Goal: Communication & Community: Answer question/provide support

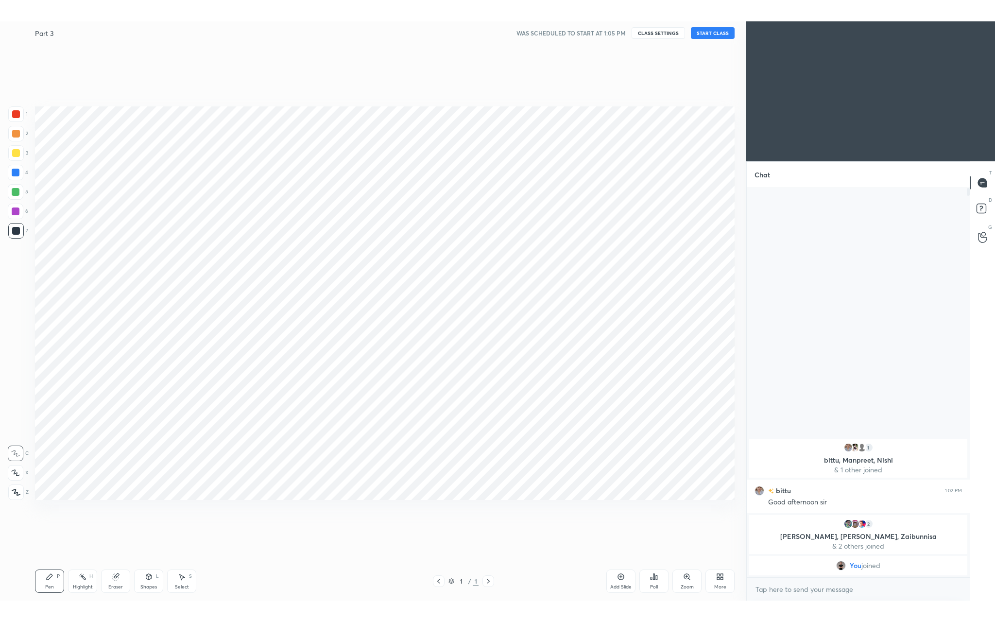
scroll to position [48067, 47876]
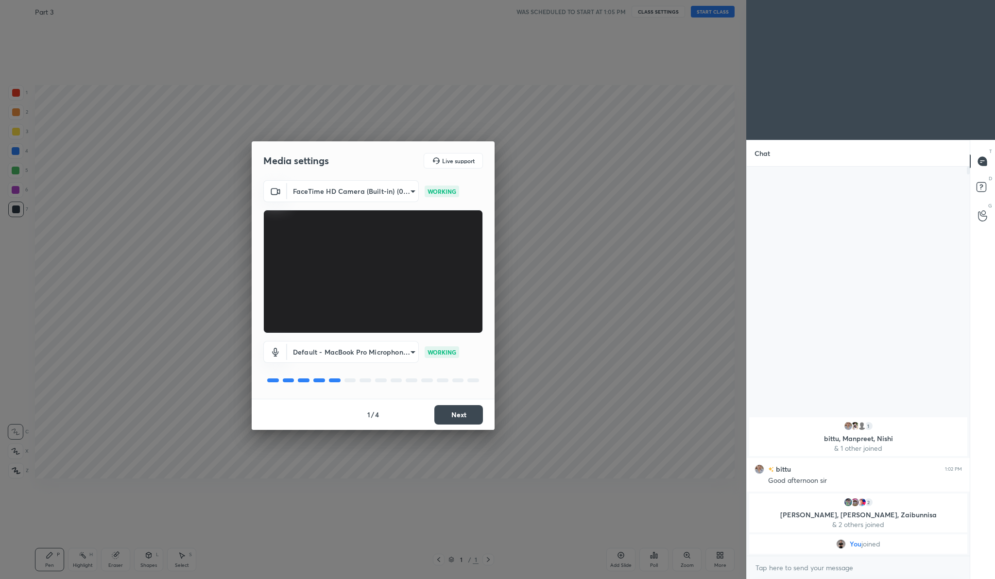
click at [458, 423] on button "Next" at bounding box center [458, 414] width 49 height 19
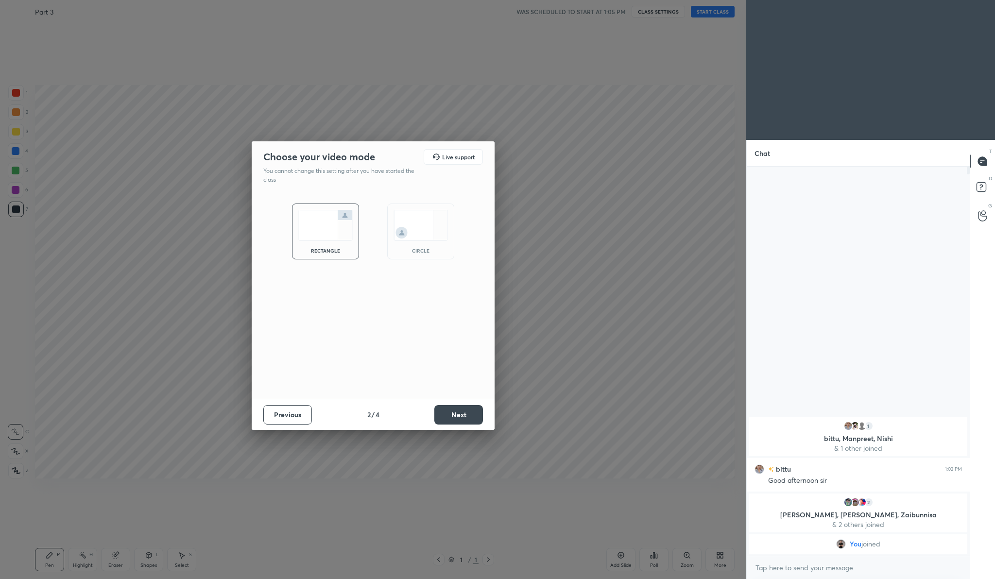
click at [458, 423] on button "Next" at bounding box center [458, 414] width 49 height 19
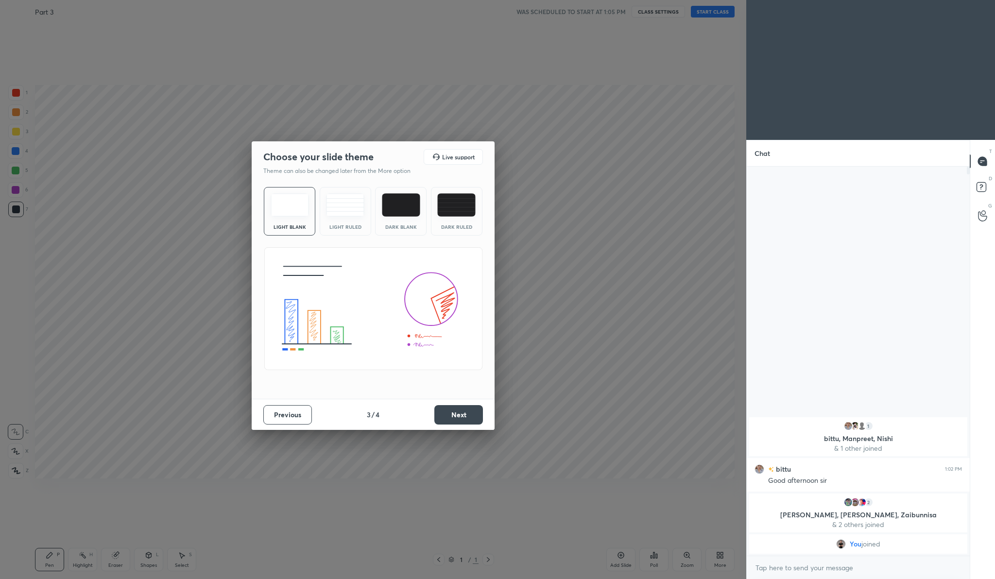
click at [458, 423] on button "Next" at bounding box center [458, 414] width 49 height 19
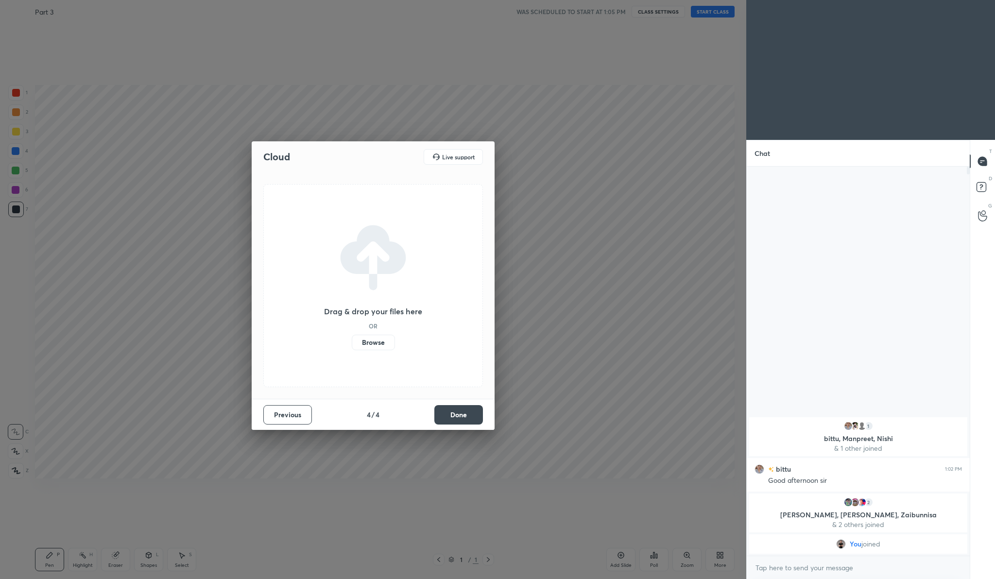
click at [374, 343] on label "Browse" at bounding box center [373, 343] width 43 height 16
click at [352, 343] on input "Browse" at bounding box center [352, 343] width 0 height 16
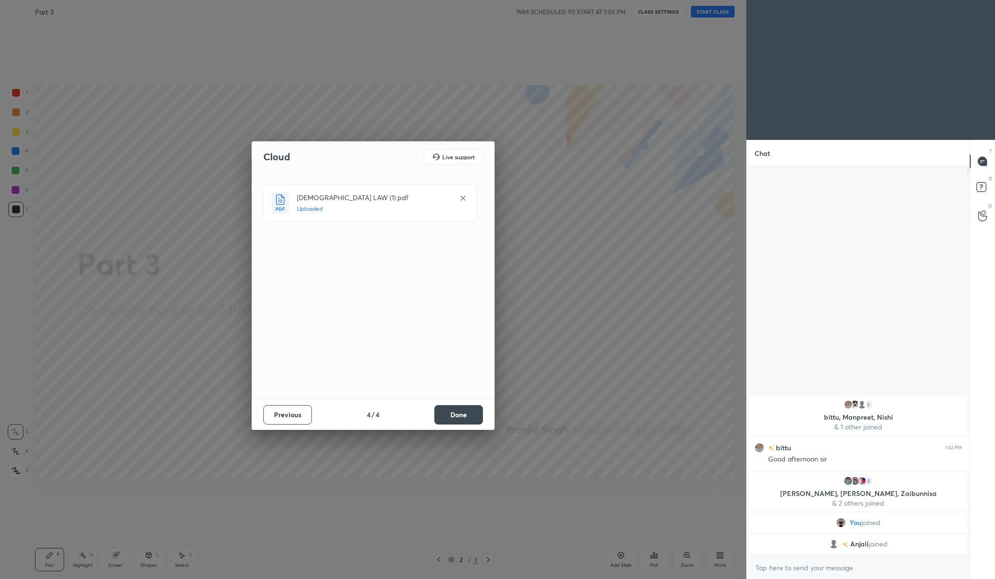
click at [455, 415] on button "Done" at bounding box center [458, 414] width 49 height 19
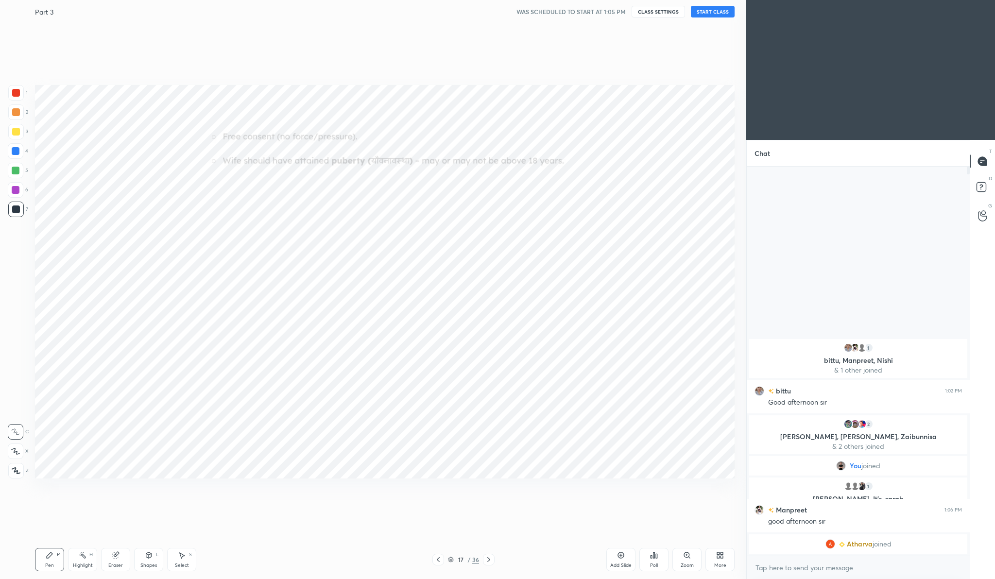
click at [727, 561] on div "More" at bounding box center [719, 559] width 29 height 23
click at [715, 491] on div "Full screen" at bounding box center [708, 491] width 24 height 5
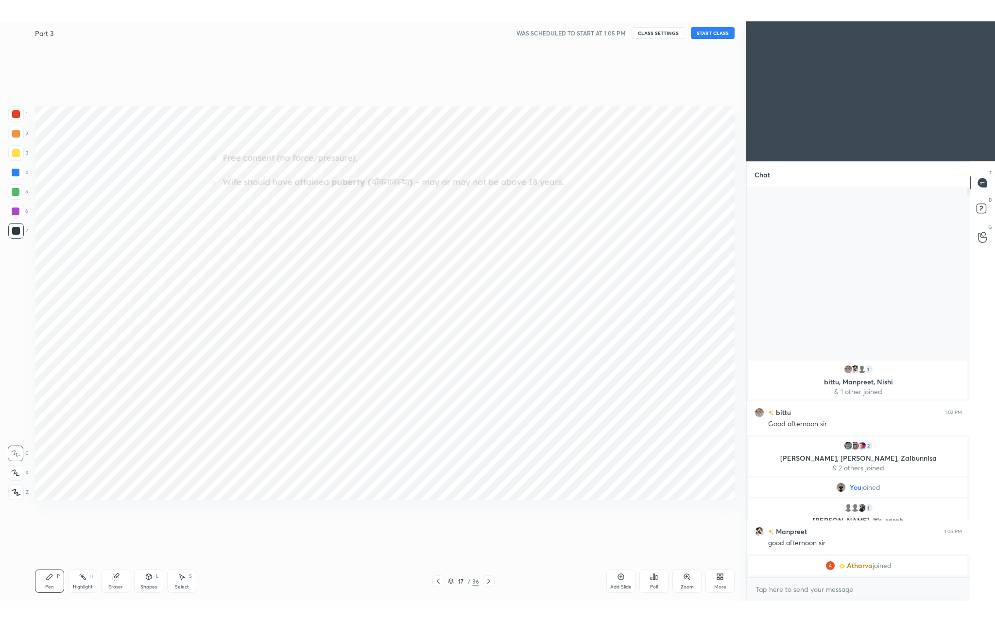
scroll to position [358, 220]
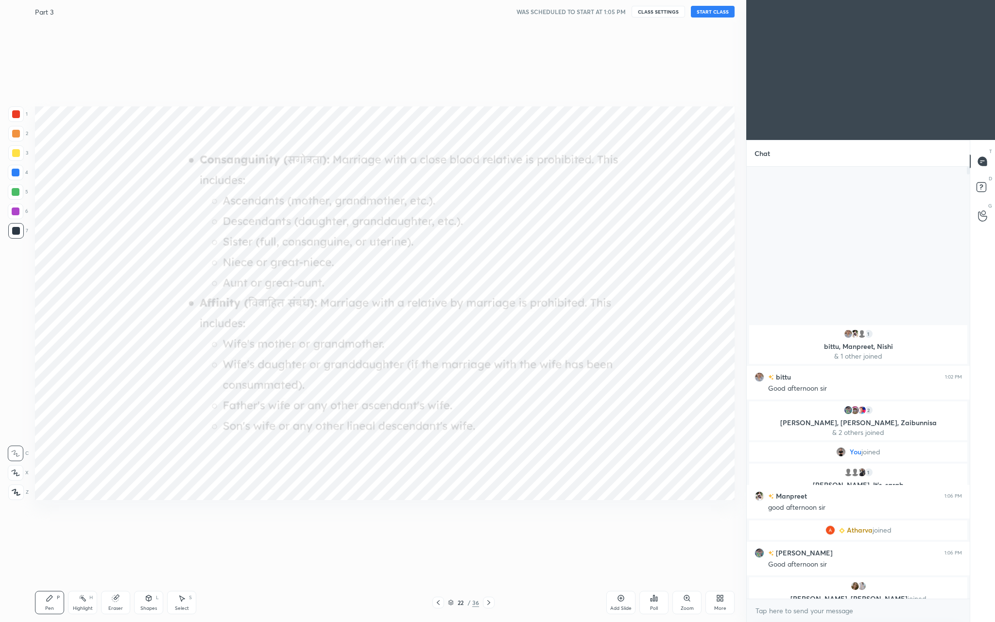
click at [711, 14] on button "START CLASS" at bounding box center [713, 12] width 44 height 12
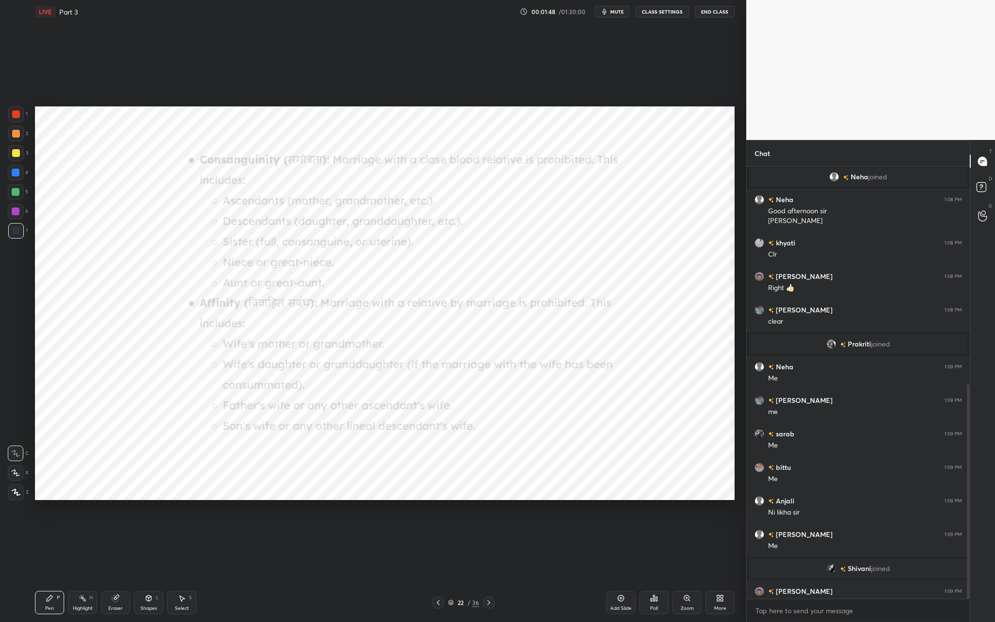
scroll to position [439, 0]
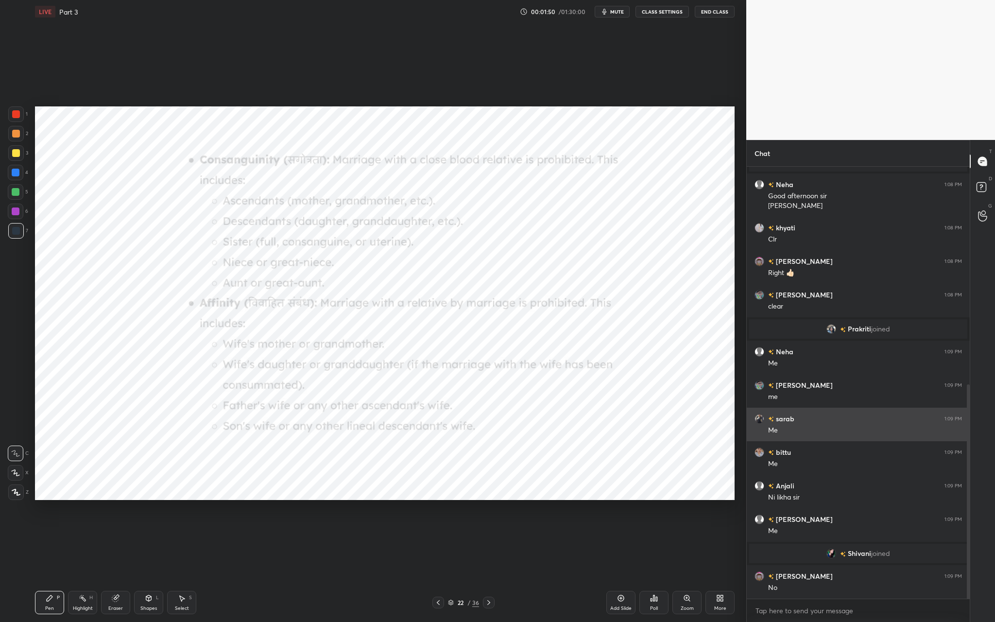
click at [778, 419] on h6 "sarab" at bounding box center [784, 418] width 20 height 10
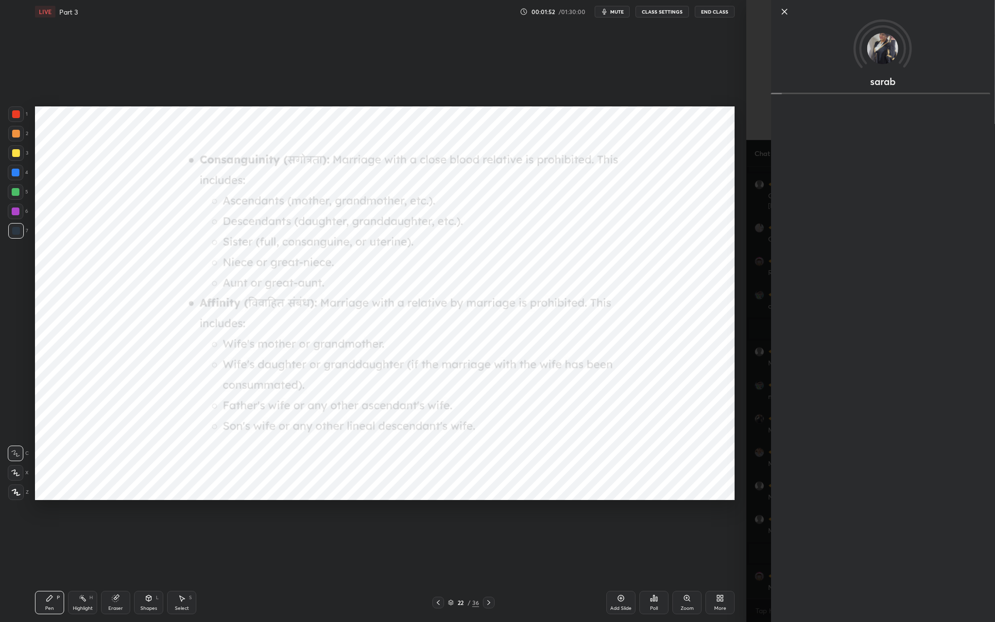
click at [783, 14] on icon at bounding box center [785, 12] width 12 height 12
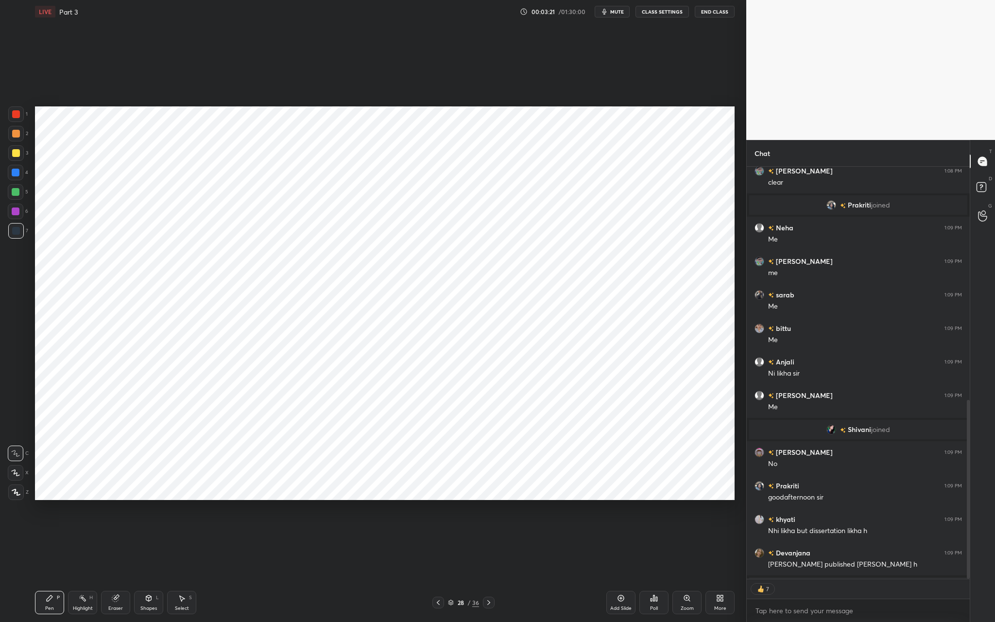
scroll to position [566, 0]
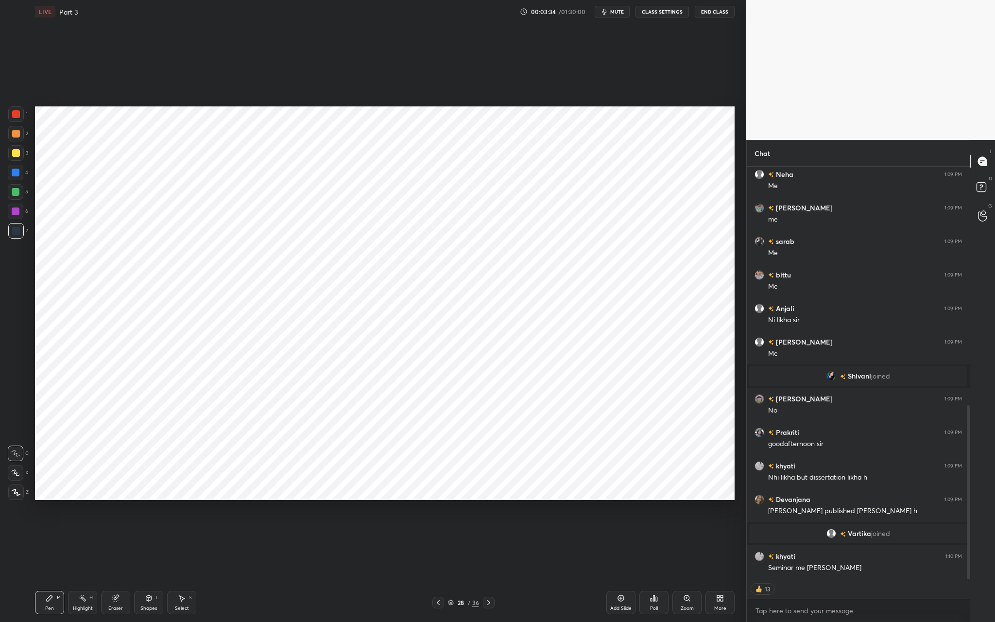
click at [24, 113] on div "1" at bounding box center [17, 114] width 19 height 16
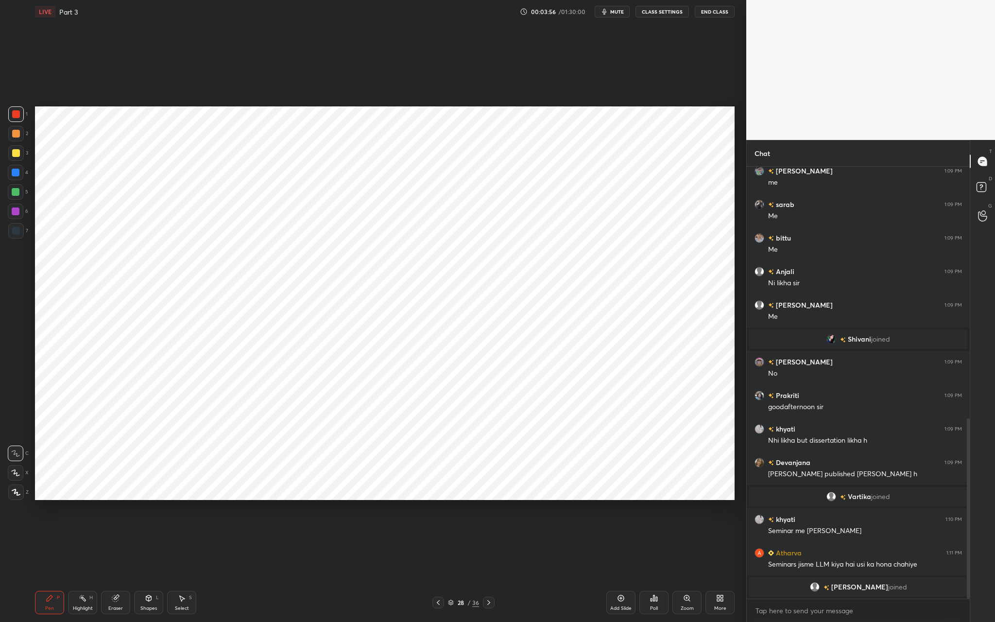
scroll to position [628, 0]
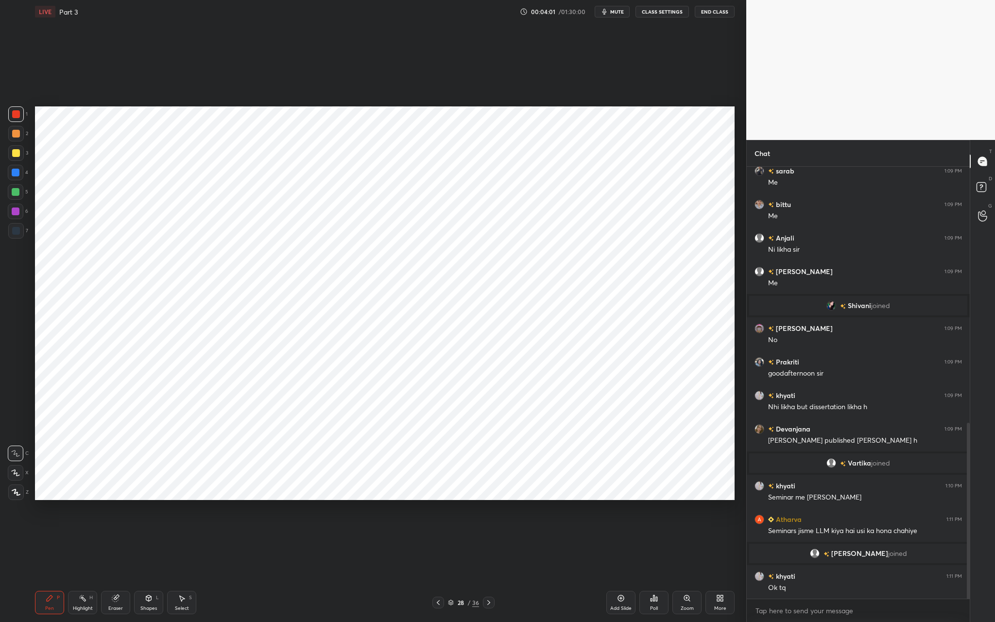
click at [18, 497] on div at bounding box center [16, 492] width 16 height 16
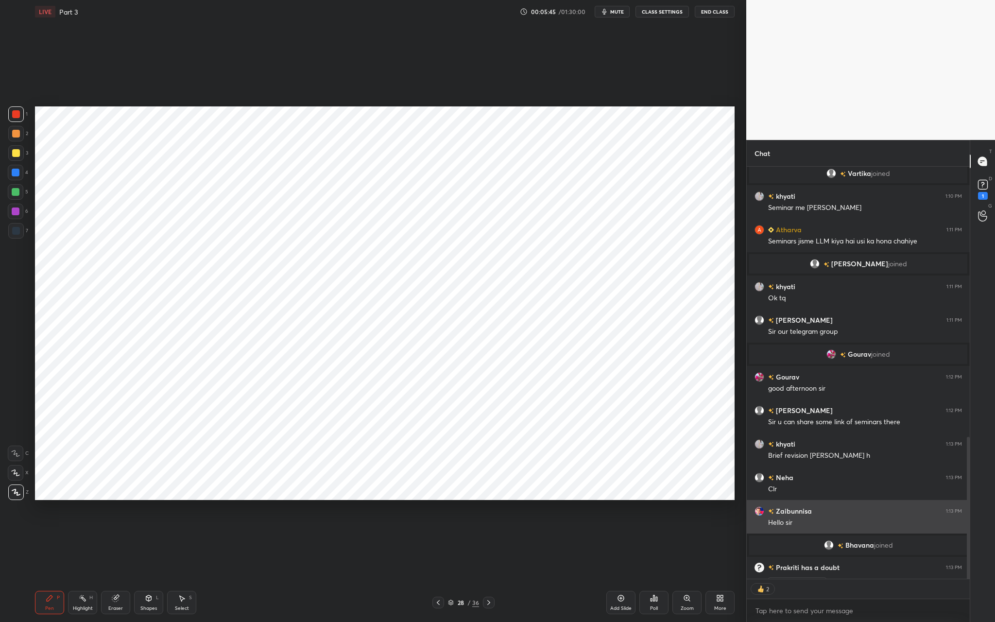
scroll to position [844, 0]
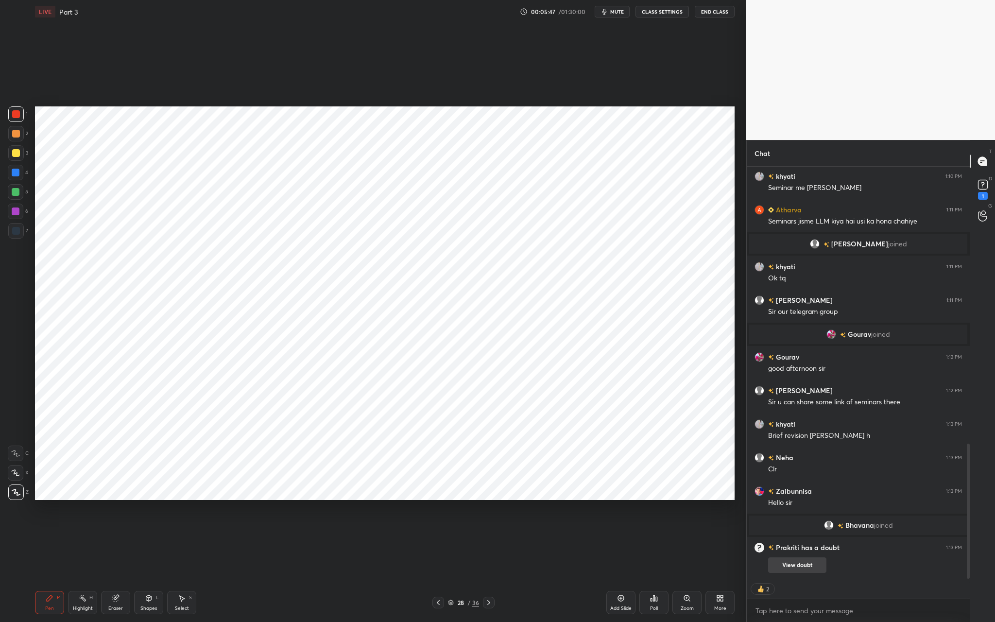
click at [800, 563] on button "View doubt" at bounding box center [797, 565] width 58 height 16
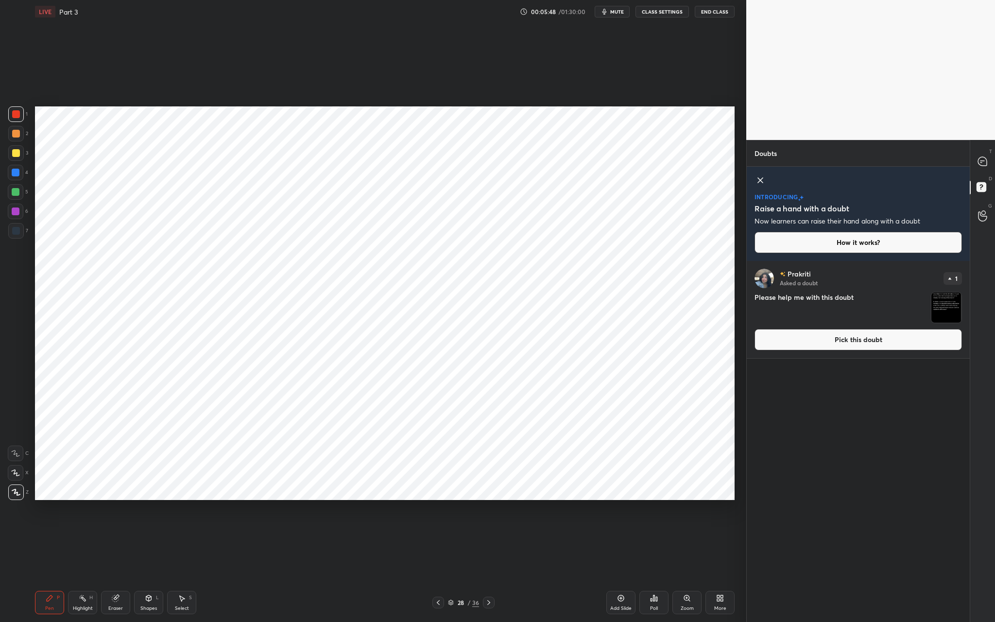
click at [840, 340] on button "Pick this doubt" at bounding box center [858, 339] width 207 height 21
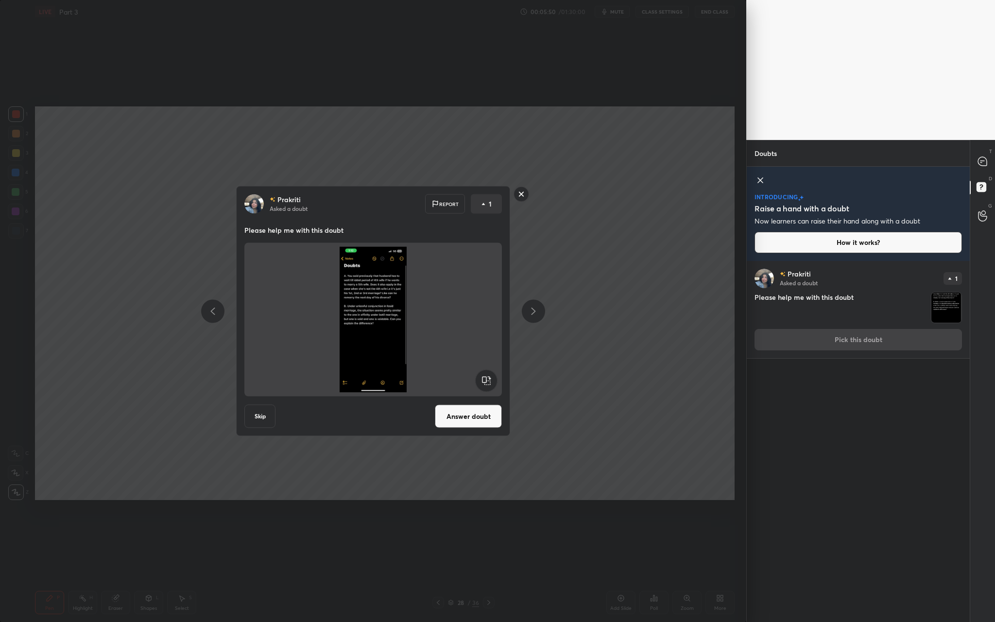
click at [471, 412] on button "Answer doubt" at bounding box center [468, 416] width 67 height 23
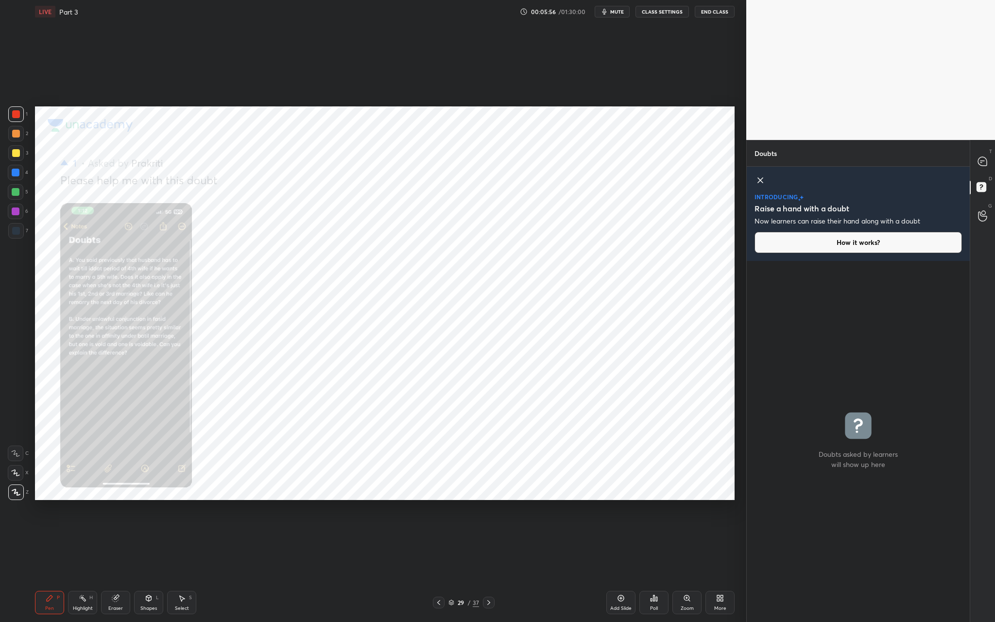
click at [628, 579] on div "Add Slide" at bounding box center [620, 602] width 29 height 23
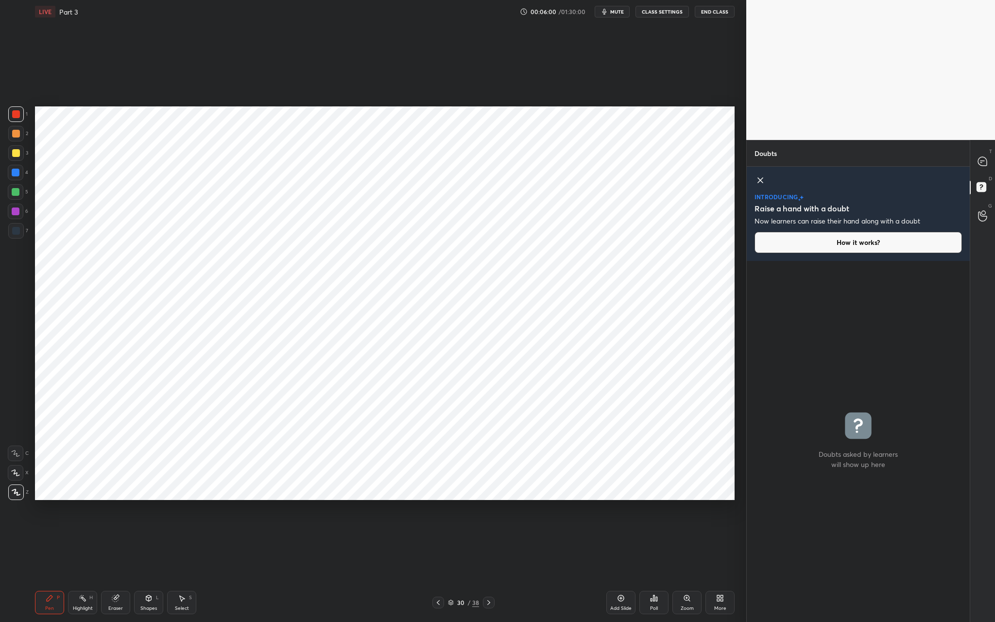
click at [441, 579] on icon at bounding box center [438, 603] width 8 height 8
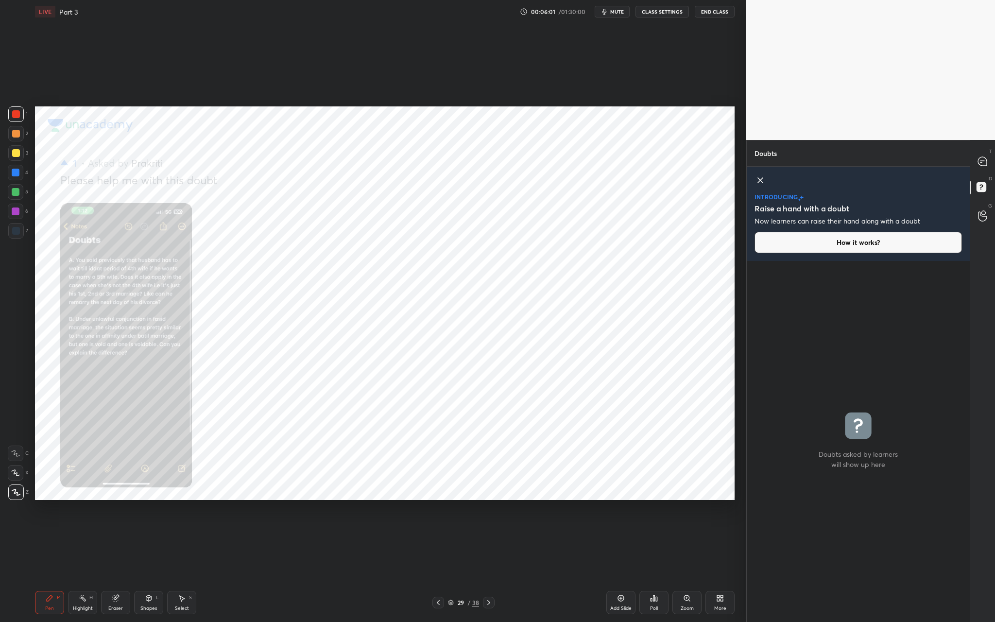
click at [686, 579] on div "Zoom" at bounding box center [686, 602] width 29 height 23
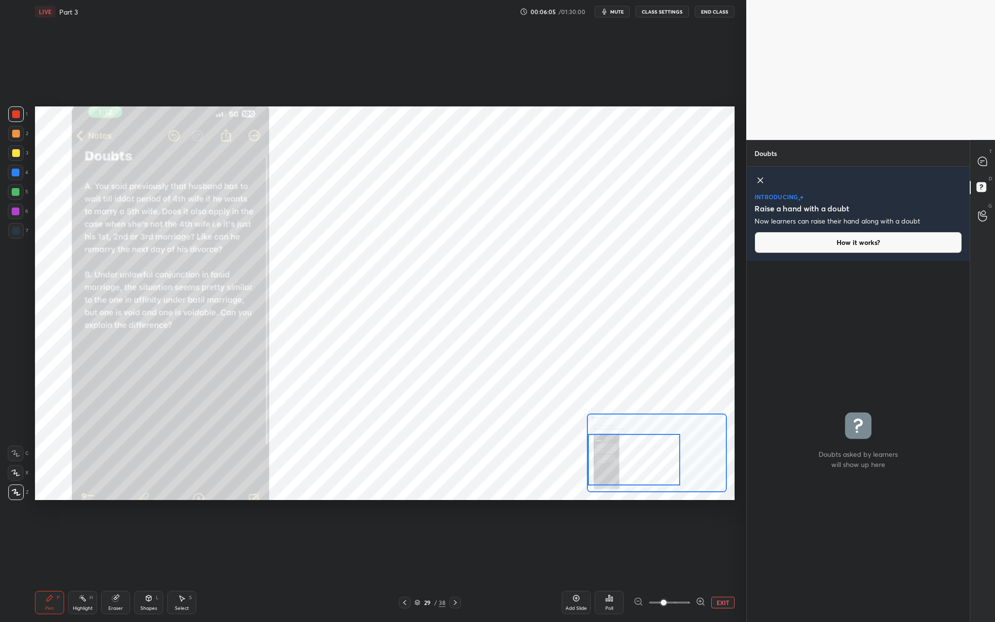
click at [579, 471] on div "Setting up your live class Poll for secs No correct answer Start poll" at bounding box center [385, 303] width 700 height 394
click at [981, 159] on icon at bounding box center [982, 161] width 9 height 9
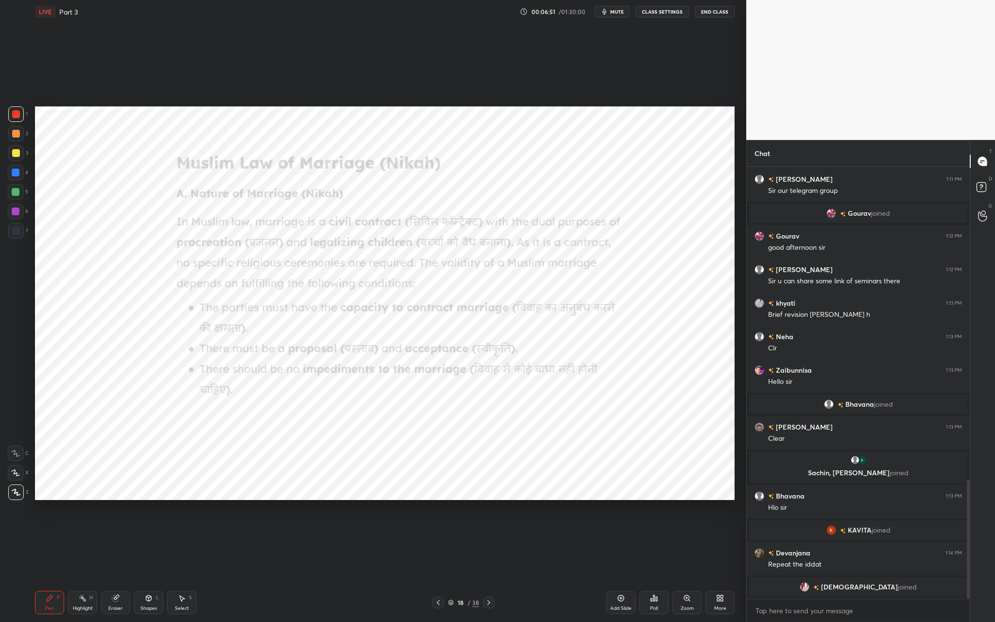
scroll to position [961, 0]
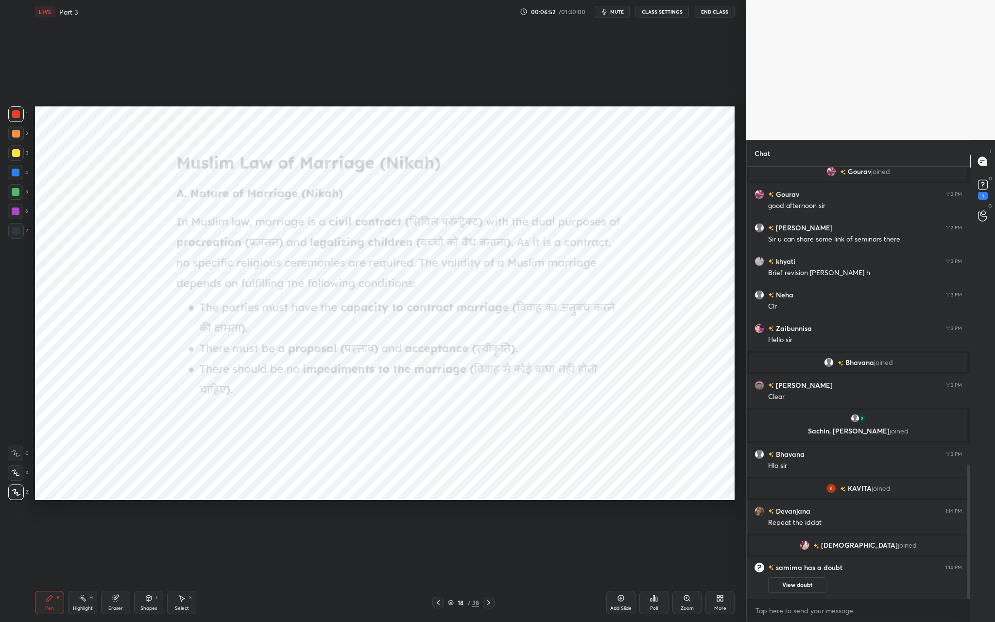
click at [629, 579] on div "Add Slide" at bounding box center [620, 608] width 21 height 5
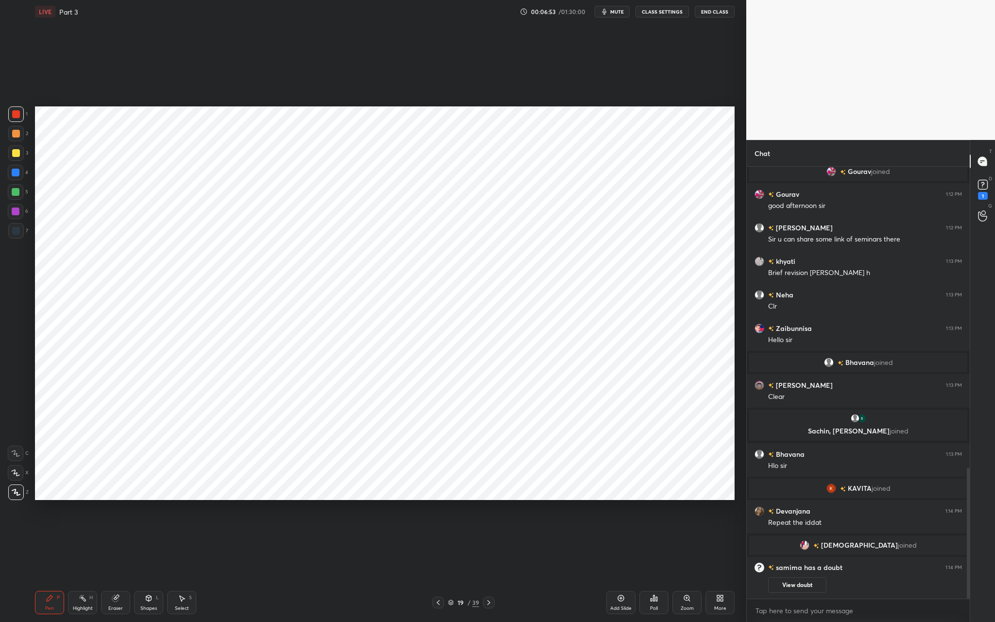
scroll to position [995, 0]
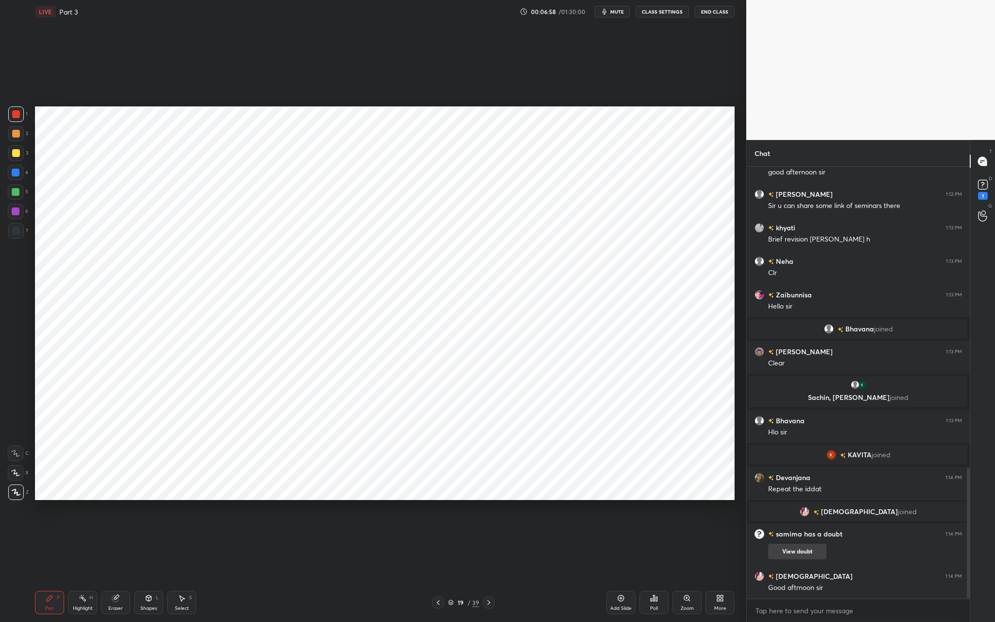
click at [819, 550] on button "View doubt" at bounding box center [797, 552] width 58 height 16
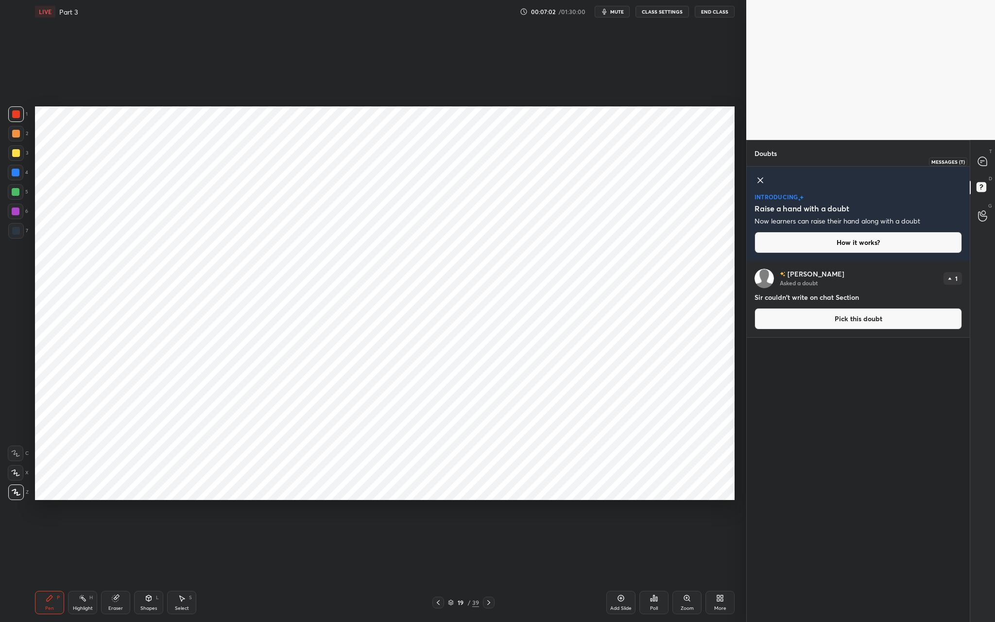
click at [986, 157] on icon at bounding box center [982, 161] width 10 height 10
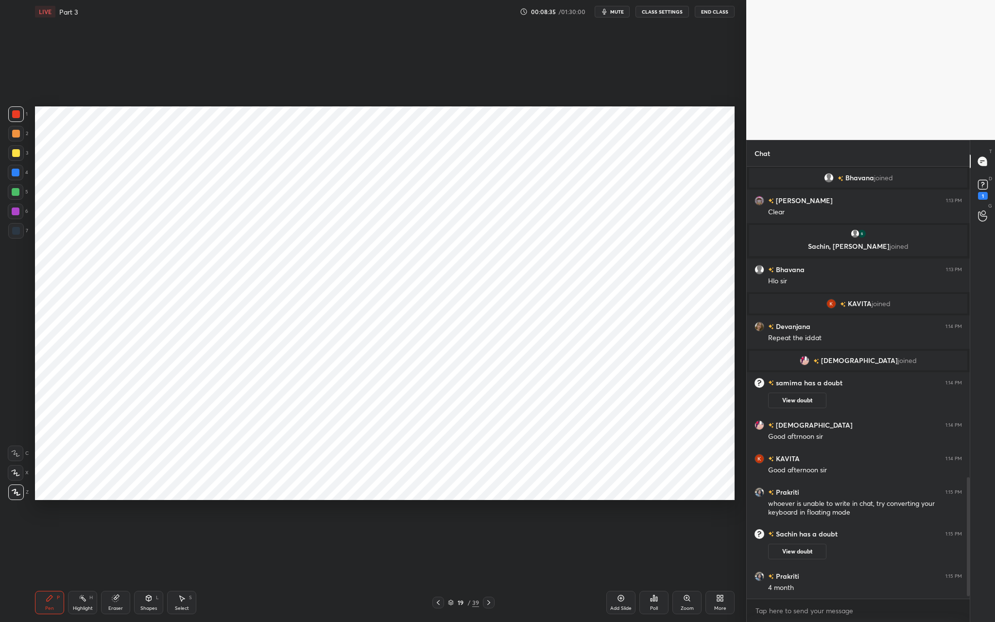
scroll to position [1134, 0]
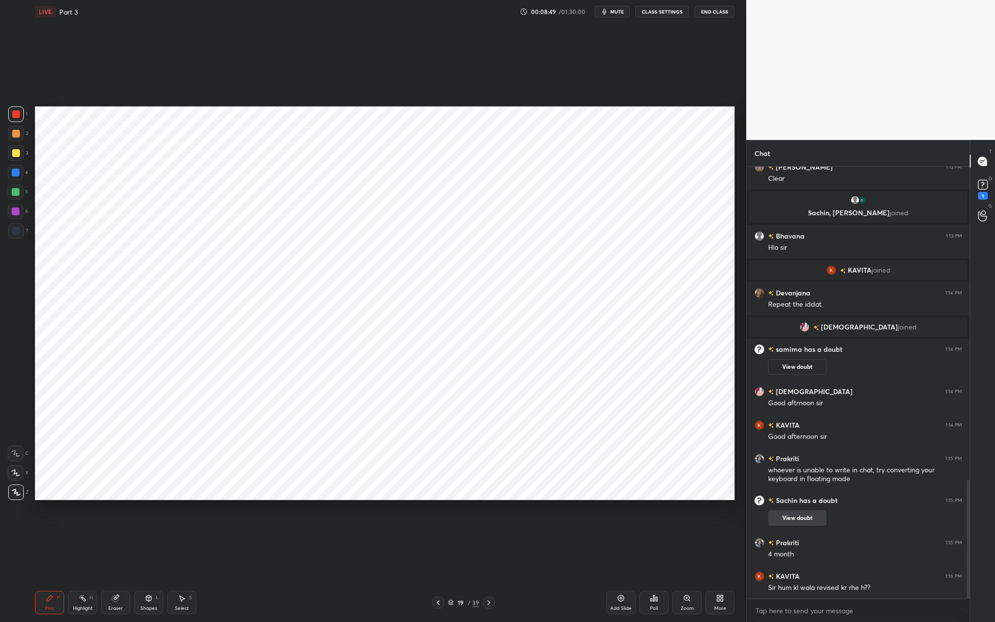
click at [806, 516] on button "View doubt" at bounding box center [797, 518] width 58 height 16
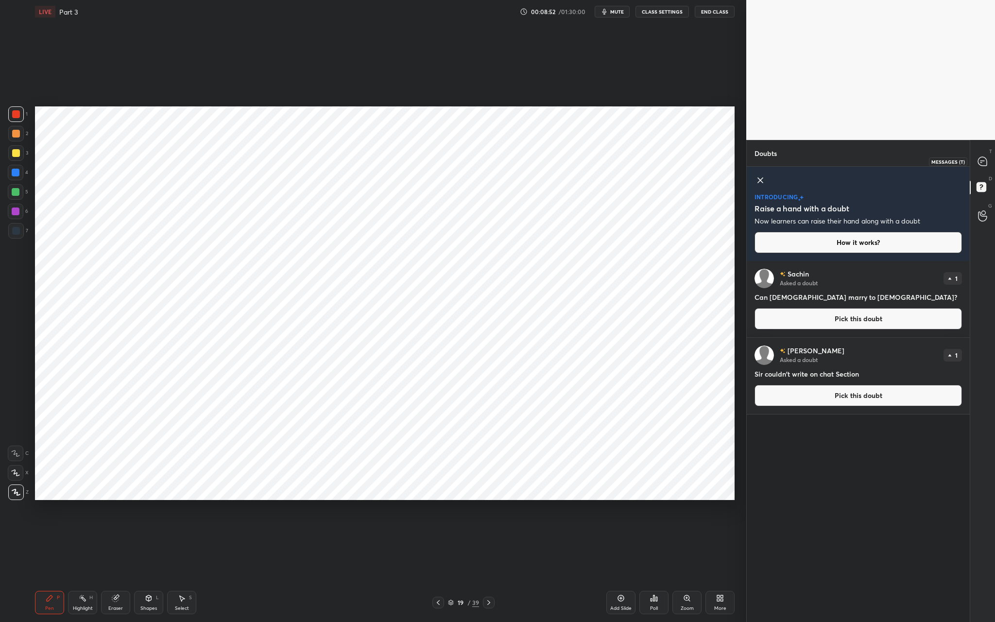
click at [982, 165] on icon at bounding box center [982, 161] width 9 height 9
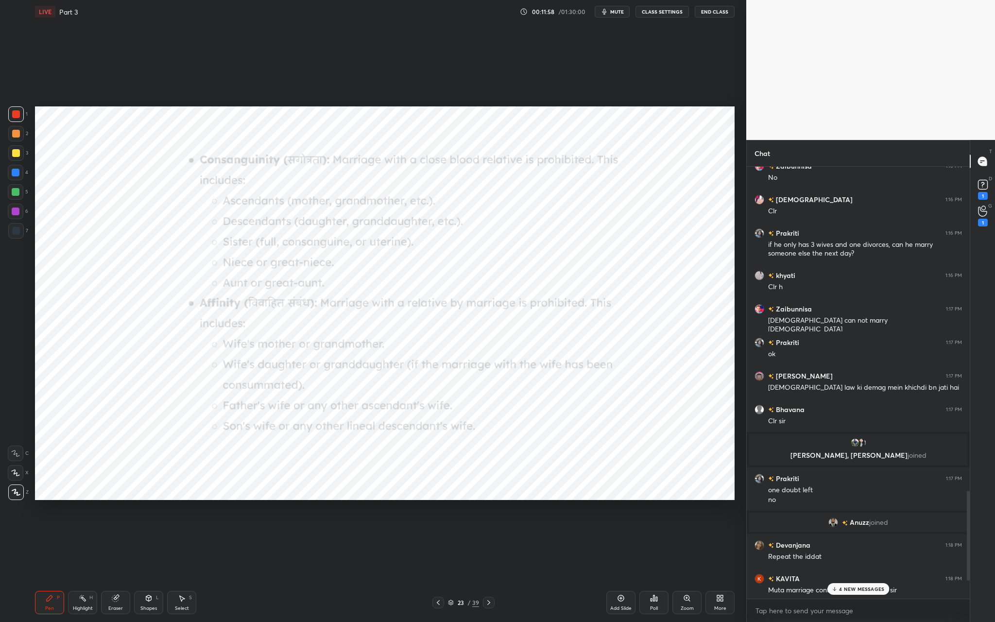
scroll to position [1823, 0]
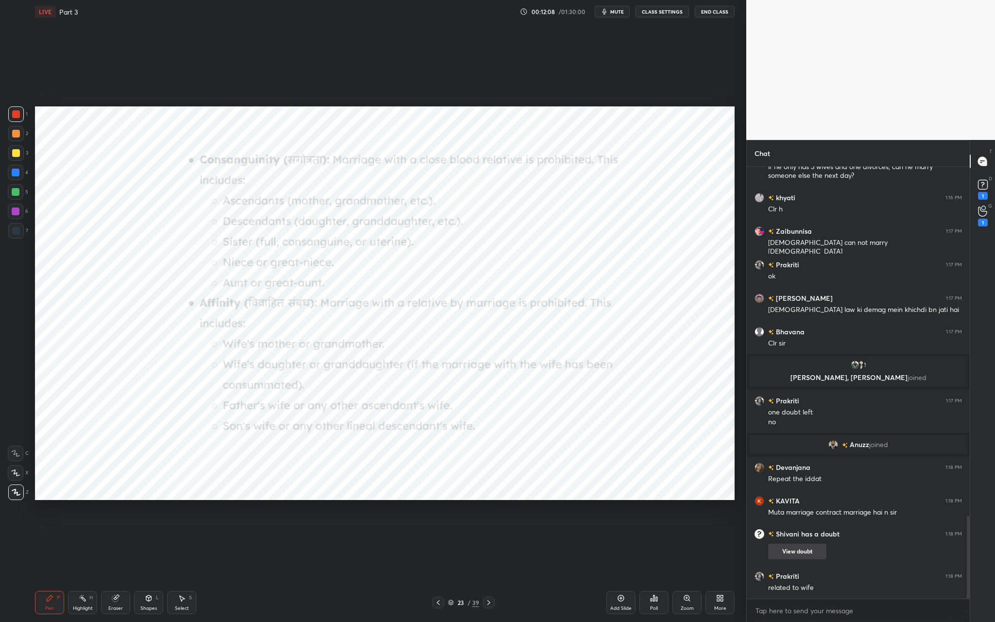
click at [808, 549] on button "View doubt" at bounding box center [797, 552] width 58 height 16
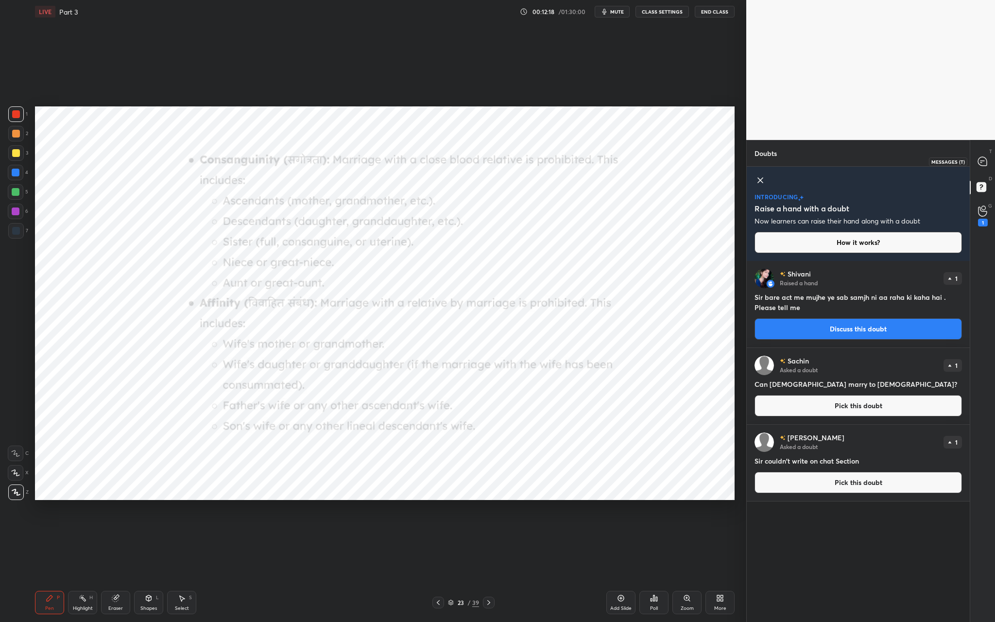
click at [982, 166] on icon at bounding box center [982, 161] width 10 height 10
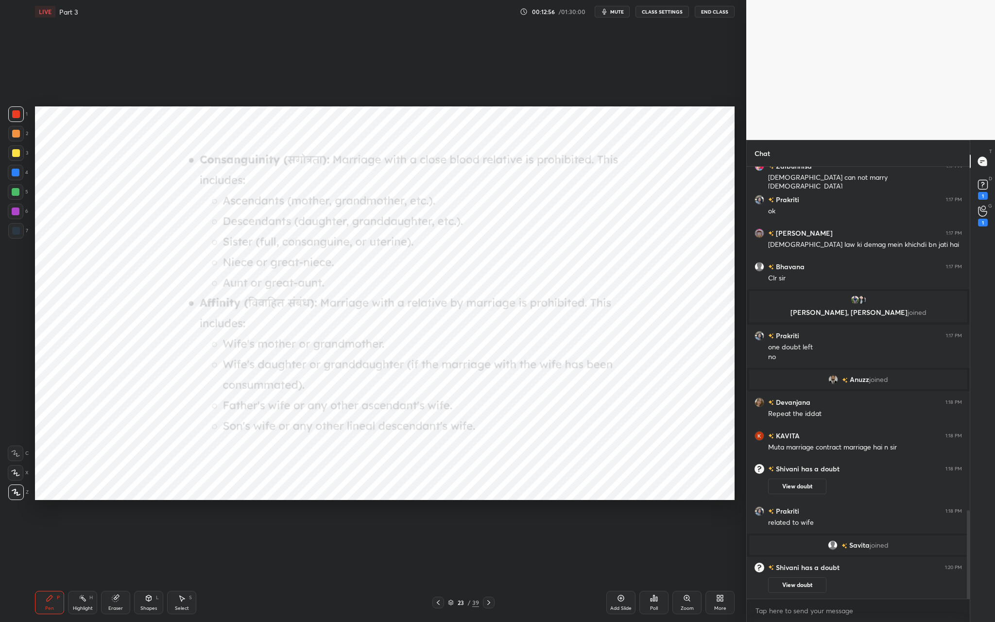
scroll to position [1681, 0]
click at [985, 186] on rect at bounding box center [982, 184] width 9 height 9
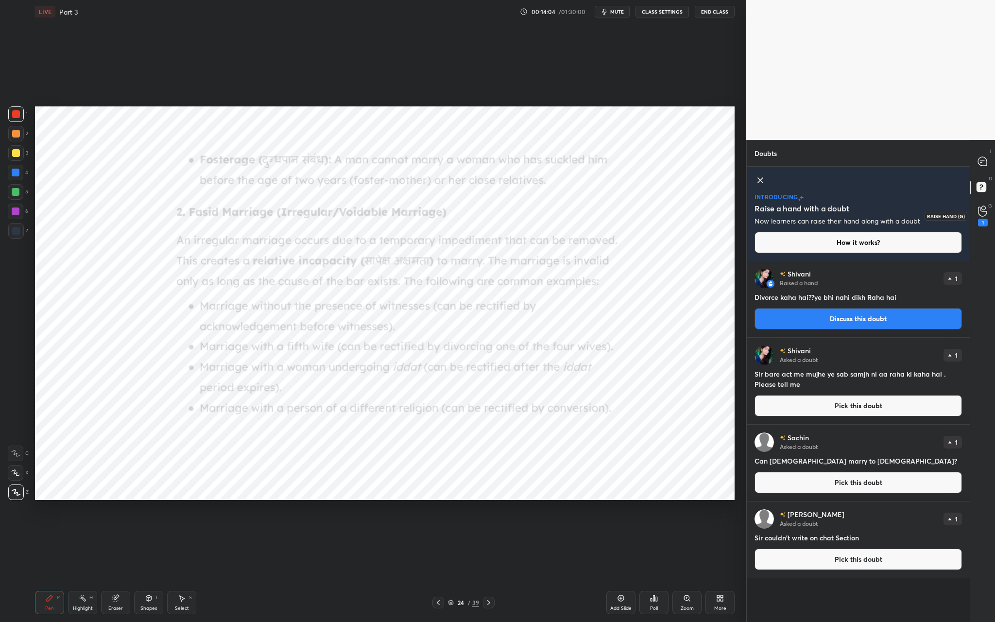
click at [983, 220] on div "1" at bounding box center [983, 223] width 10 height 8
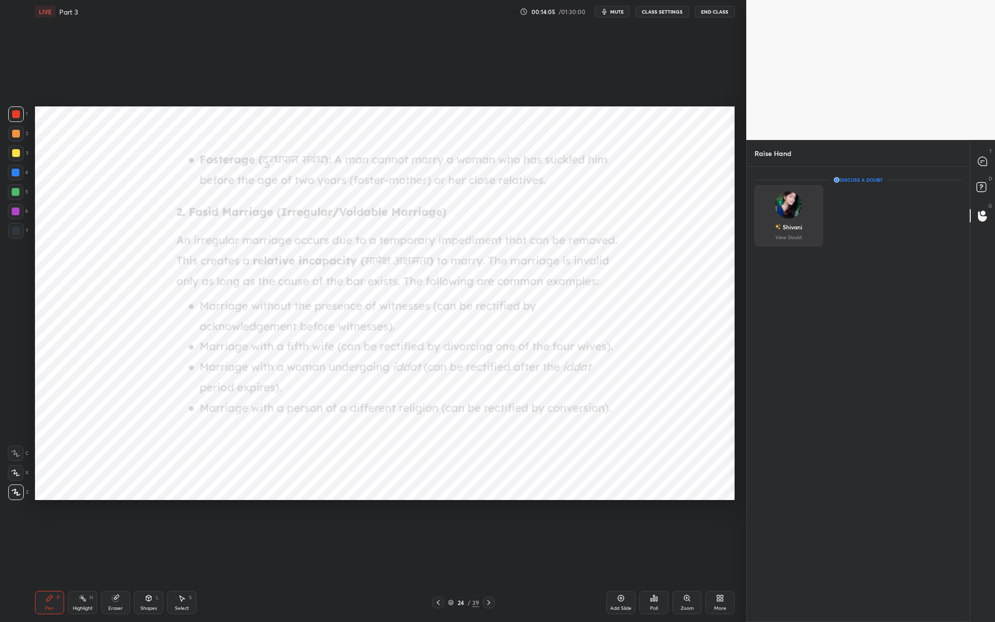
click at [782, 209] on img "grid" at bounding box center [788, 204] width 27 height 27
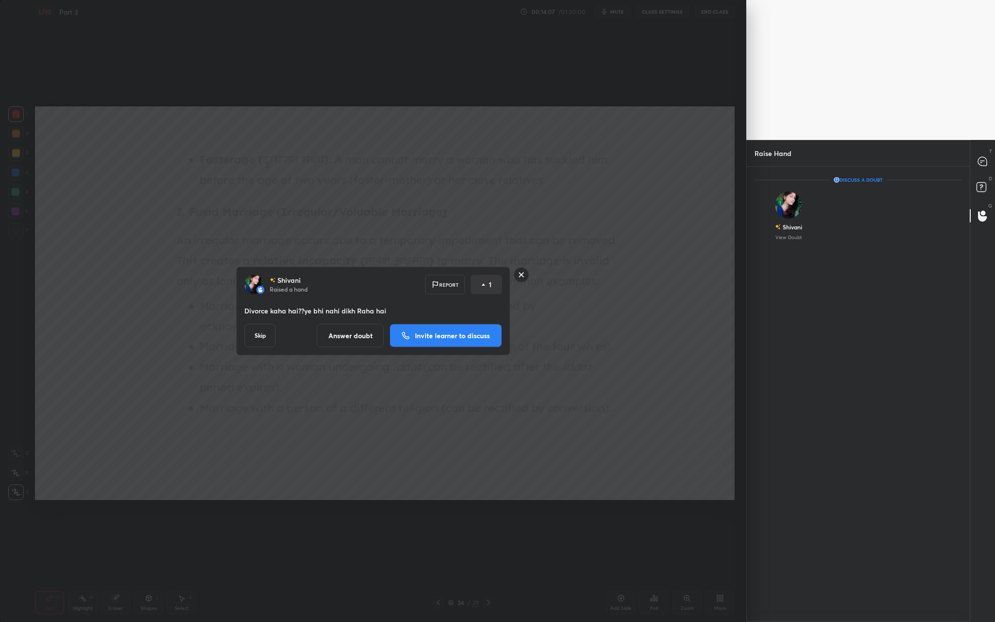
click at [471, 337] on p "Invite learner to discuss" at bounding box center [452, 335] width 75 height 7
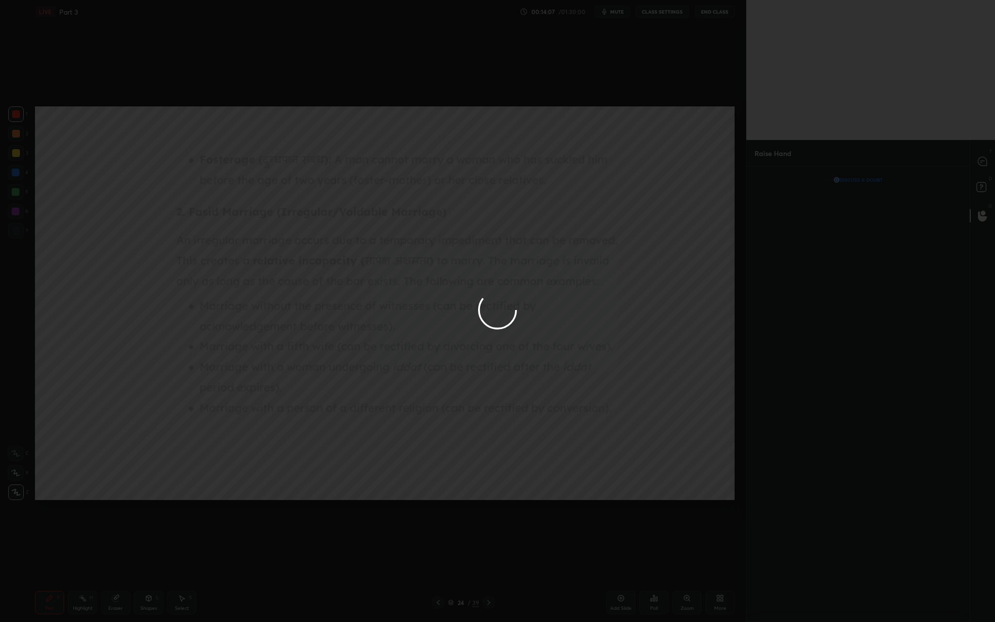
scroll to position [413, 220]
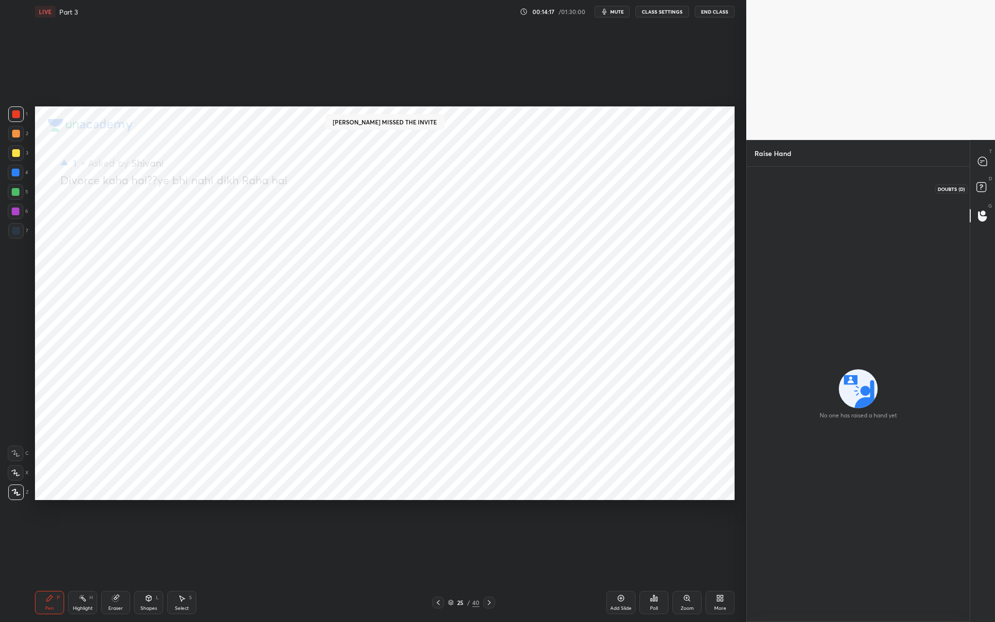
click at [986, 182] on icon at bounding box center [982, 188] width 17 height 17
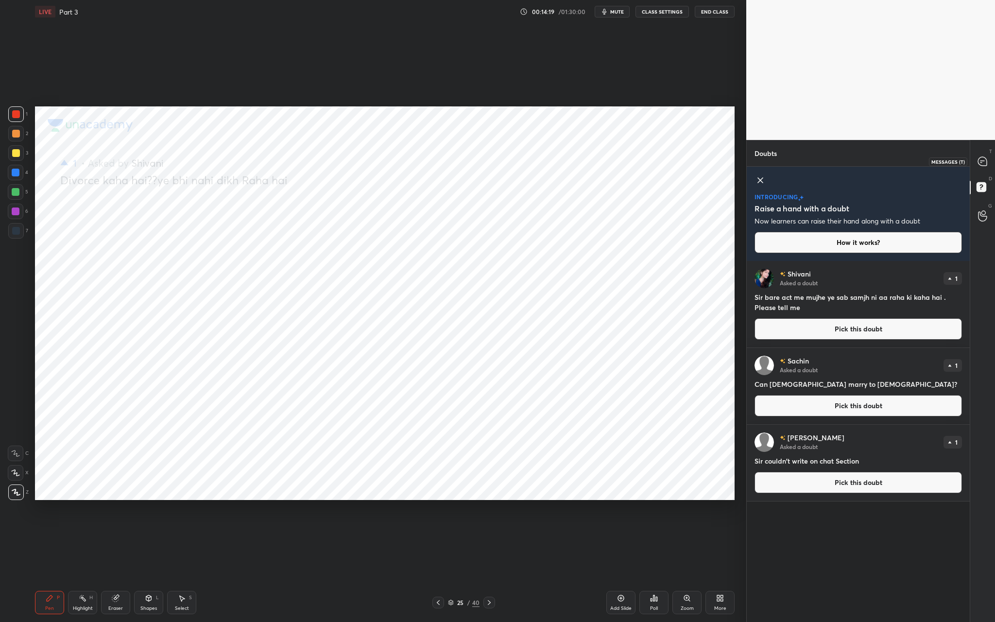
click at [977, 162] on icon at bounding box center [982, 161] width 10 height 10
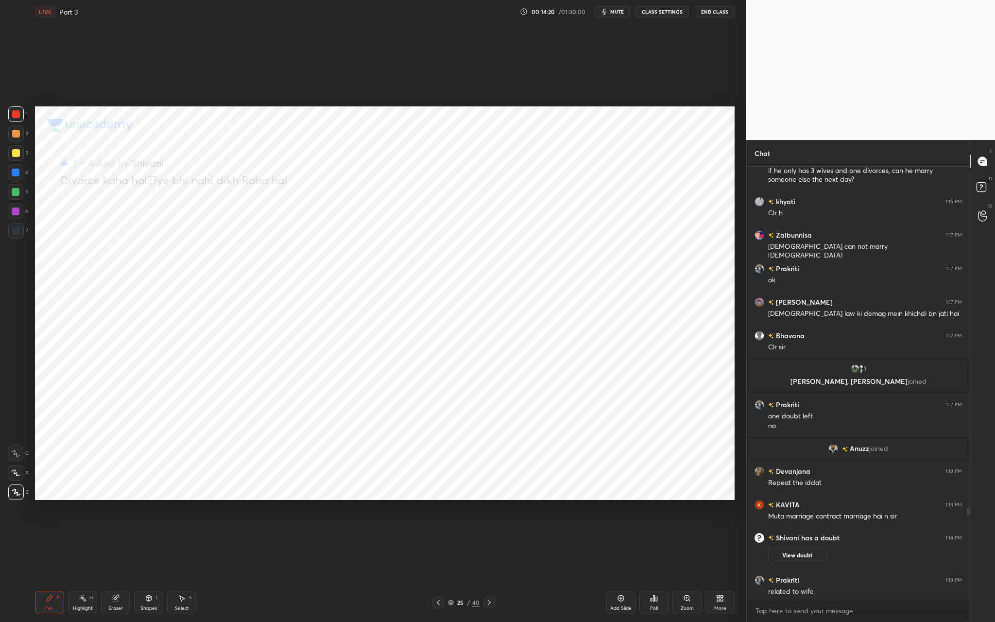
scroll to position [1755, 0]
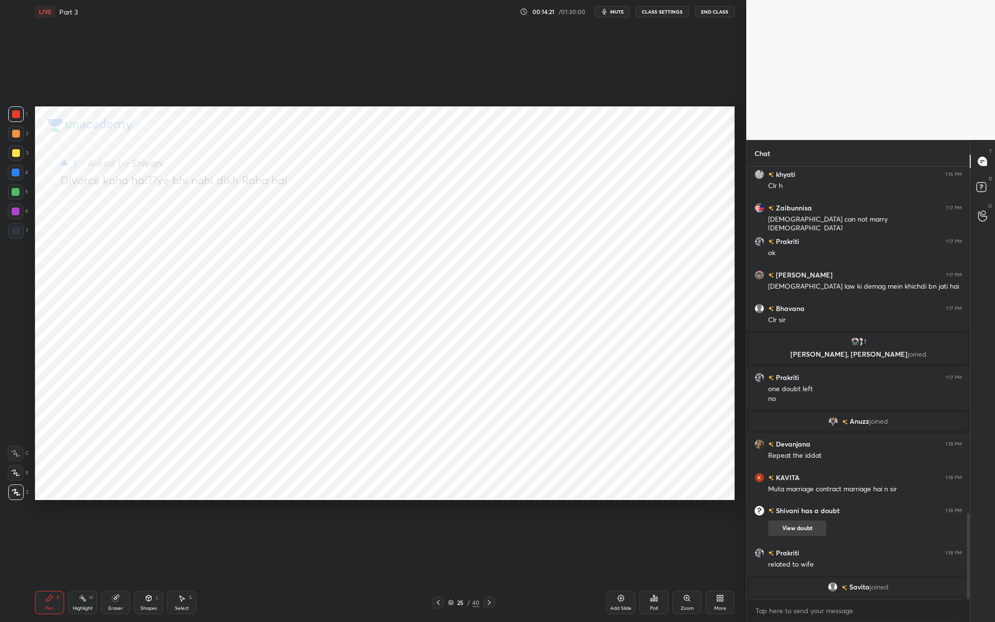
click at [802, 527] on button "View doubt" at bounding box center [797, 528] width 58 height 16
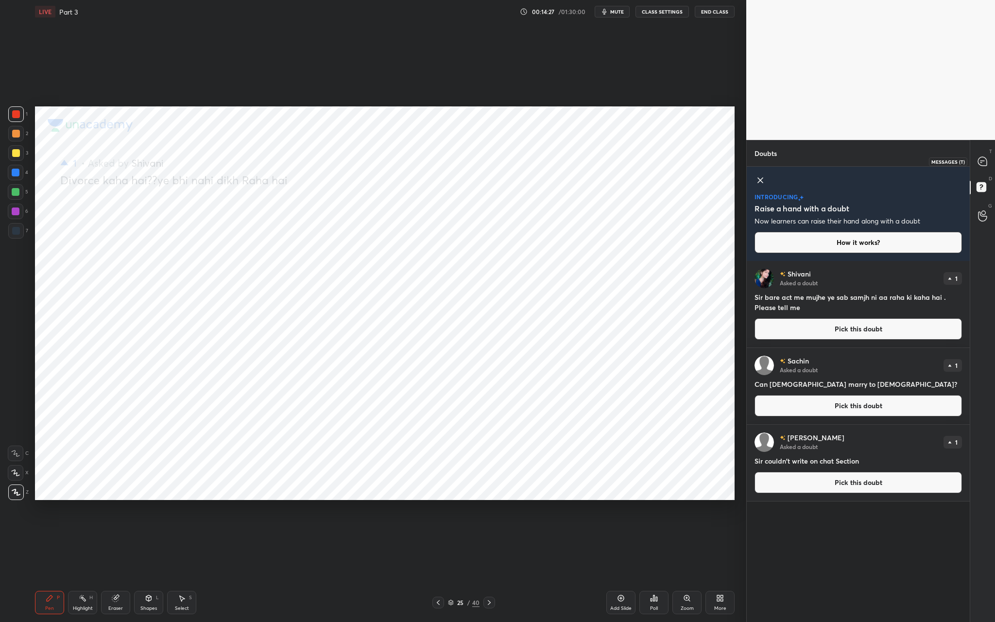
click at [982, 155] on div at bounding box center [982, 161] width 19 height 17
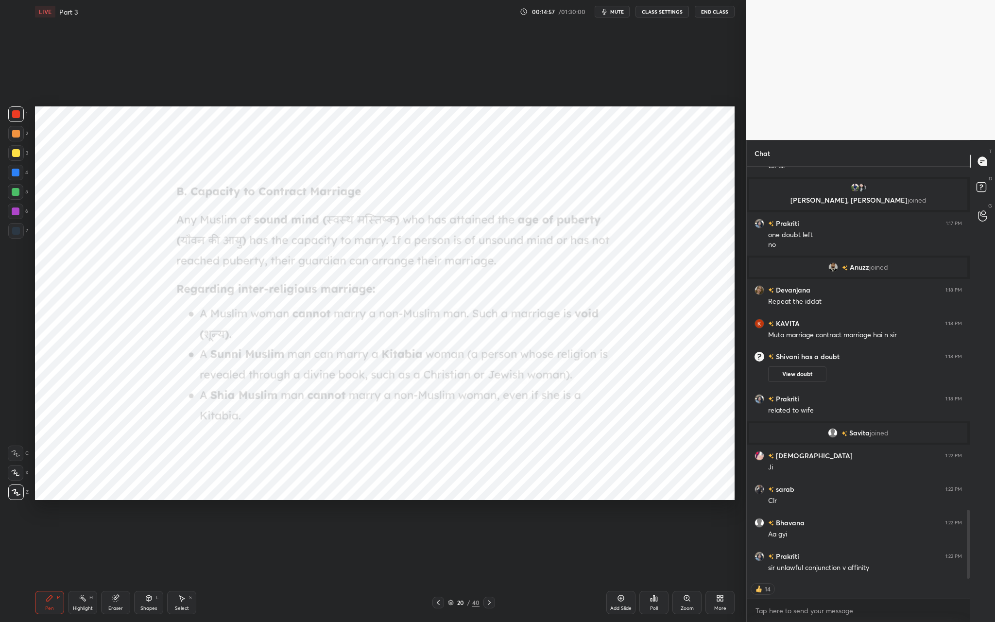
scroll to position [2054, 0]
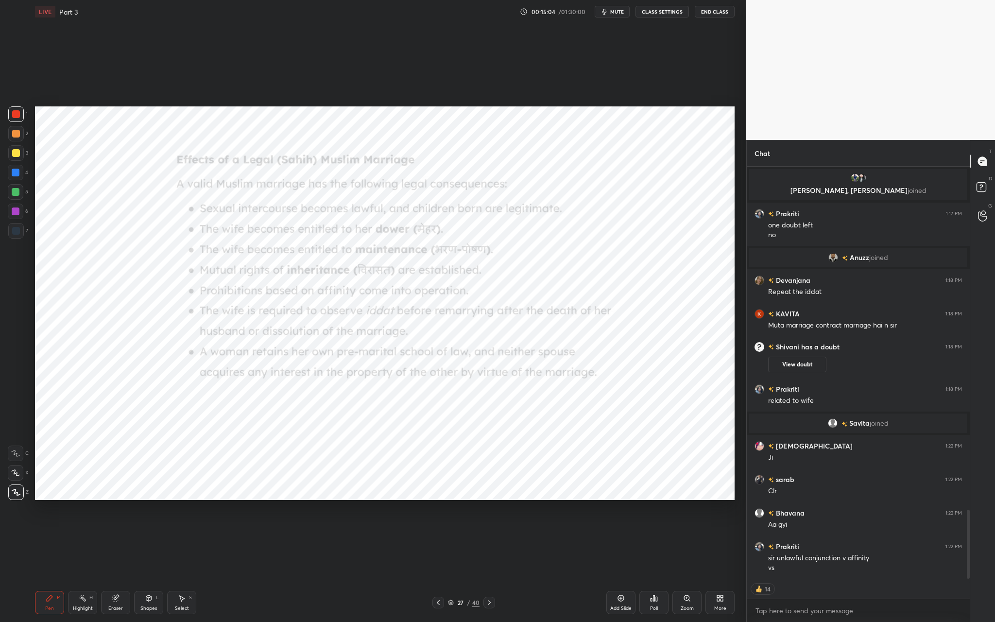
type textarea "x"
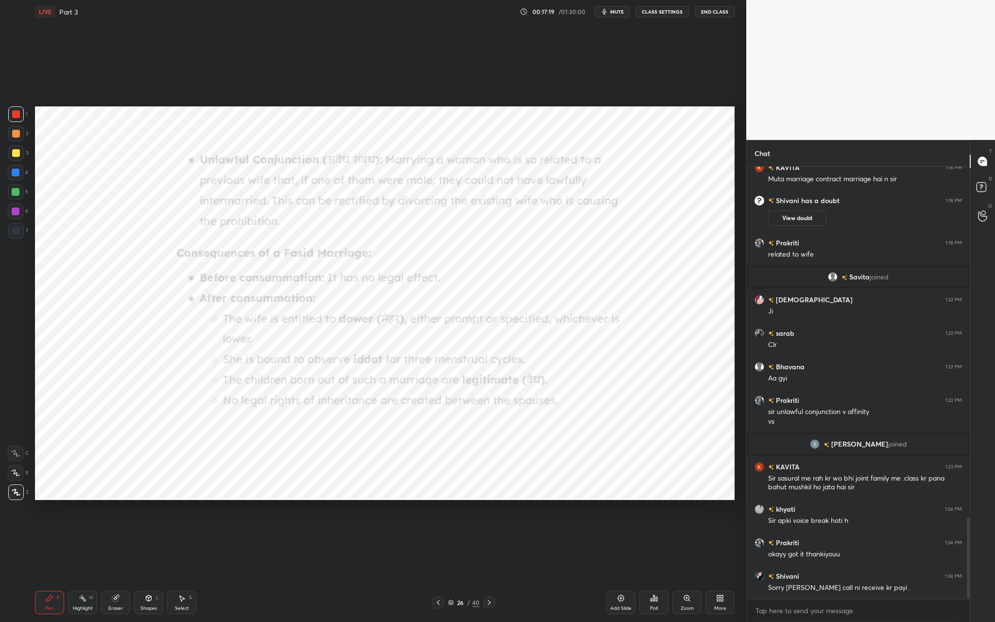
scroll to position [1903, 0]
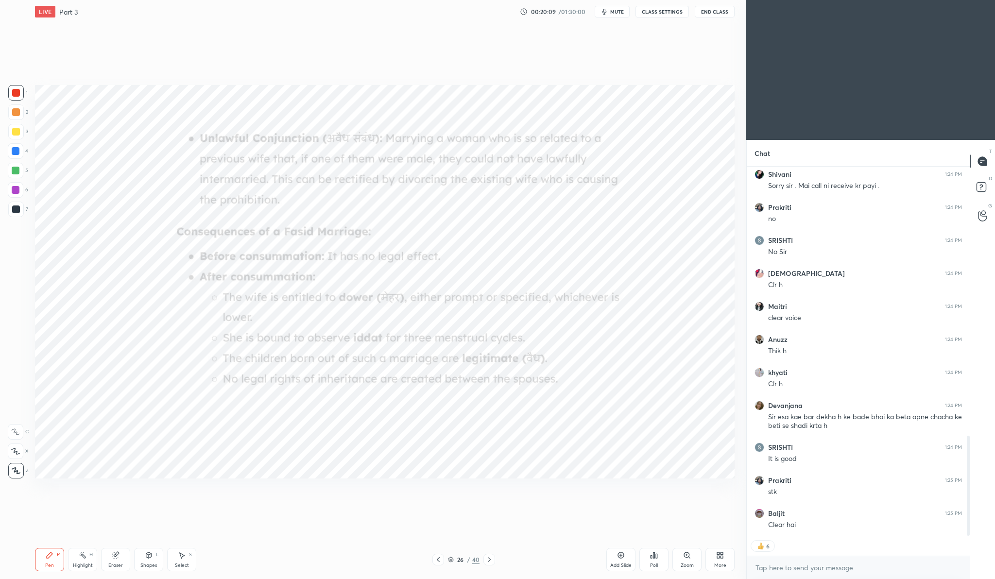
scroll to position [1024, 0]
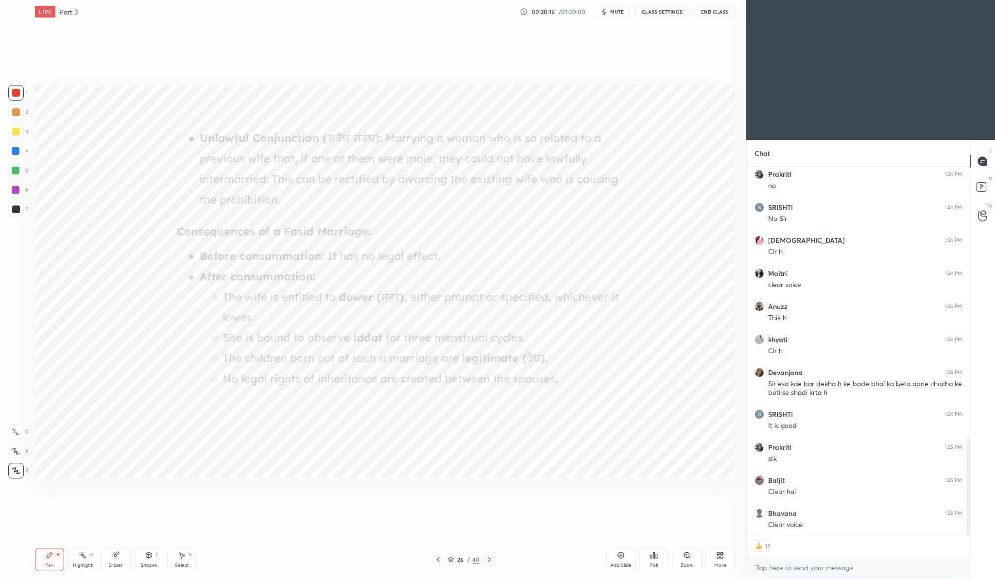
click at [621, 555] on icon at bounding box center [620, 555] width 3 height 3
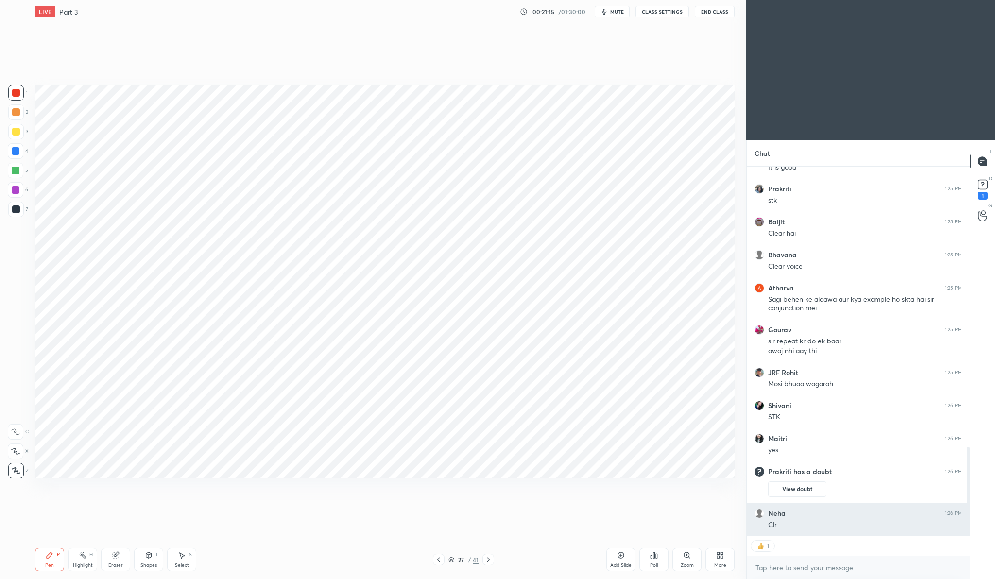
scroll to position [1200, 0]
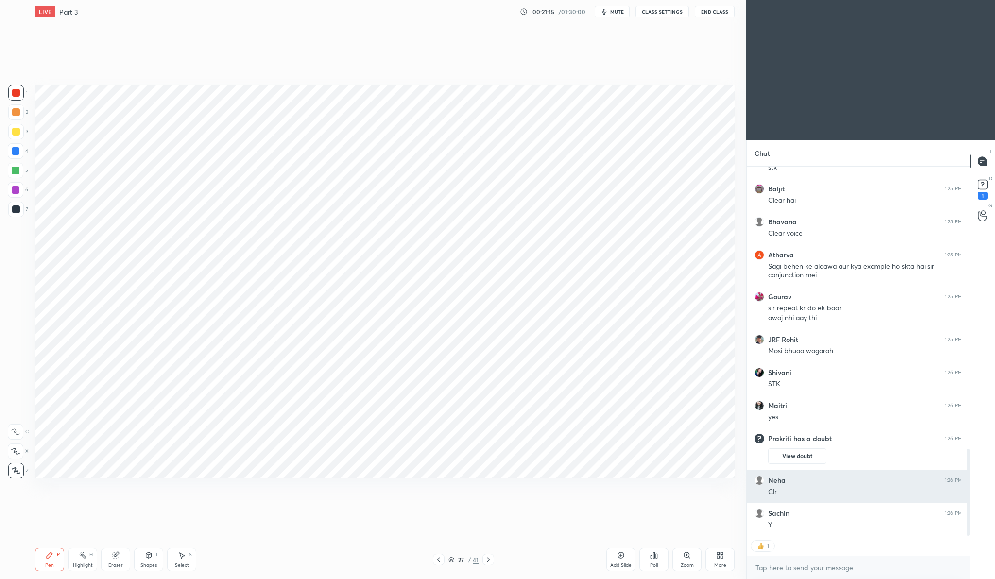
click at [809, 490] on div "Clr" at bounding box center [865, 492] width 194 height 10
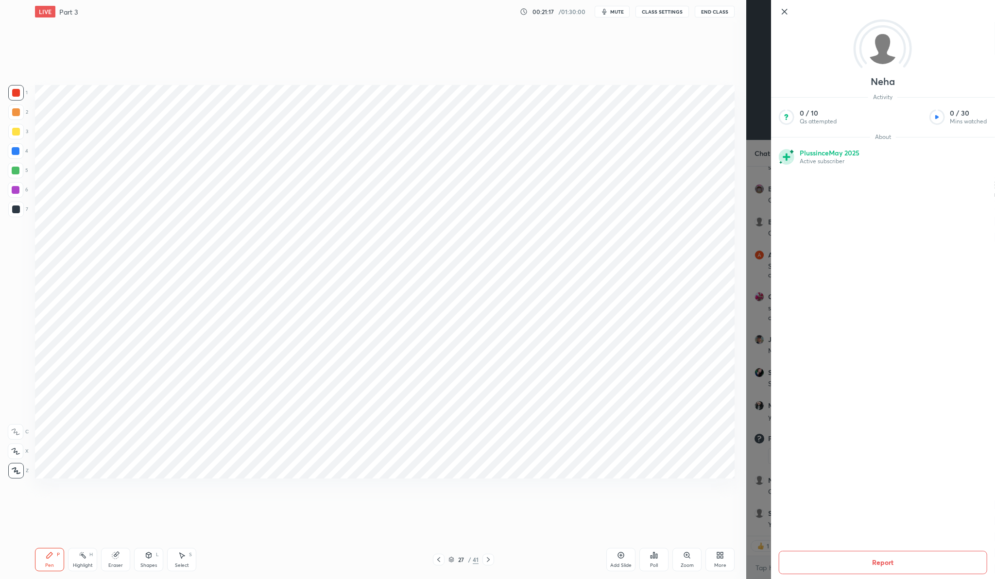
click at [783, 11] on icon at bounding box center [785, 12] width 12 height 12
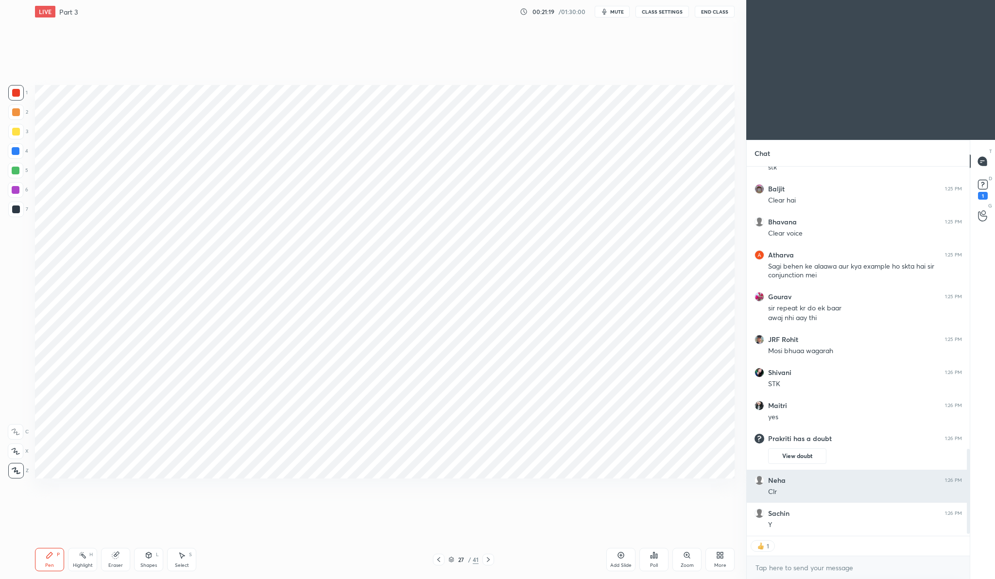
scroll to position [1233, 0]
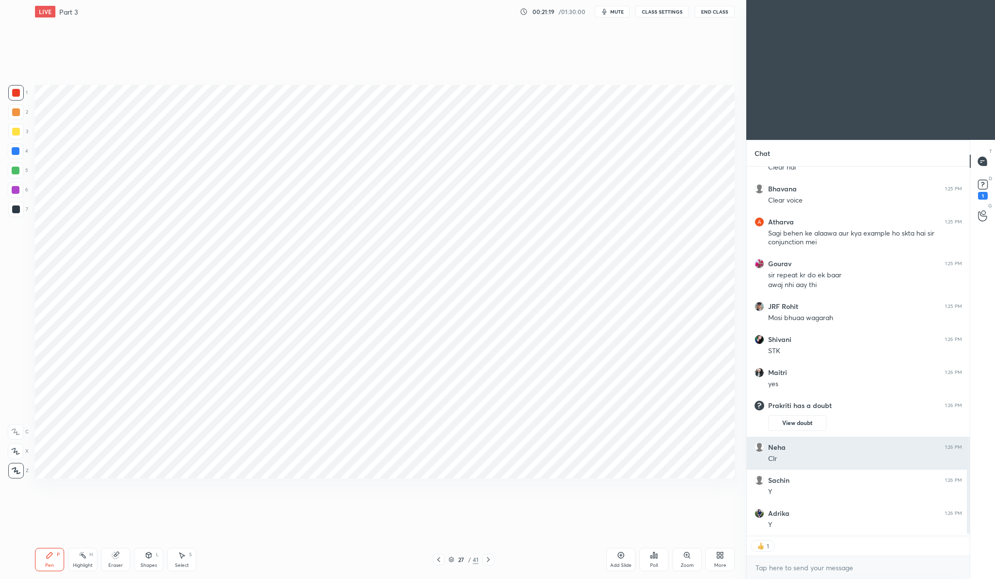
click at [790, 452] on div "Clr" at bounding box center [865, 458] width 194 height 12
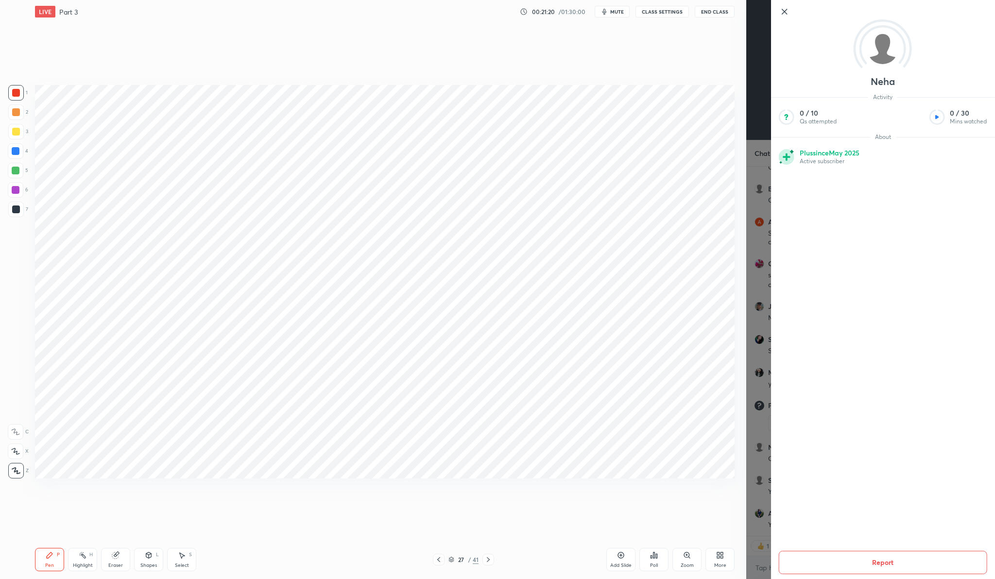
click at [787, 14] on icon at bounding box center [785, 12] width 12 height 12
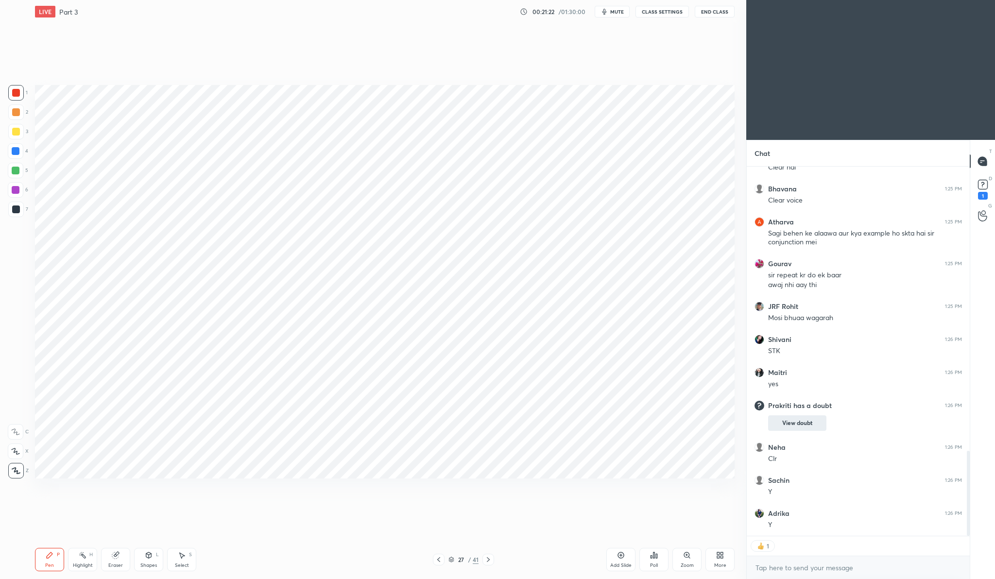
click at [795, 427] on button "View doubt" at bounding box center [797, 423] width 58 height 16
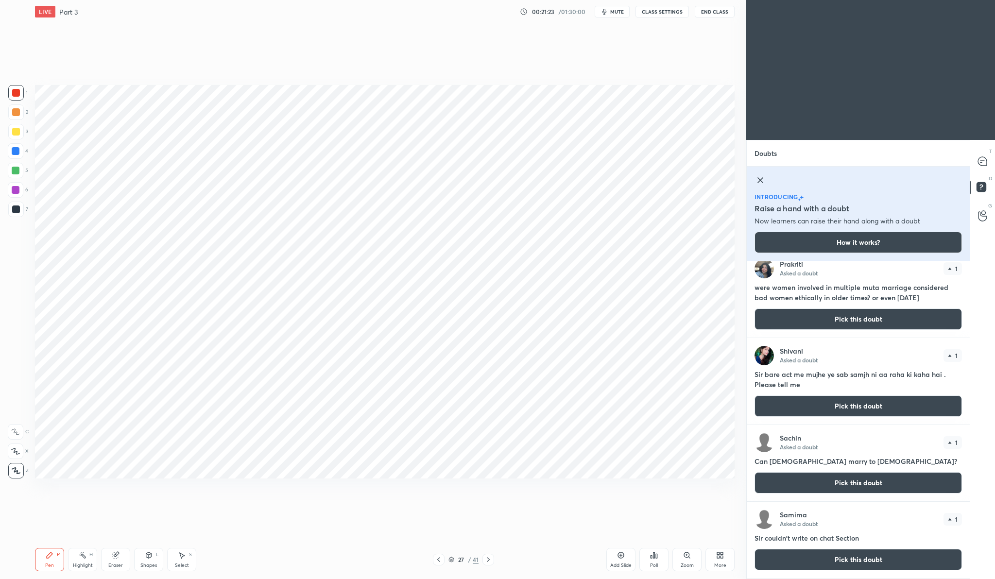
scroll to position [0, 0]
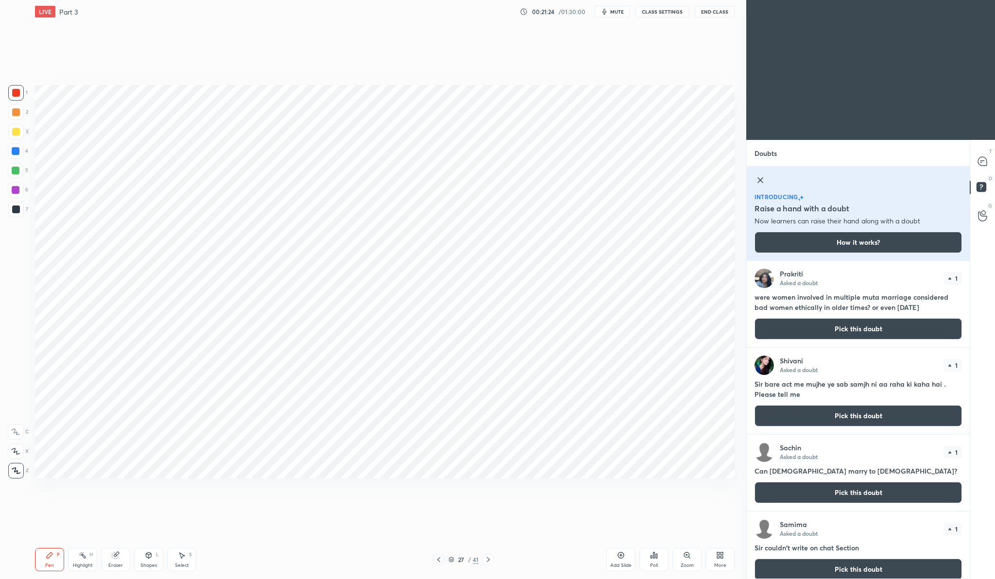
click at [843, 316] on div "Prakriti Asked a doubt 1 were women involved in multiple muta marriage consider…" at bounding box center [858, 304] width 223 height 86
click at [840, 329] on button "Pick this doubt" at bounding box center [858, 328] width 207 height 21
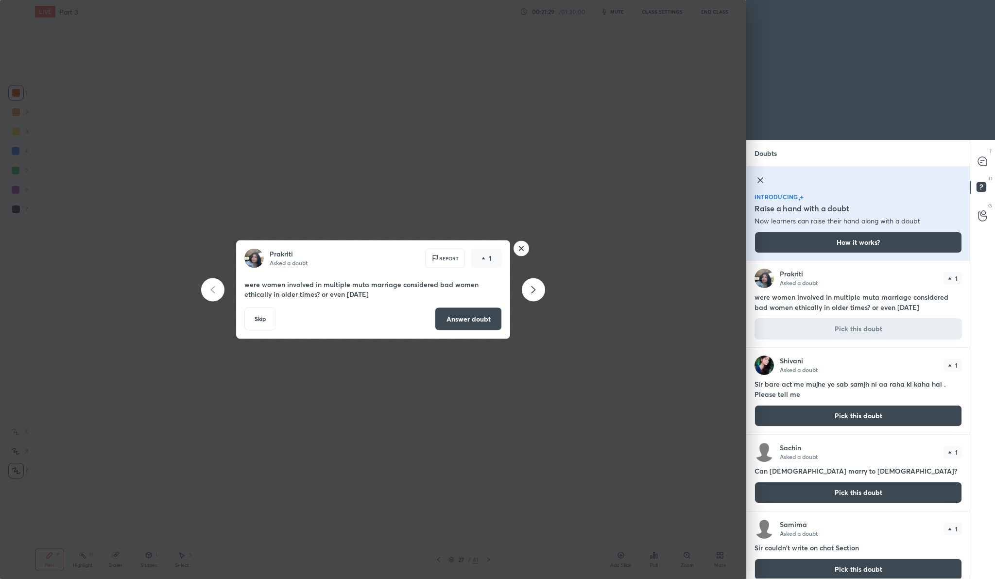
click at [480, 328] on button "Answer doubt" at bounding box center [468, 319] width 67 height 23
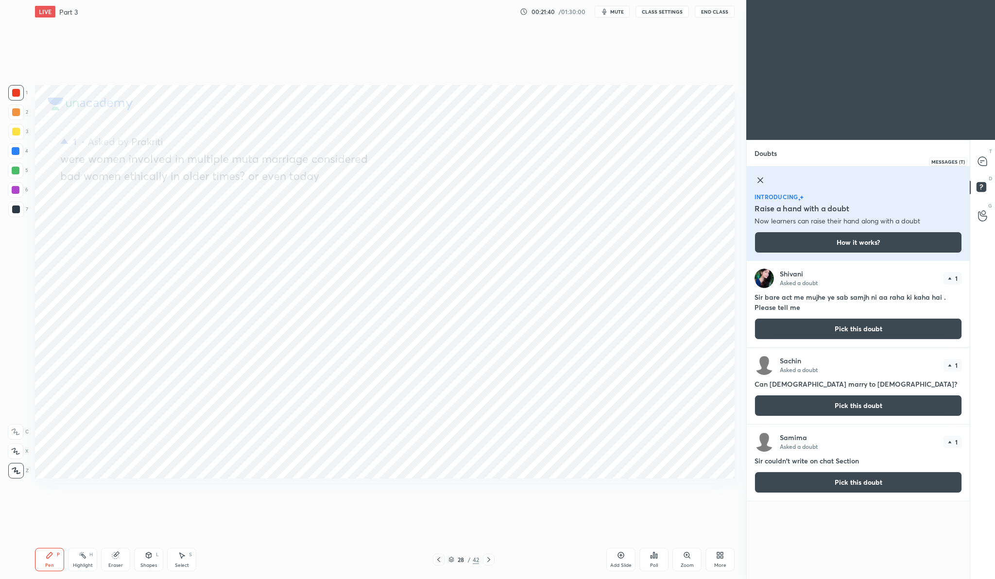
click at [983, 162] on icon at bounding box center [982, 161] width 9 height 9
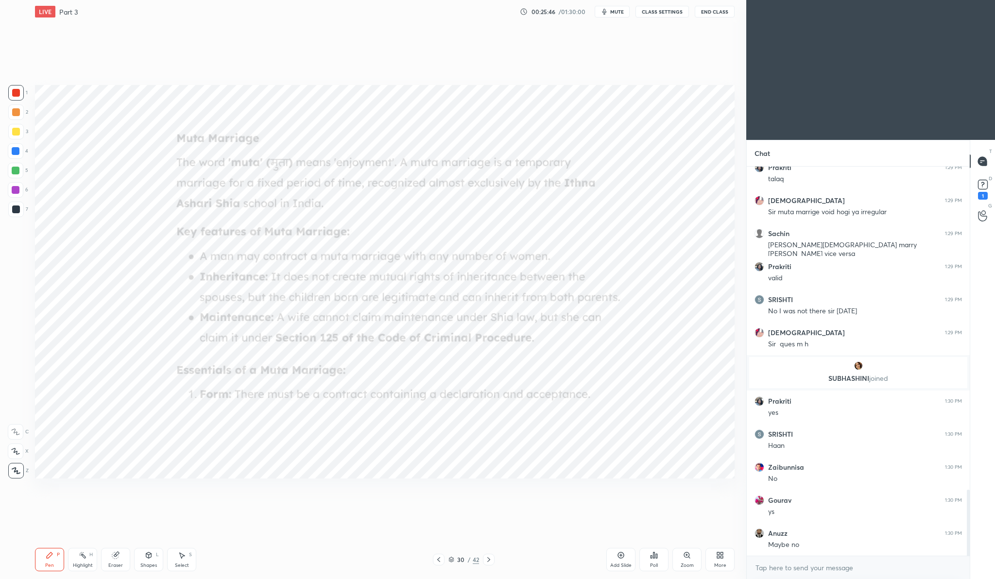
scroll to position [1901, 0]
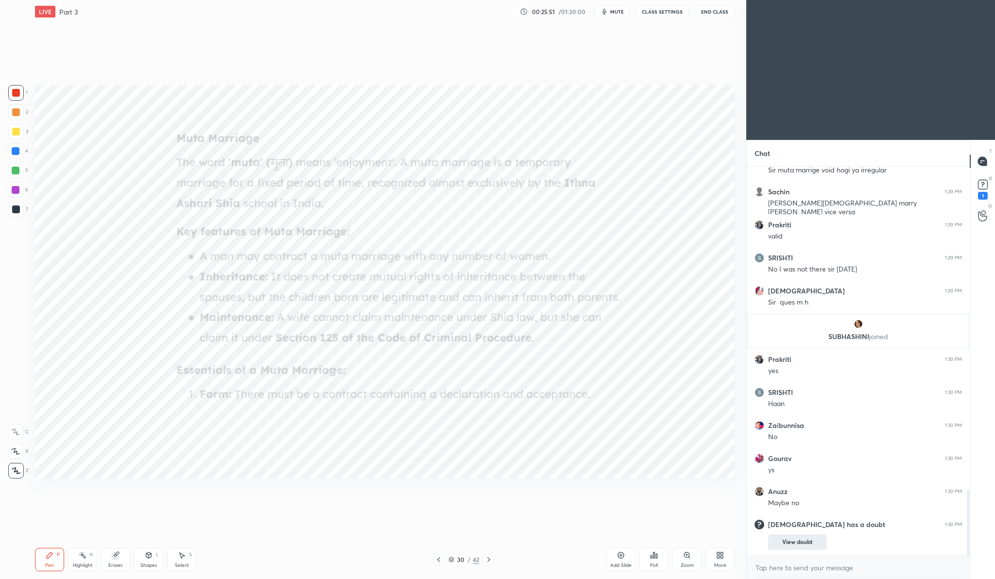
click at [799, 540] on button "View doubt" at bounding box center [797, 542] width 58 height 16
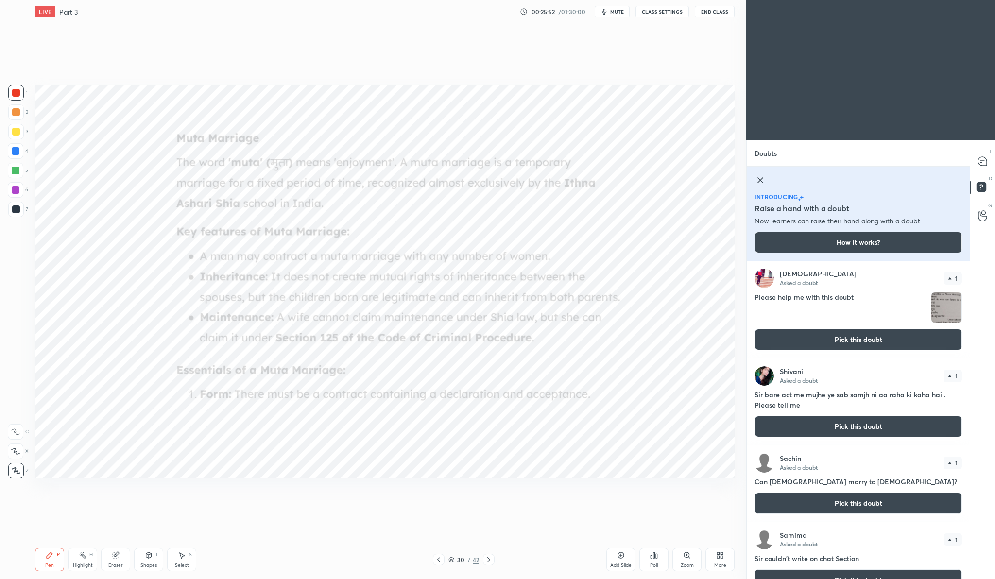
click at [876, 338] on button "Pick this doubt" at bounding box center [858, 339] width 207 height 21
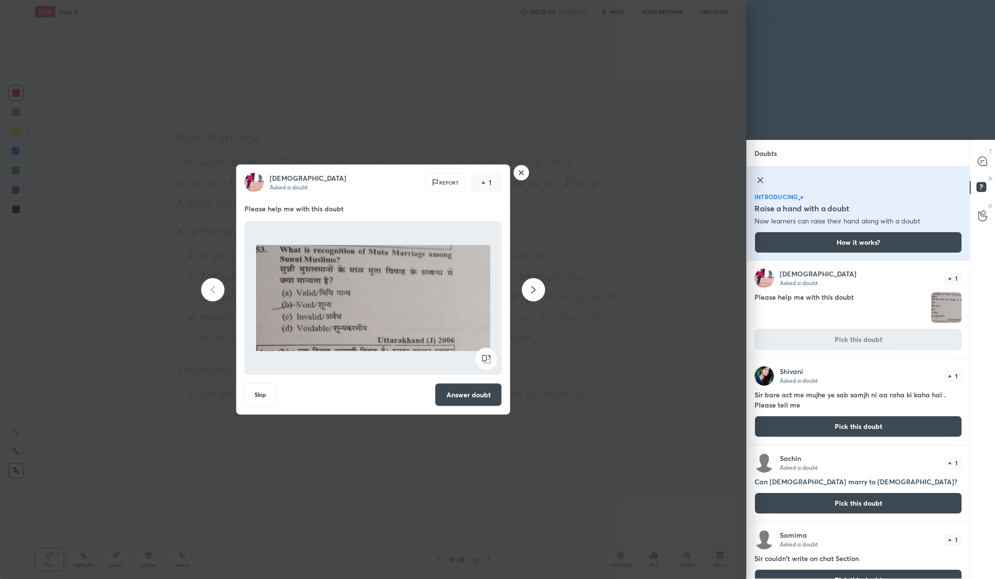
click at [487, 398] on button "Answer doubt" at bounding box center [468, 394] width 67 height 23
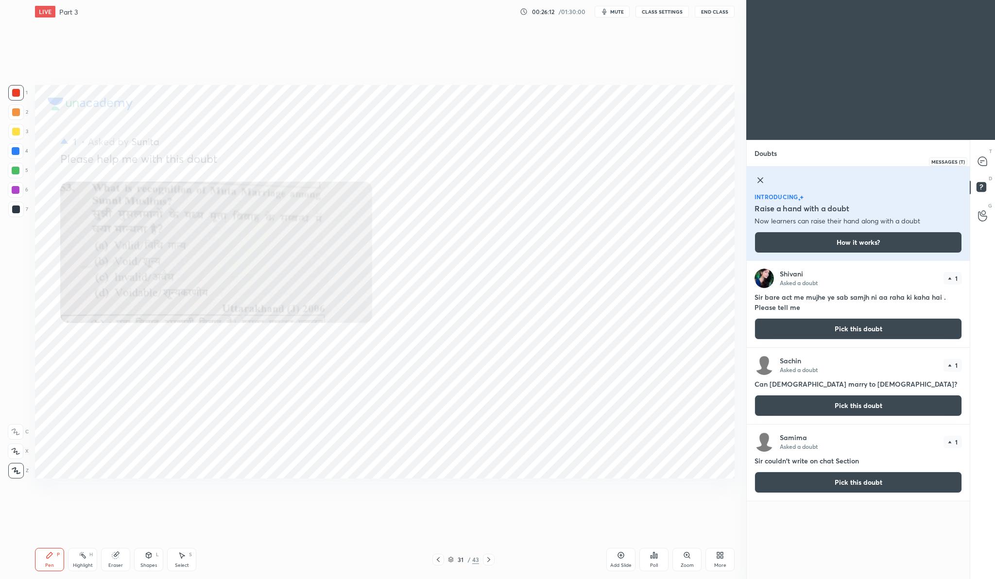
click at [985, 161] on icon at bounding box center [982, 161] width 9 height 9
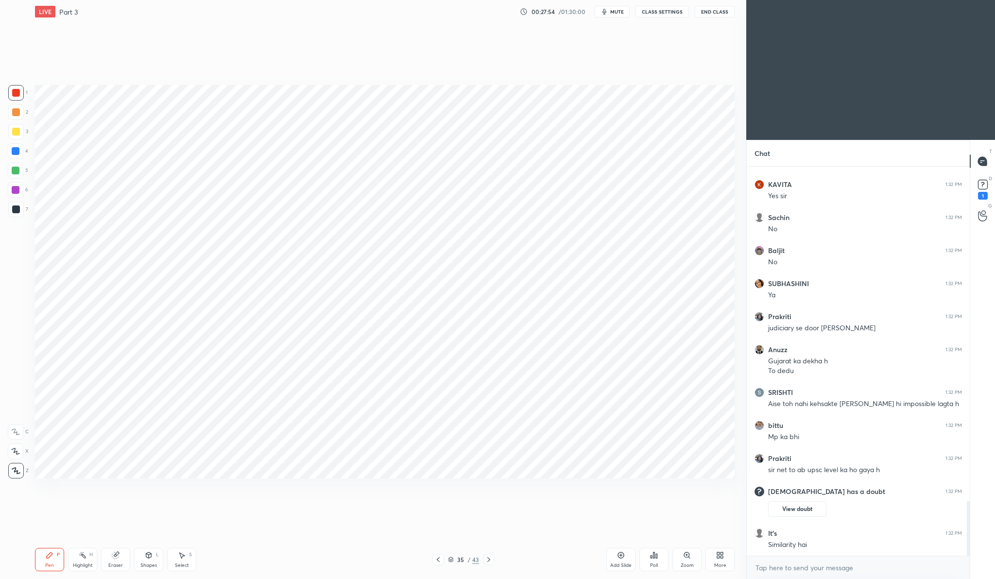
scroll to position [2399, 0]
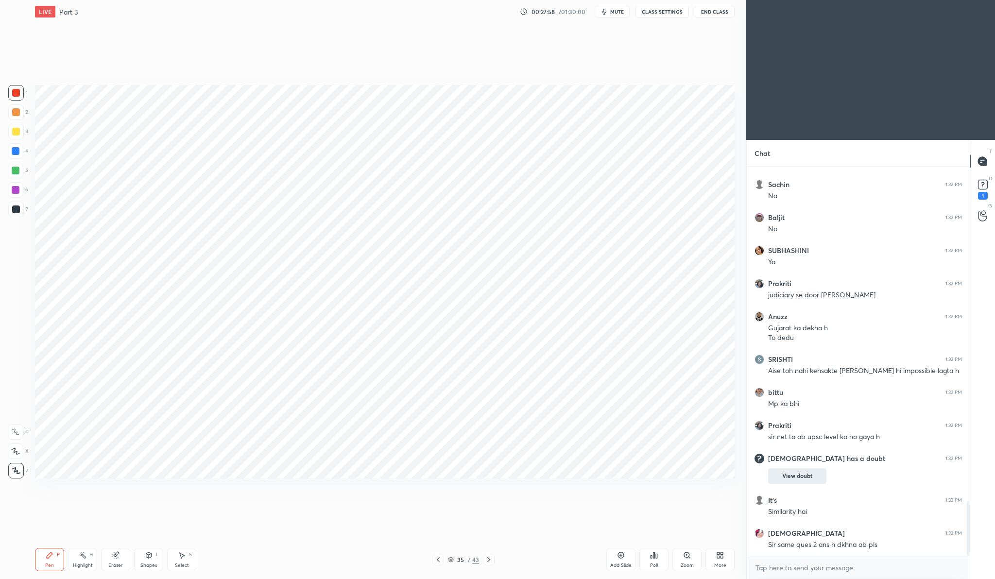
click at [805, 475] on button "View doubt" at bounding box center [797, 476] width 58 height 16
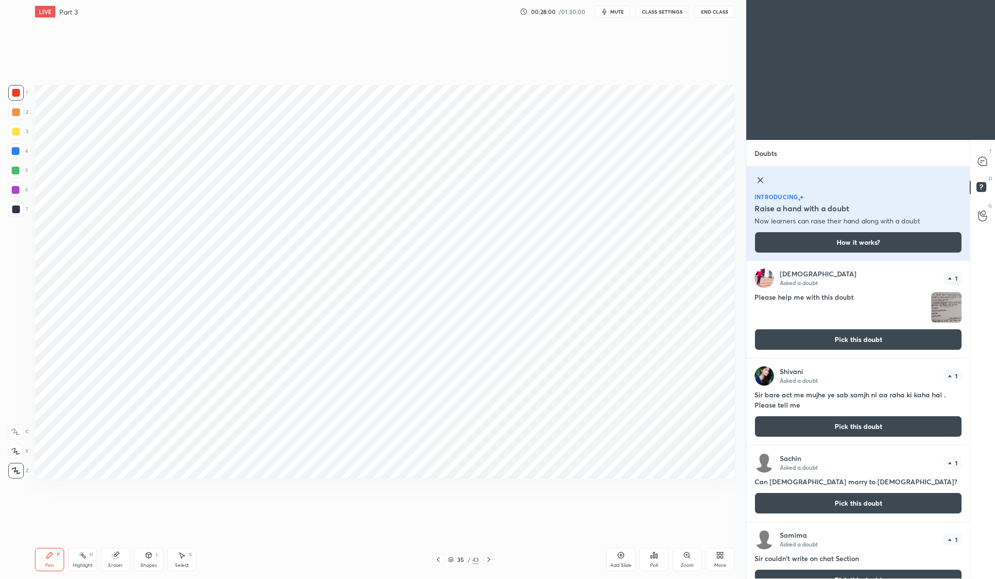
click at [860, 331] on button "Pick this doubt" at bounding box center [858, 339] width 207 height 21
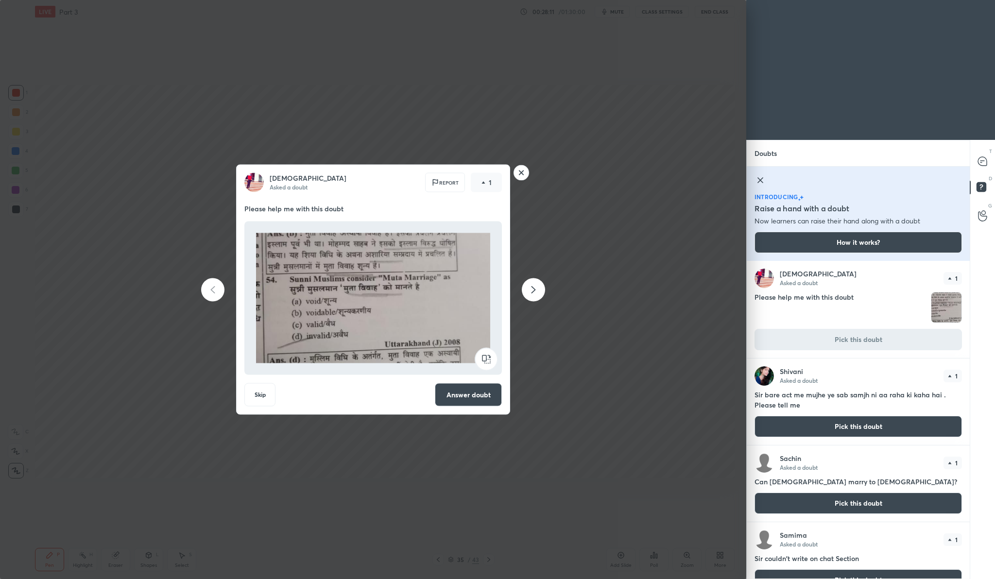
click at [486, 393] on button "Answer doubt" at bounding box center [468, 394] width 67 height 23
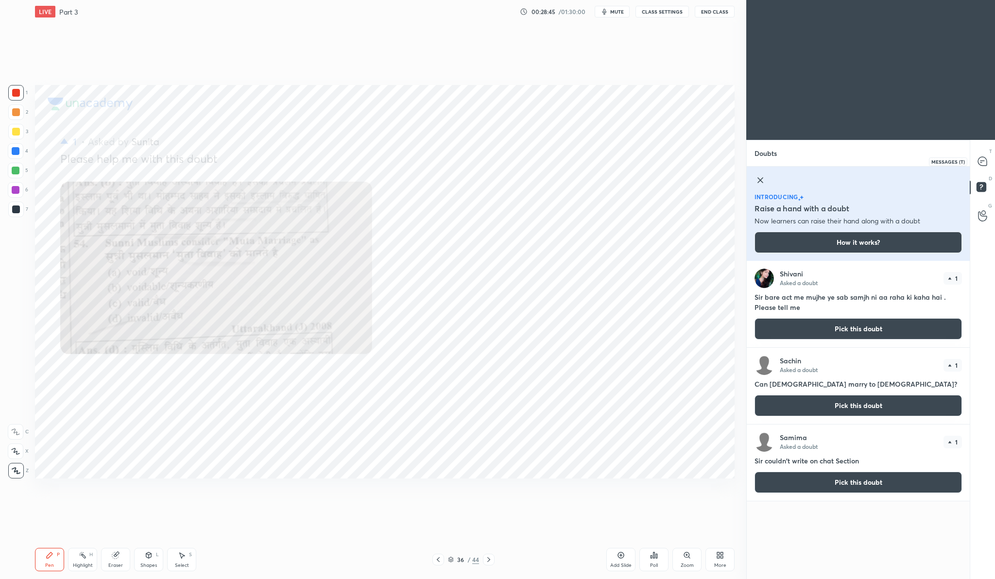
click at [983, 163] on icon at bounding box center [982, 161] width 9 height 9
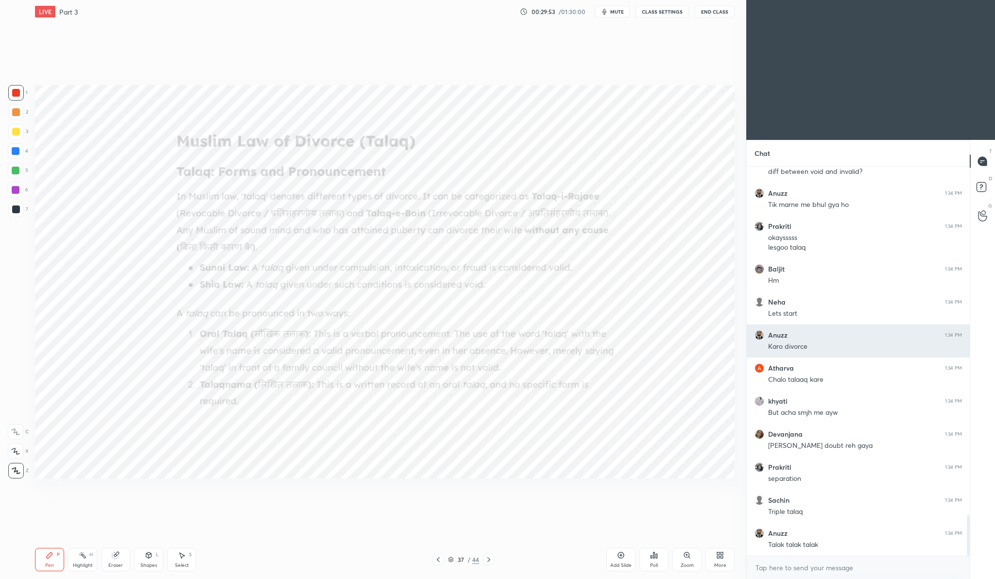
scroll to position [3334, 0]
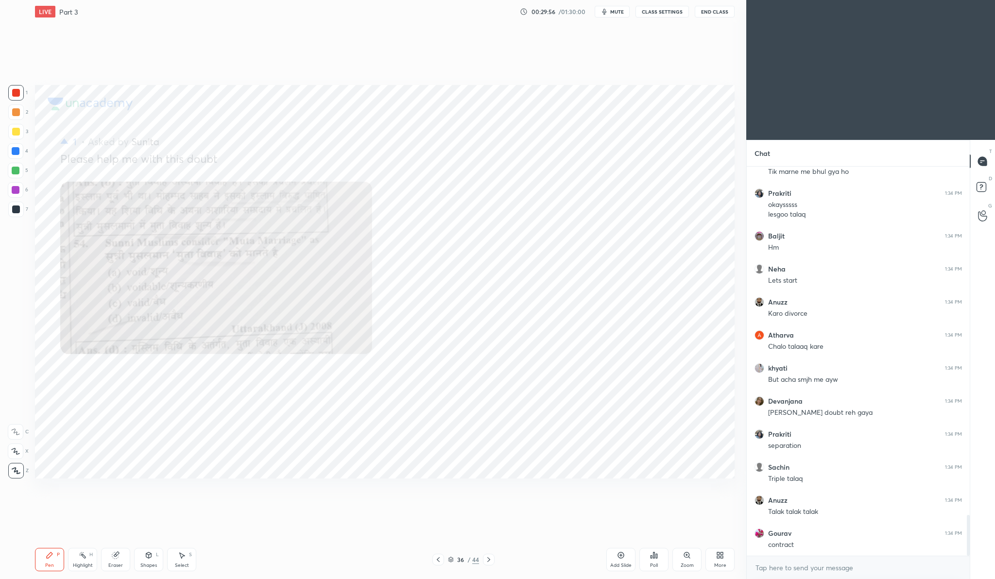
click at [624, 557] on icon at bounding box center [621, 555] width 8 height 8
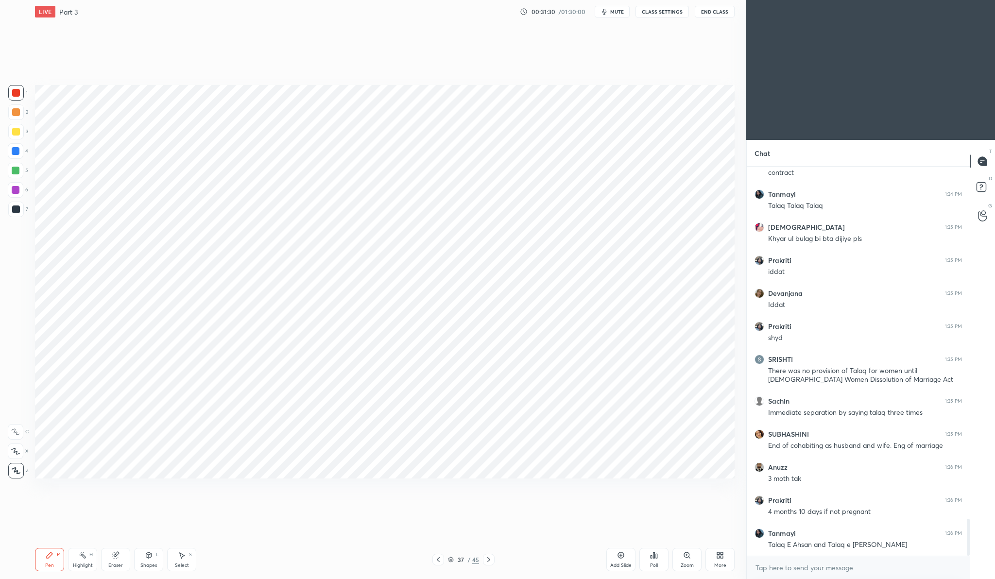
scroll to position [3739, 0]
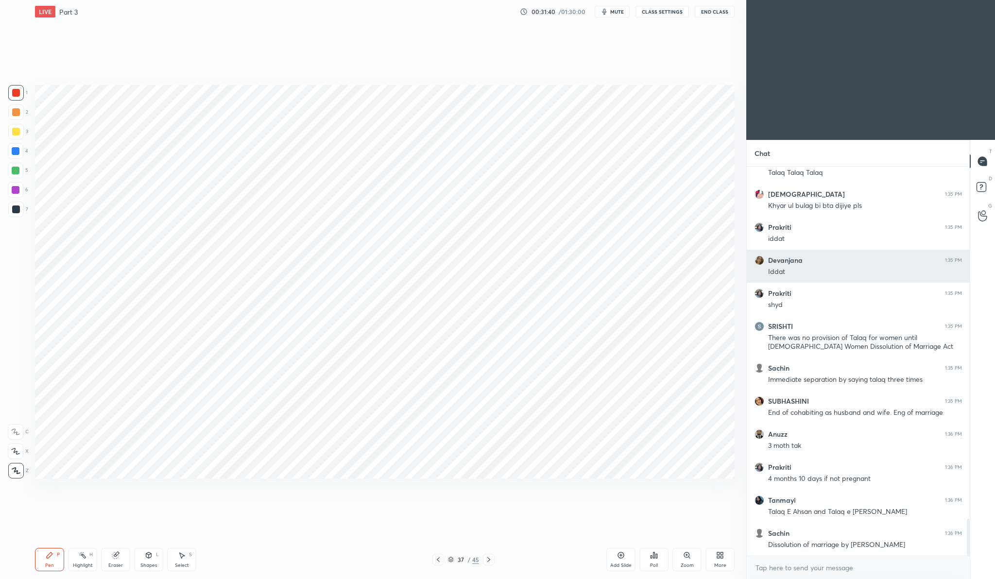
click at [783, 251] on div "Devanjana 1:35 PM Iddat" at bounding box center [858, 266] width 223 height 33
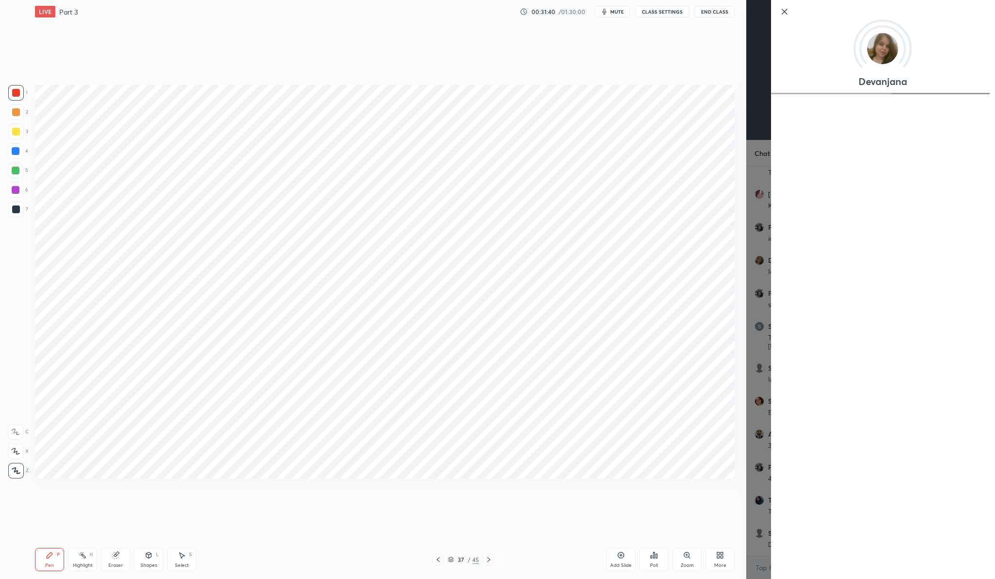
scroll to position [3772, 0]
click at [784, 12] on icon at bounding box center [785, 12] width 12 height 12
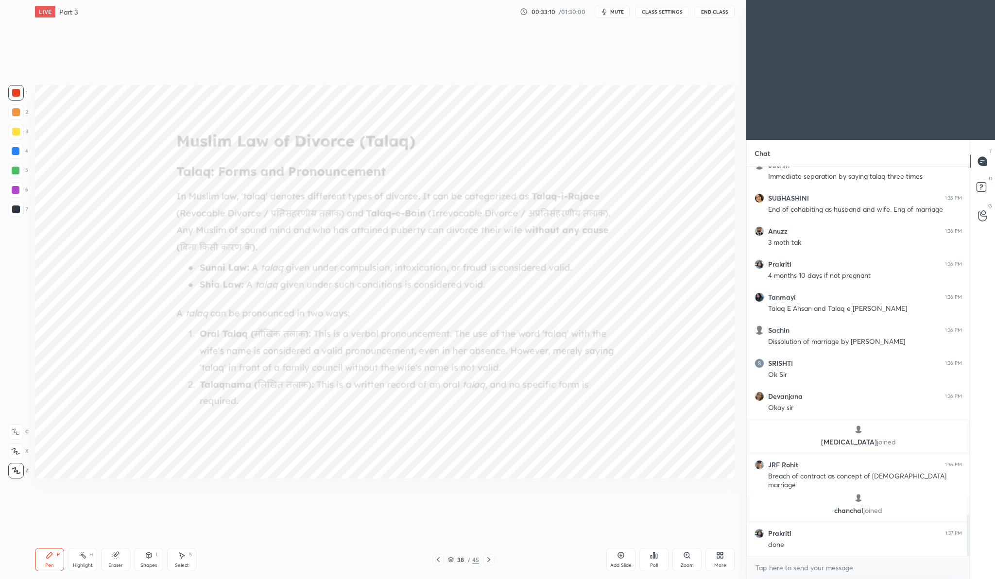
scroll to position [3341, 0]
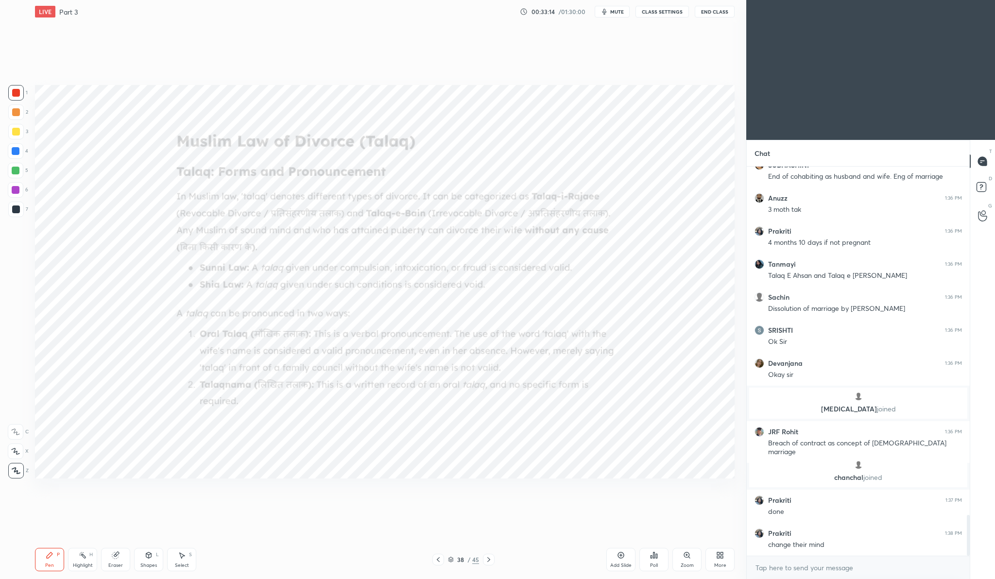
click at [690, 560] on div "Zoom" at bounding box center [686, 559] width 29 height 23
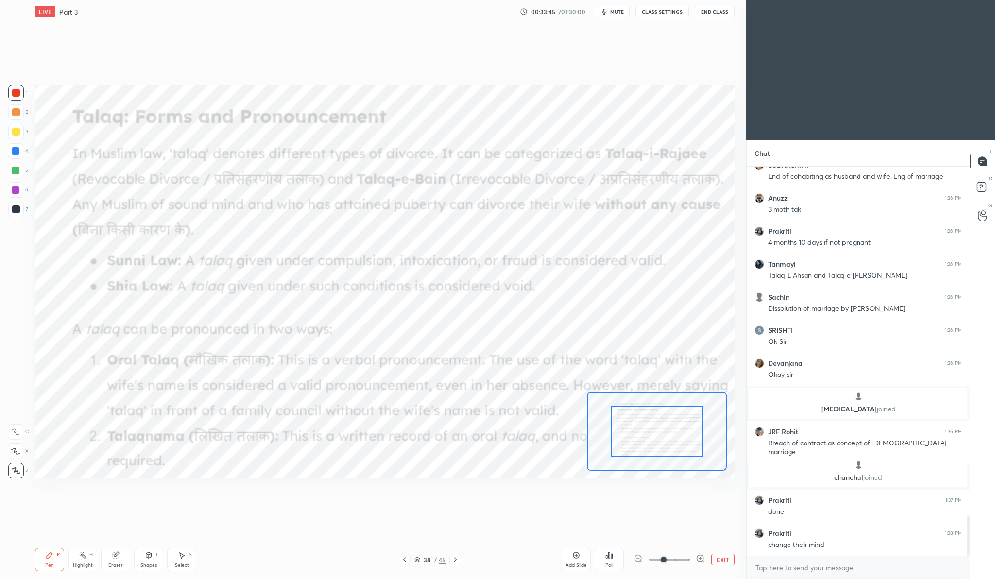
scroll to position [3374, 0]
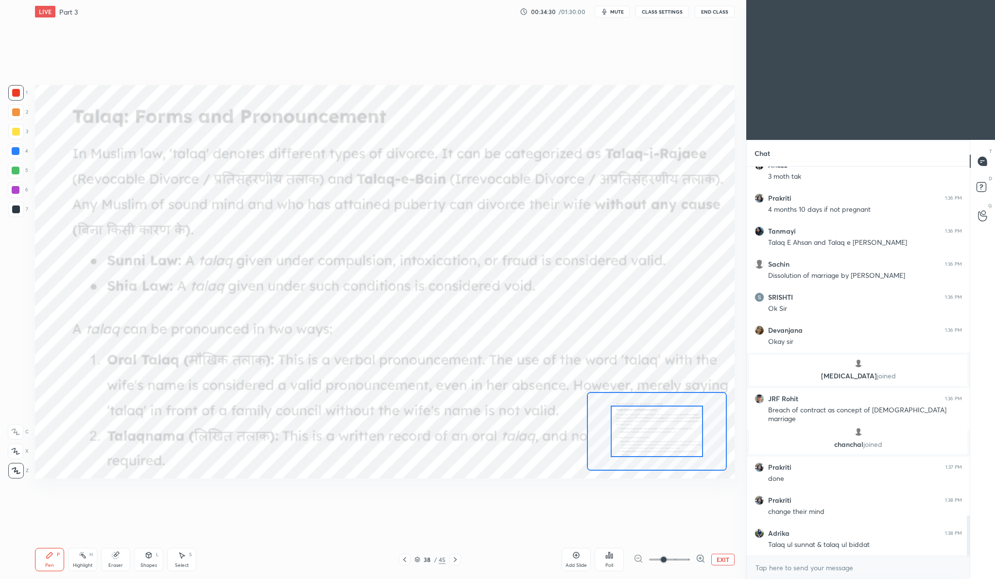
click at [577, 568] on div "Add Slide" at bounding box center [576, 565] width 21 height 5
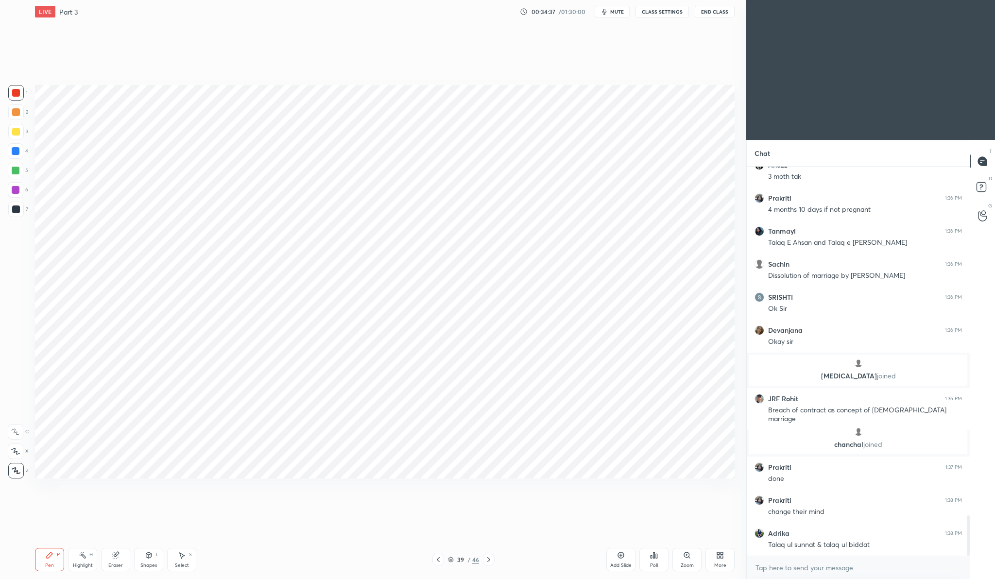
click at [150, 562] on div "Shapes L" at bounding box center [148, 559] width 29 height 23
click at [252, 510] on img at bounding box center [249, 510] width 18 height 18
click at [17, 535] on div "1 2 3 4 5 6 7 C X Z C X Z E E Erase all H H LIVE Part 3 00:34:44 / 01:30:00 mut…" at bounding box center [369, 289] width 738 height 579
click at [57, 559] on div "Pen P" at bounding box center [49, 559] width 29 height 23
click at [48, 559] on div "Pen P" at bounding box center [49, 559] width 29 height 23
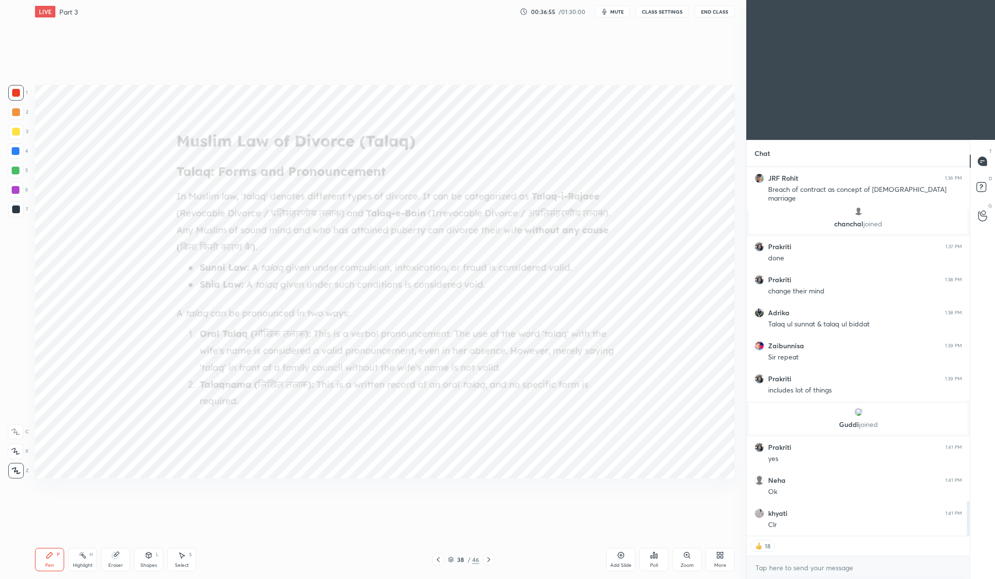
scroll to position [3584, 0]
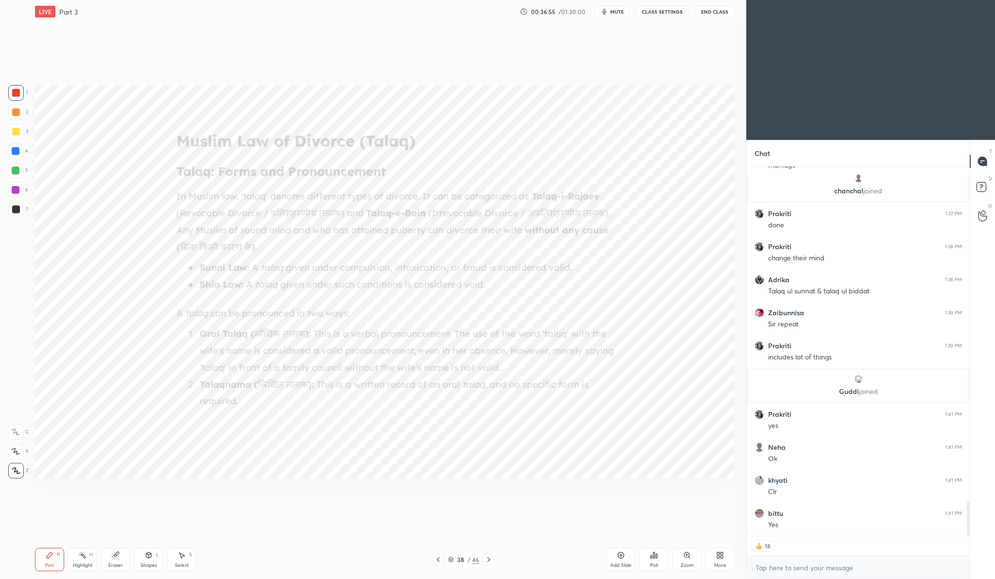
click at [697, 559] on div "Zoom" at bounding box center [686, 559] width 29 height 23
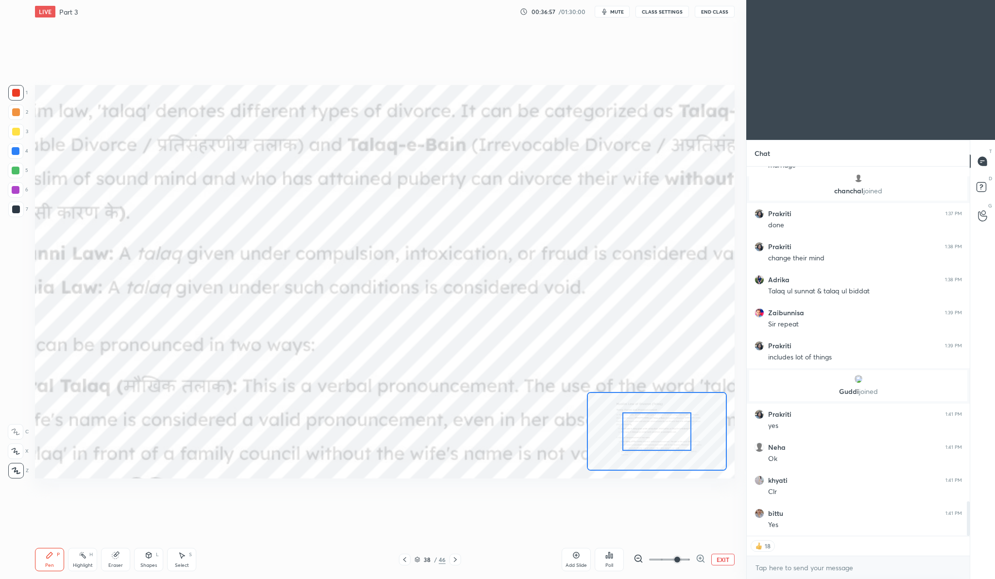
drag, startPoint x: 664, startPoint y: 556, endPoint x: 675, endPoint y: 558, distance: 11.8
click at [675, 558] on span at bounding box center [677, 560] width 6 height 6
click at [674, 558] on span at bounding box center [677, 560] width 6 height 6
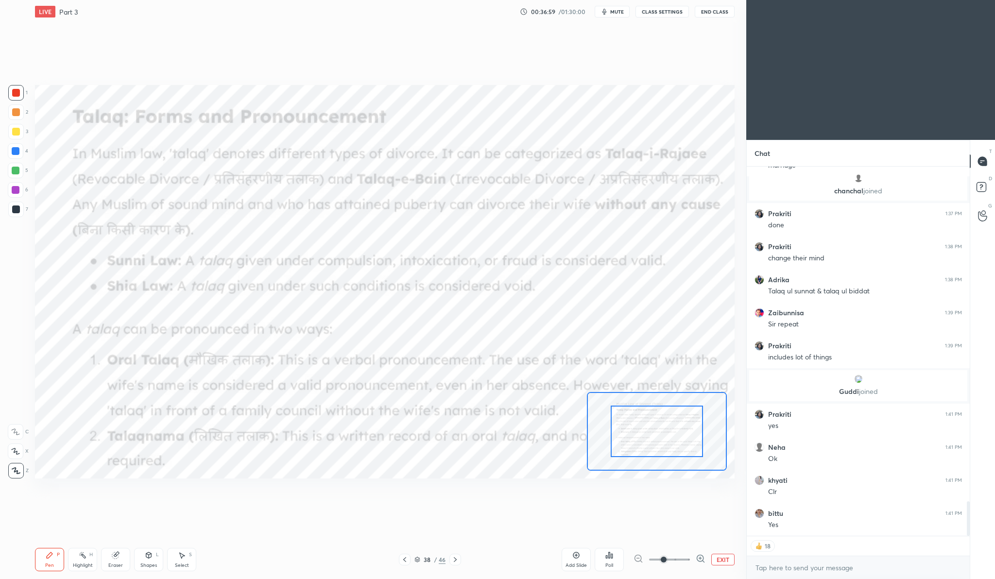
drag, startPoint x: 680, startPoint y: 560, endPoint x: 669, endPoint y: 558, distance: 11.3
click at [667, 558] on span at bounding box center [664, 560] width 6 height 6
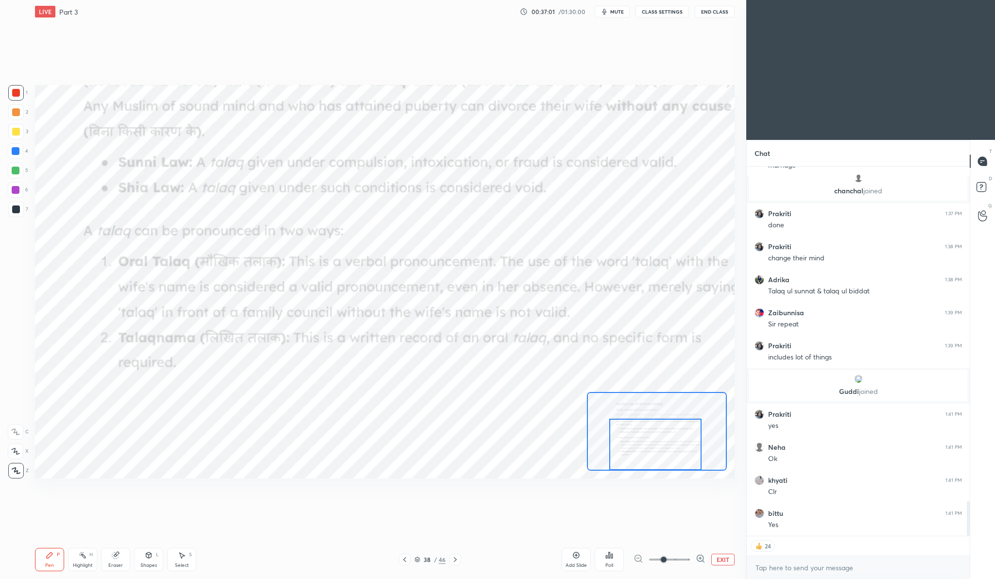
drag, startPoint x: 665, startPoint y: 434, endPoint x: 662, endPoint y: 451, distance: 17.3
click at [663, 451] on div at bounding box center [655, 444] width 92 height 51
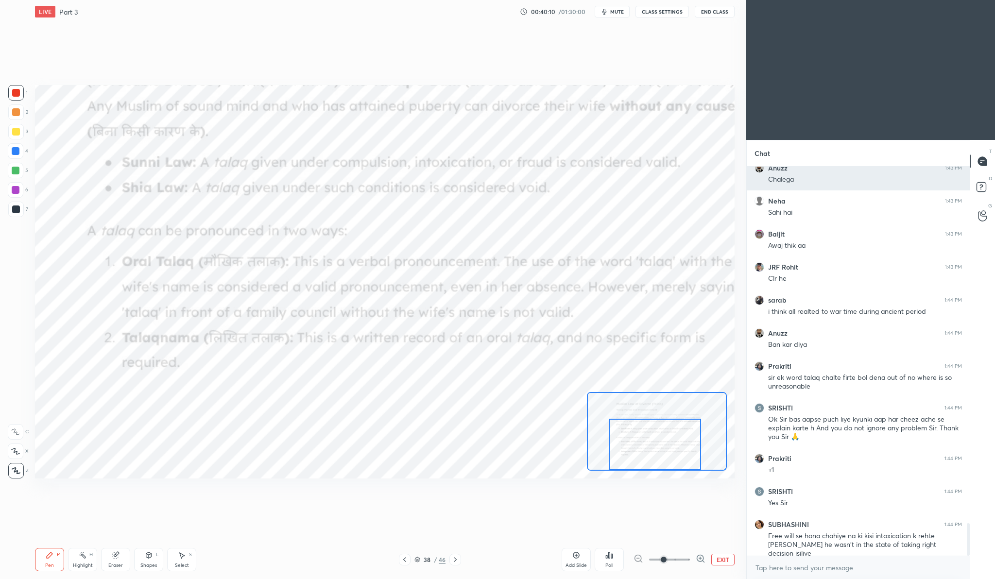
scroll to position [4270, 0]
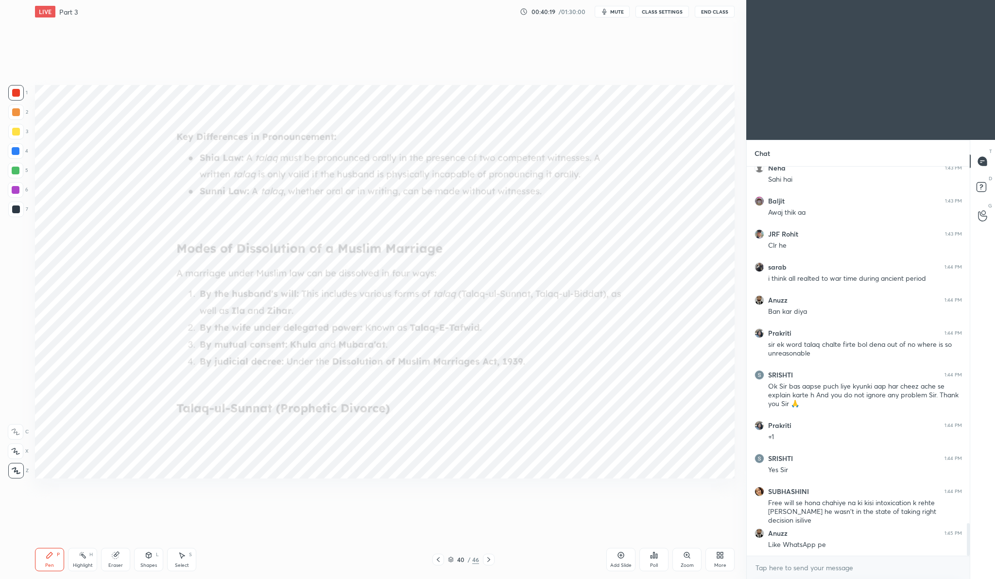
click at [685, 554] on icon at bounding box center [686, 554] width 5 height 5
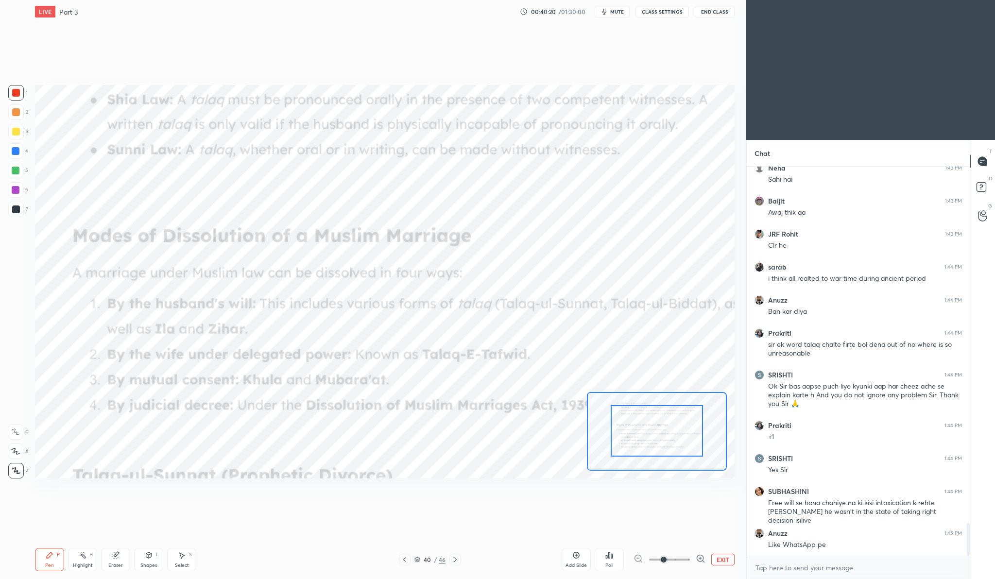
drag, startPoint x: 658, startPoint y: 435, endPoint x: 660, endPoint y: 408, distance: 27.7
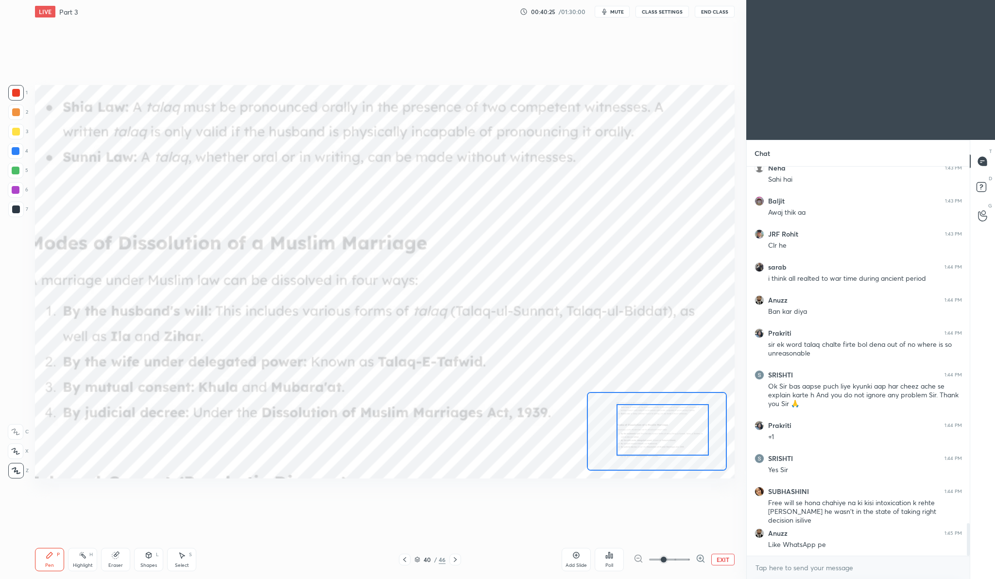
drag, startPoint x: 658, startPoint y: 420, endPoint x: 664, endPoint y: 419, distance: 5.9
click at [664, 419] on div at bounding box center [663, 429] width 92 height 51
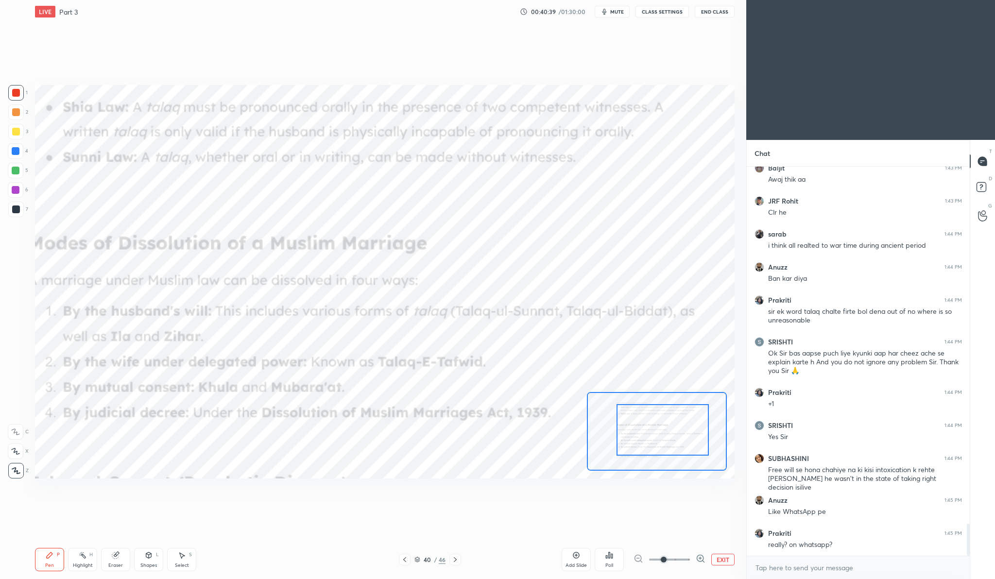
scroll to position [4336, 0]
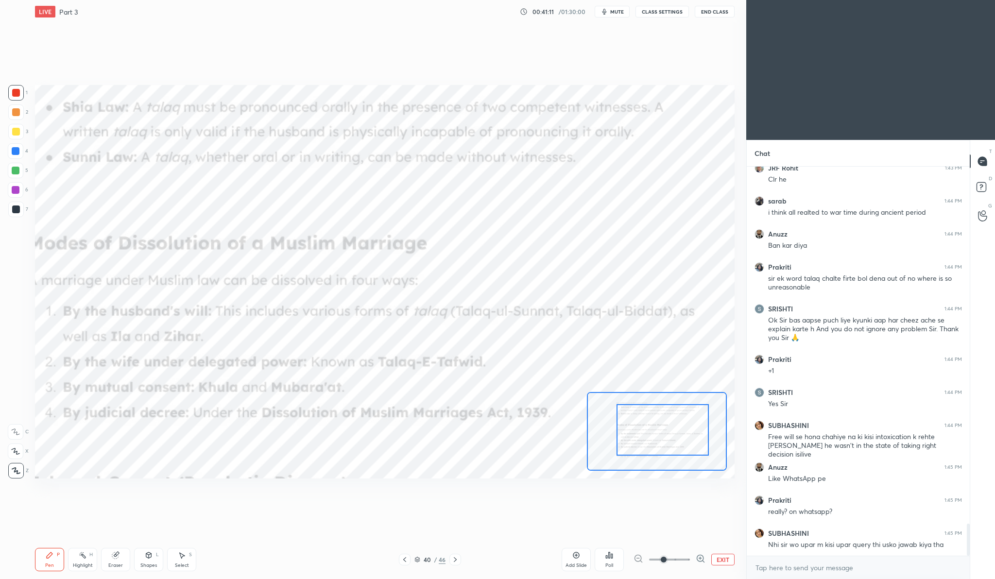
click at [571, 564] on div "Add Slide" at bounding box center [576, 565] width 21 height 5
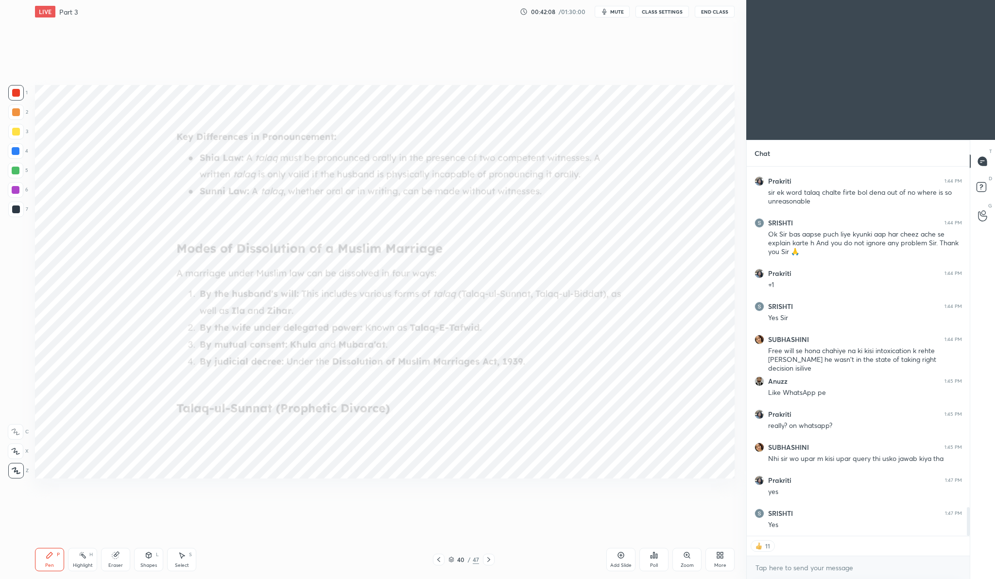
scroll to position [4455, 0]
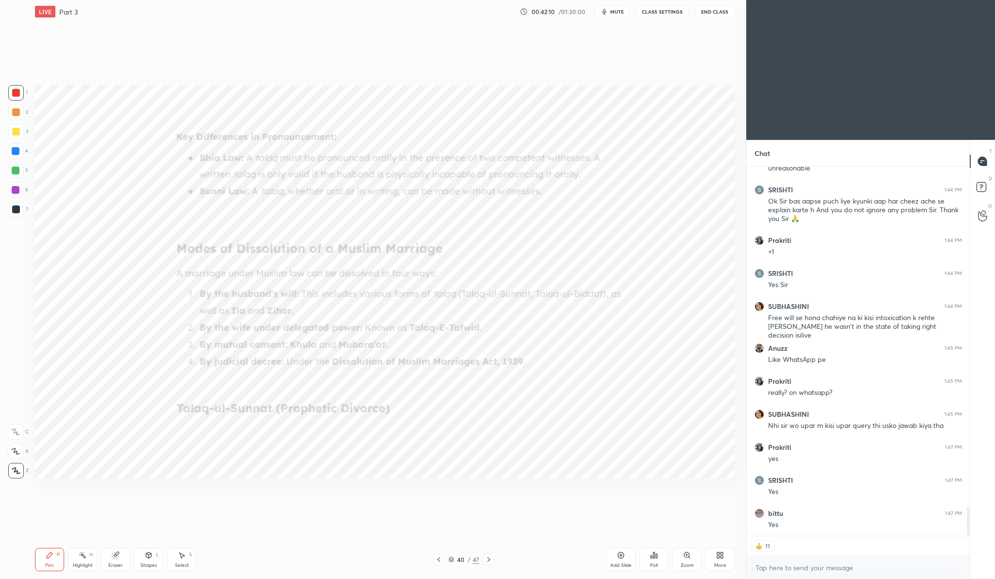
click at [688, 558] on icon at bounding box center [687, 555] width 8 height 8
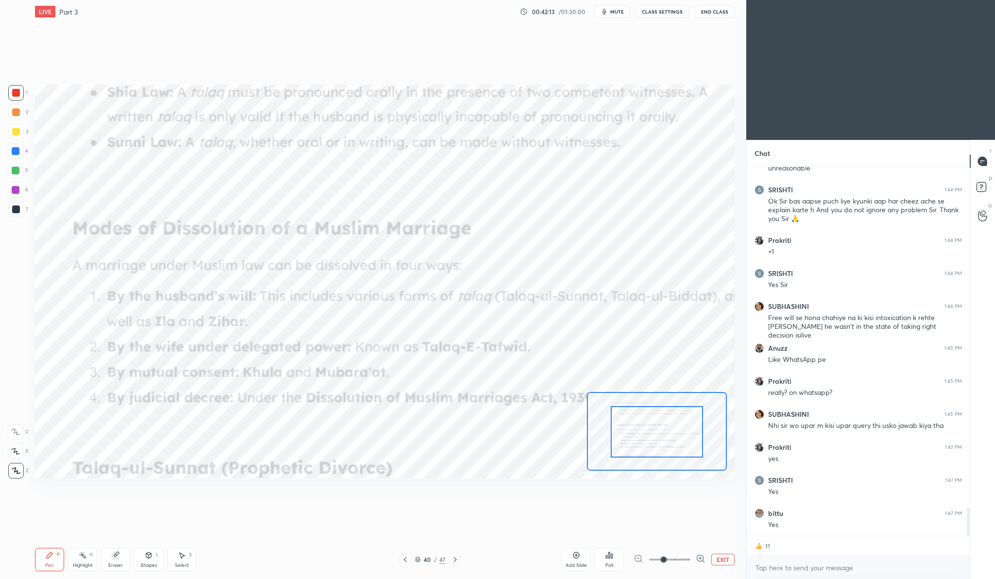
drag, startPoint x: 693, startPoint y: 440, endPoint x: 690, endPoint y: 456, distance: 15.8
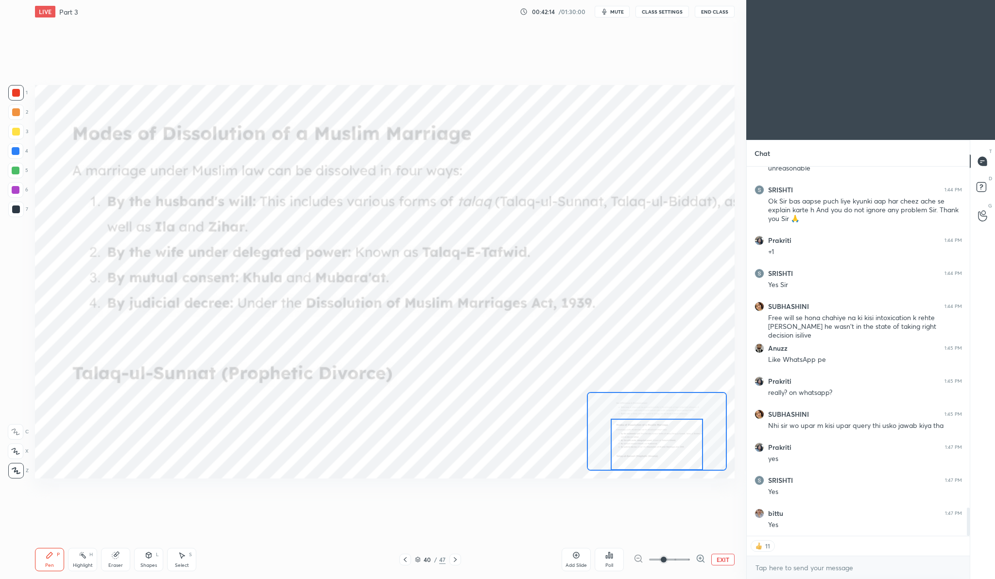
drag, startPoint x: 673, startPoint y: 438, endPoint x: 673, endPoint y: 454, distance: 16.5
click at [673, 454] on div at bounding box center [657, 444] width 92 height 51
drag, startPoint x: 645, startPoint y: 448, endPoint x: 649, endPoint y: 456, distance: 8.5
click at [649, 456] on div at bounding box center [660, 444] width 92 height 51
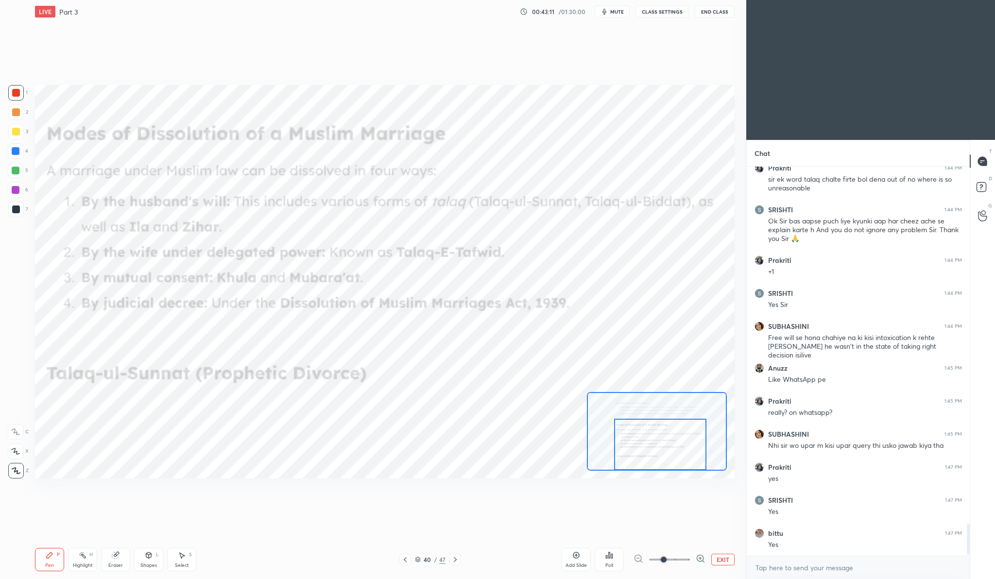
scroll to position [386, 220]
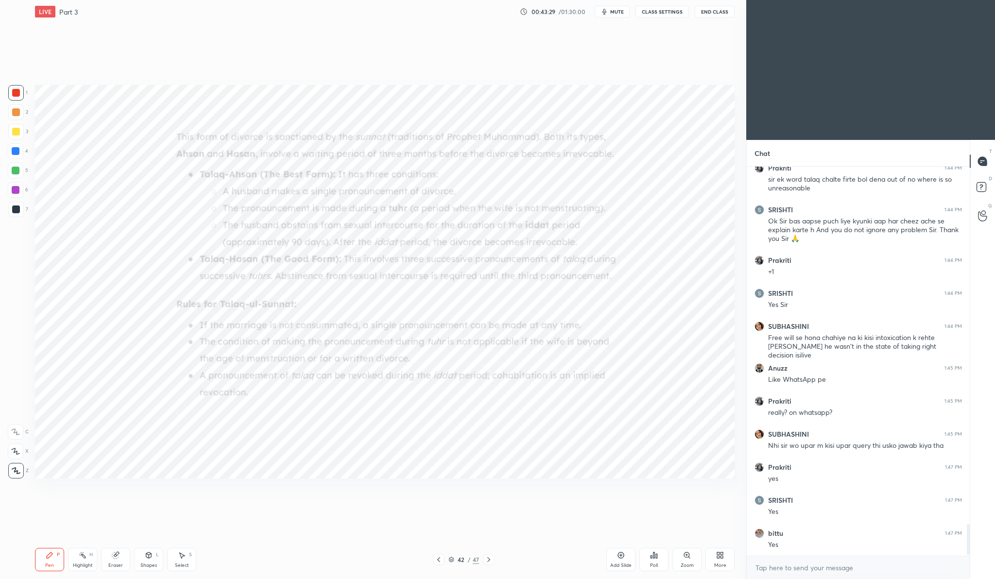
click at [693, 555] on div "Zoom" at bounding box center [686, 559] width 29 height 23
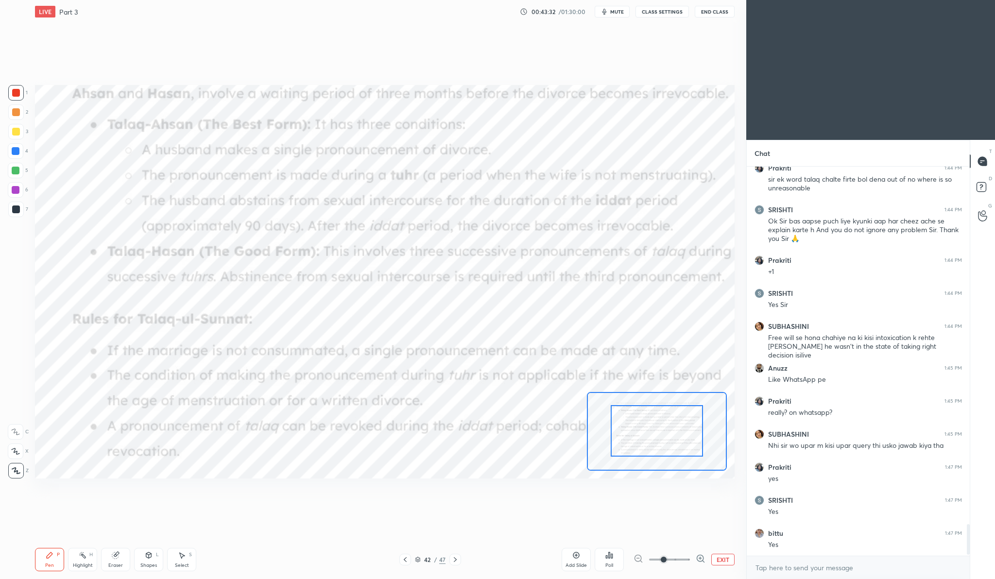
drag, startPoint x: 673, startPoint y: 427, endPoint x: 687, endPoint y: 422, distance: 14.8
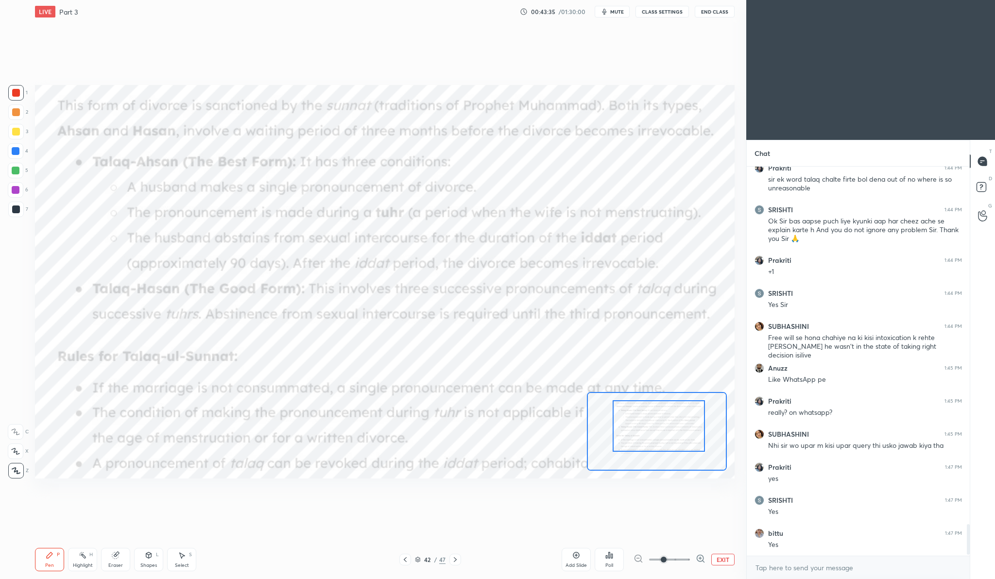
drag, startPoint x: 674, startPoint y: 423, endPoint x: 676, endPoint y: 418, distance: 5.2
click at [676, 418] on div at bounding box center [659, 425] width 92 height 51
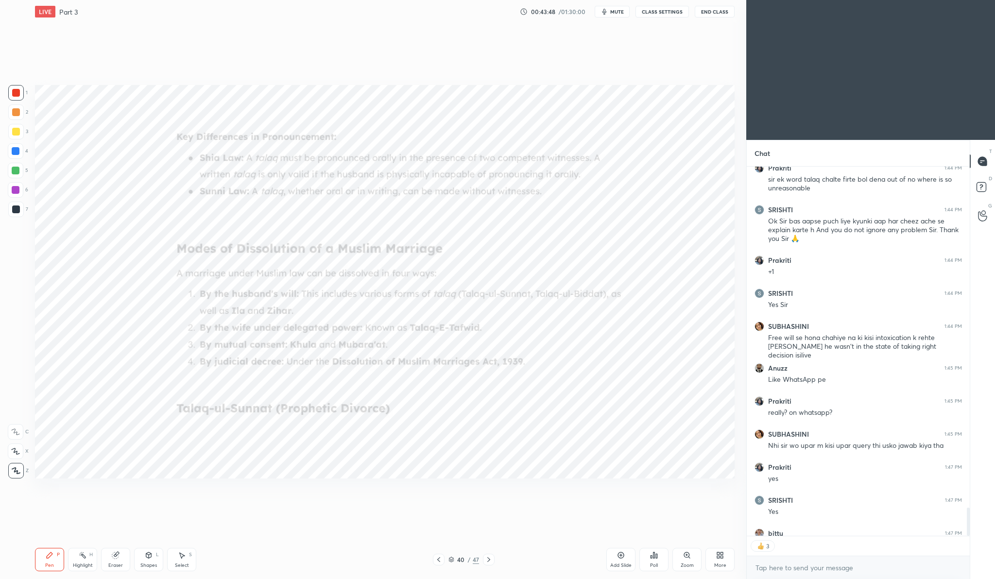
scroll to position [4488, 0]
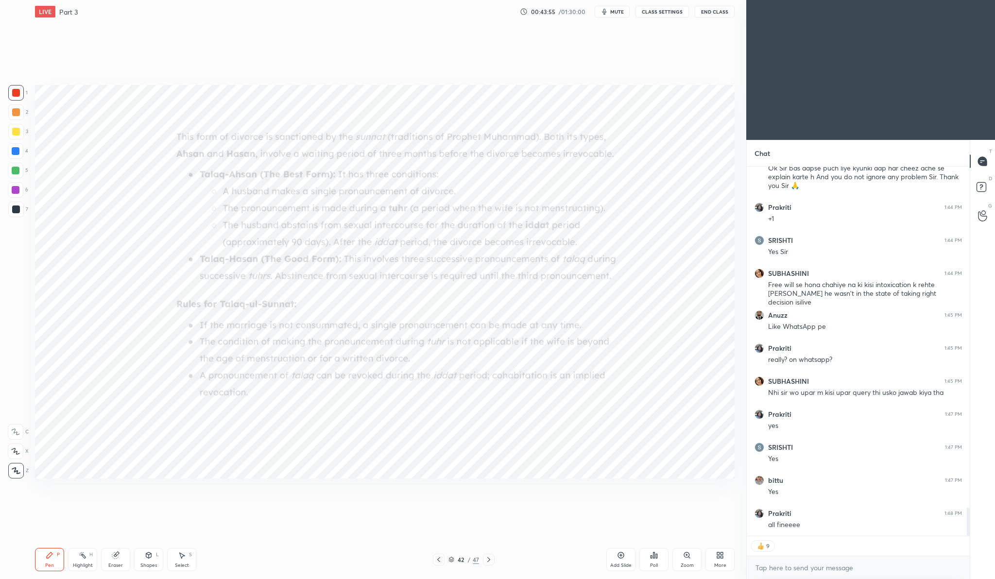
click at [688, 557] on icon at bounding box center [686, 554] width 5 height 5
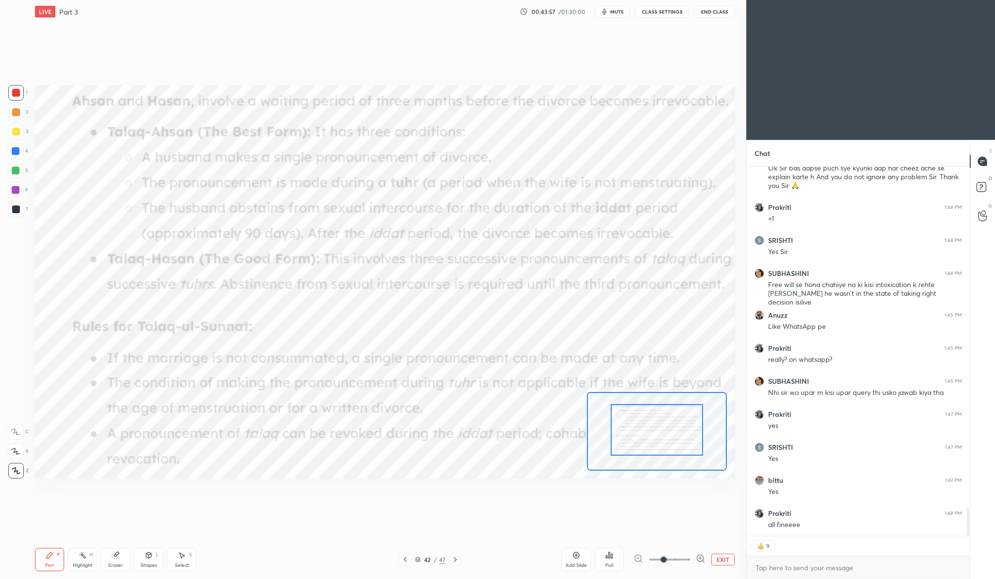
drag, startPoint x: 653, startPoint y: 420, endPoint x: 659, endPoint y: 412, distance: 10.8
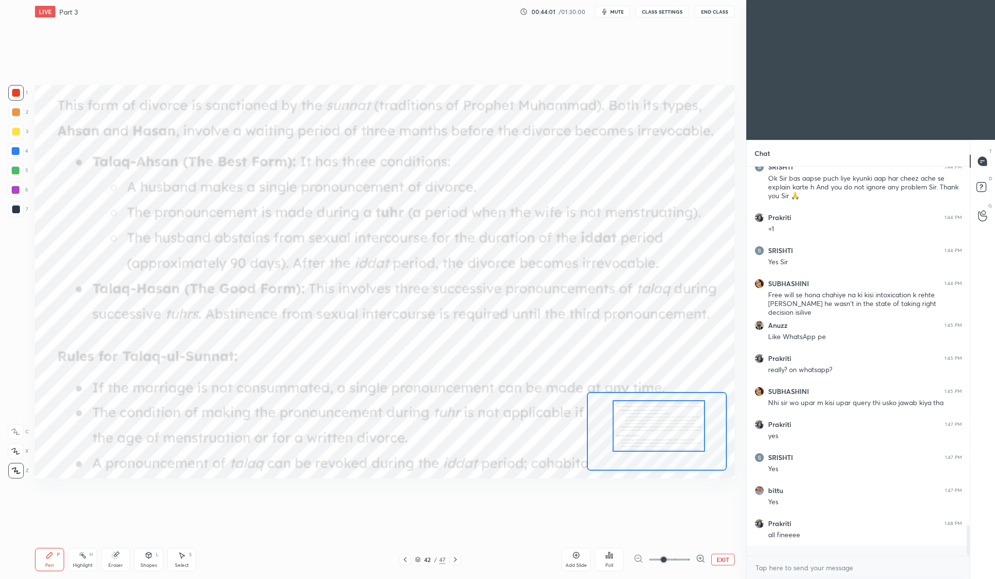
scroll to position [4468, 0]
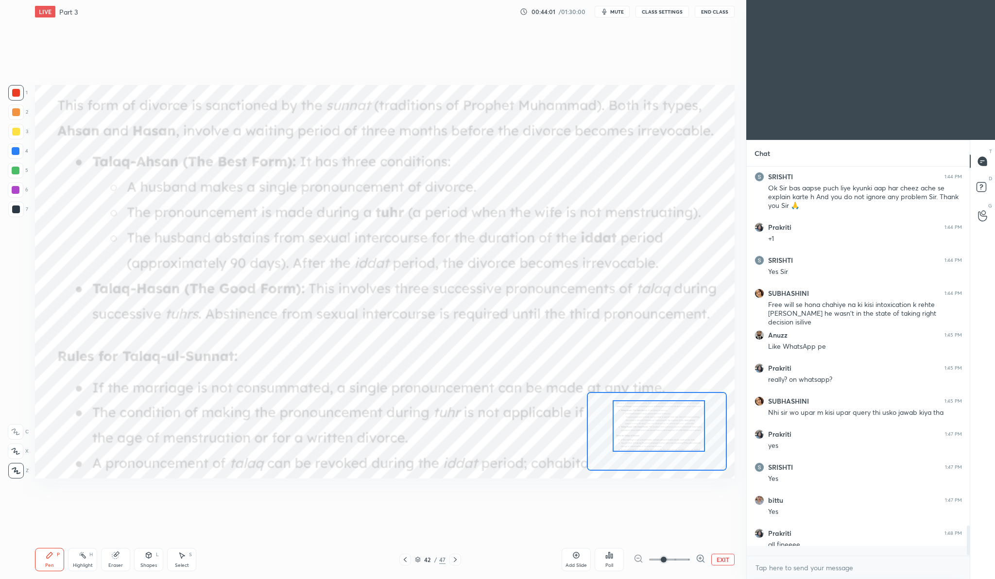
click at [661, 420] on div at bounding box center [659, 425] width 92 height 51
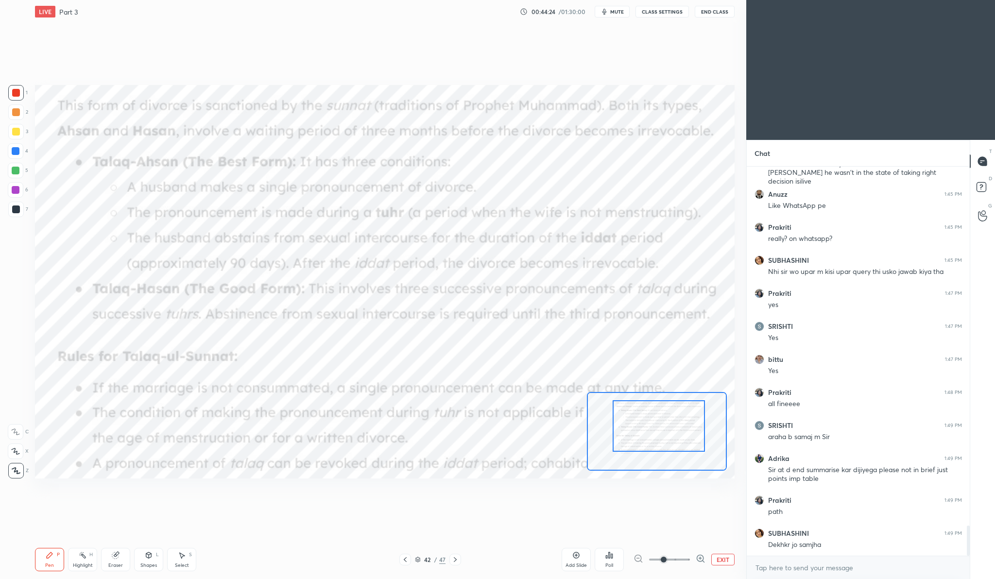
scroll to position [4642, 0]
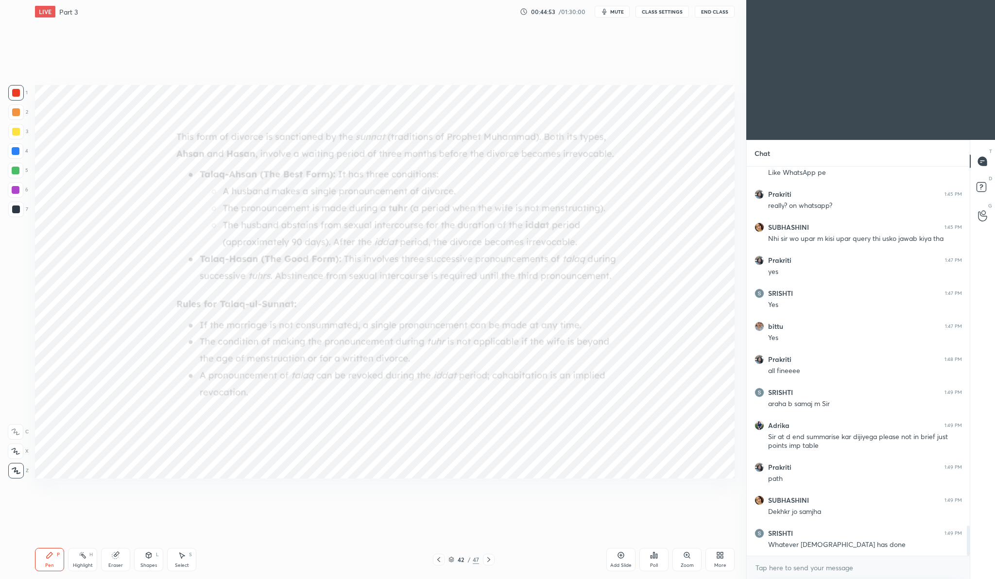
click at [687, 557] on icon at bounding box center [686, 554] width 5 height 5
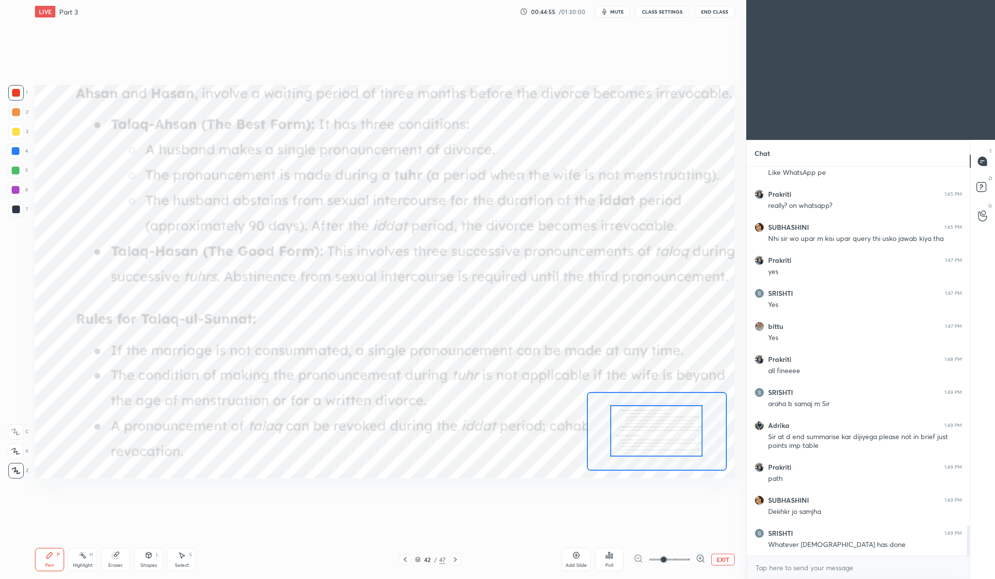
drag, startPoint x: 666, startPoint y: 429, endPoint x: 667, endPoint y: 416, distance: 13.2
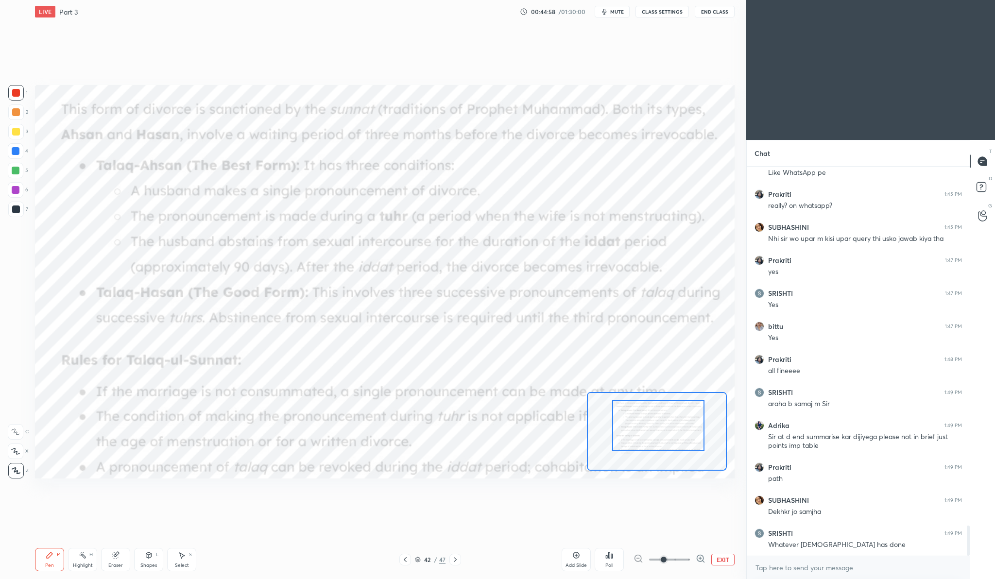
drag, startPoint x: 667, startPoint y: 422, endPoint x: 669, endPoint y: 417, distance: 5.7
click at [669, 417] on div at bounding box center [658, 425] width 92 height 51
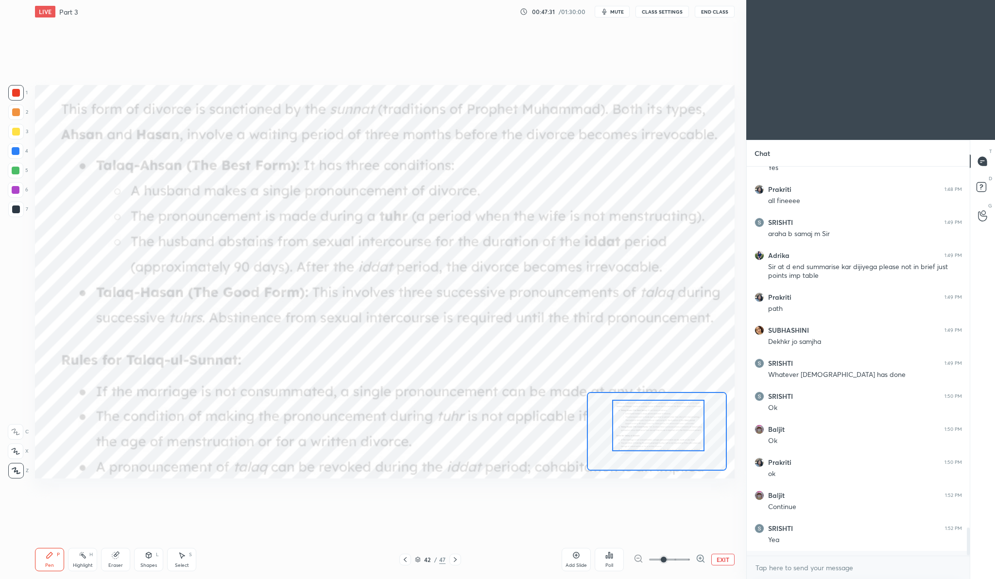
scroll to position [4807, 0]
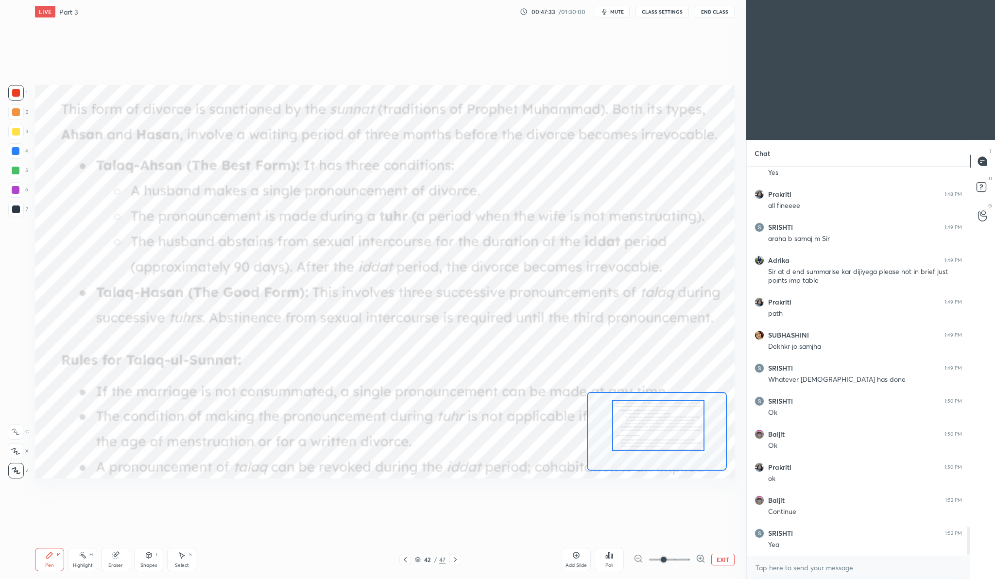
click at [583, 553] on div "Add Slide" at bounding box center [576, 559] width 29 height 23
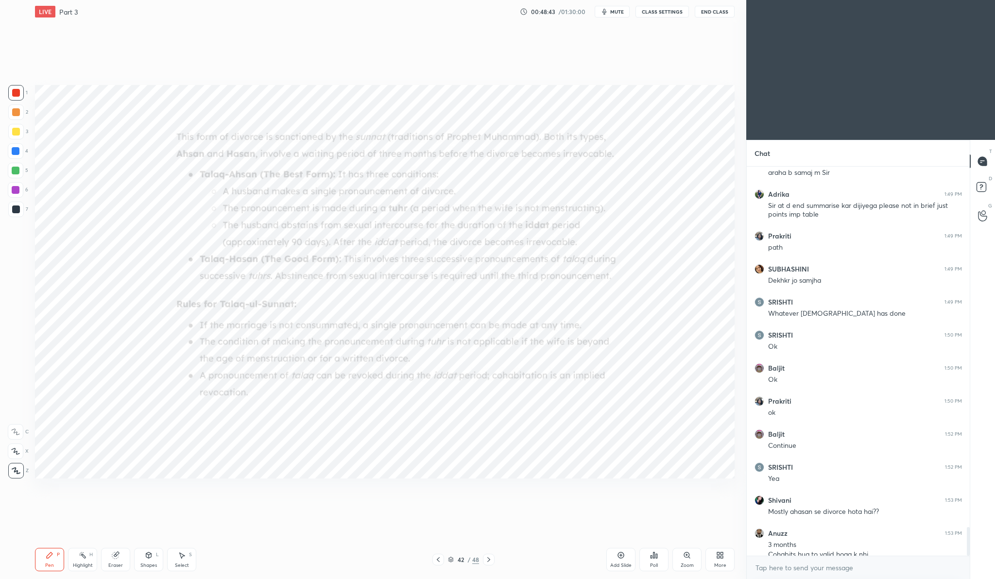
scroll to position [4883, 0]
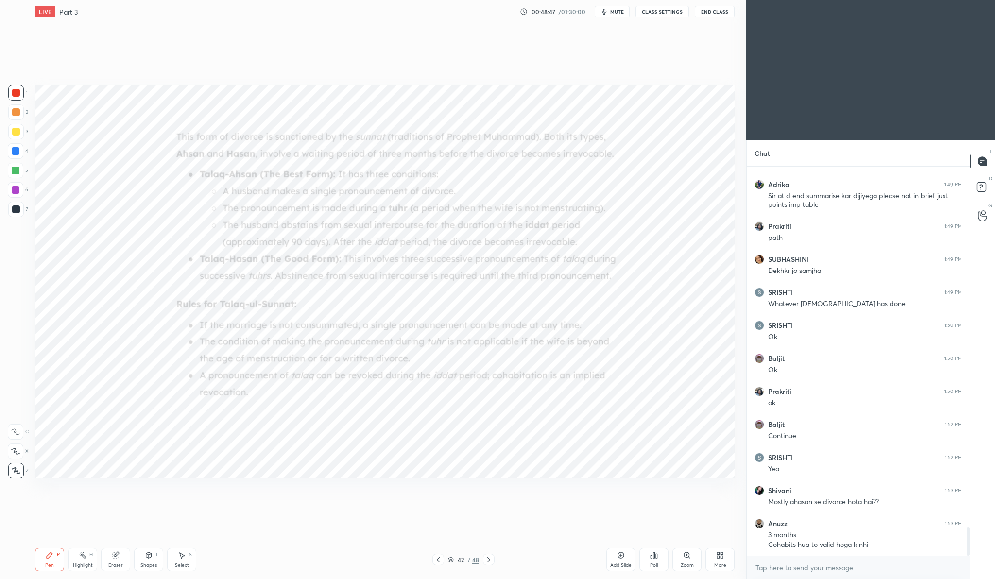
click at [690, 555] on icon at bounding box center [687, 555] width 8 height 8
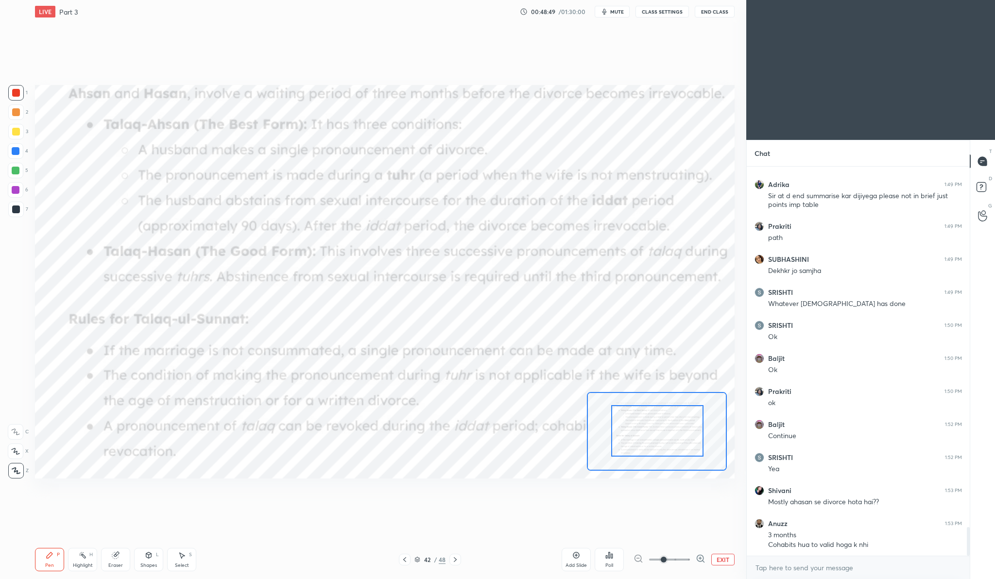
drag, startPoint x: 690, startPoint y: 443, endPoint x: 696, endPoint y: 426, distance: 17.4
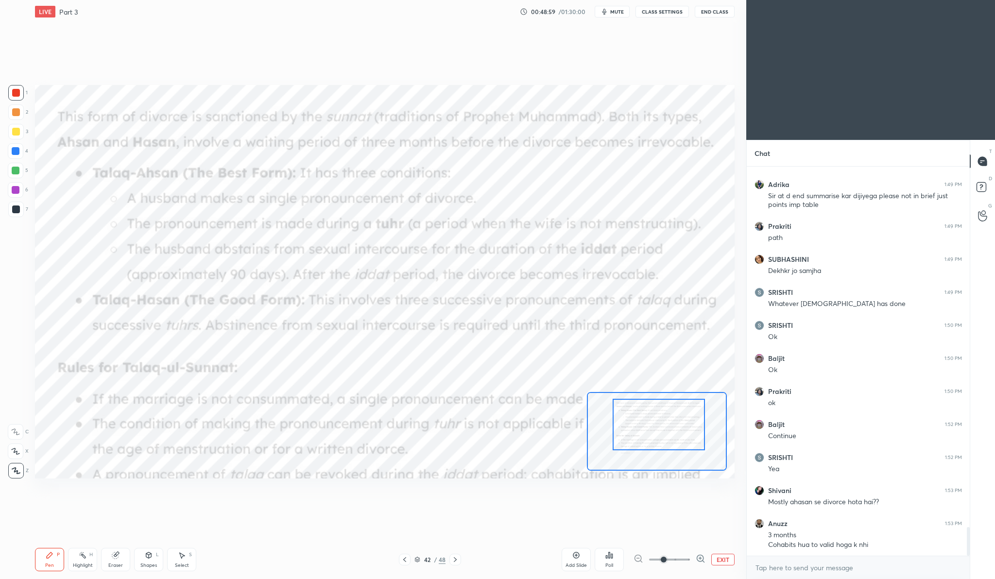
drag, startPoint x: 696, startPoint y: 426, endPoint x: 697, endPoint y: 420, distance: 6.5
click at [697, 420] on div at bounding box center [659, 424] width 92 height 51
click at [579, 553] on icon at bounding box center [576, 555] width 6 height 6
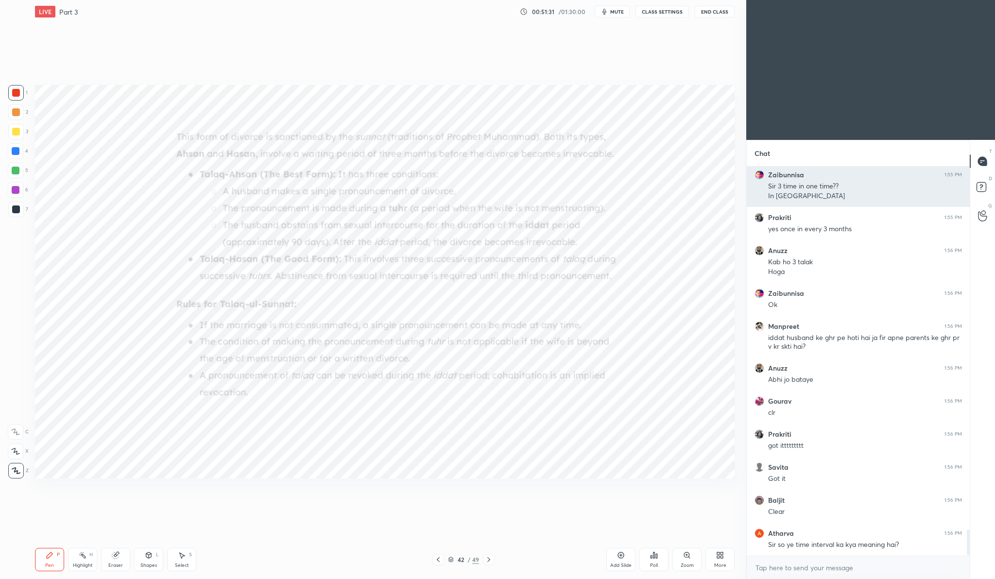
scroll to position [3, 3]
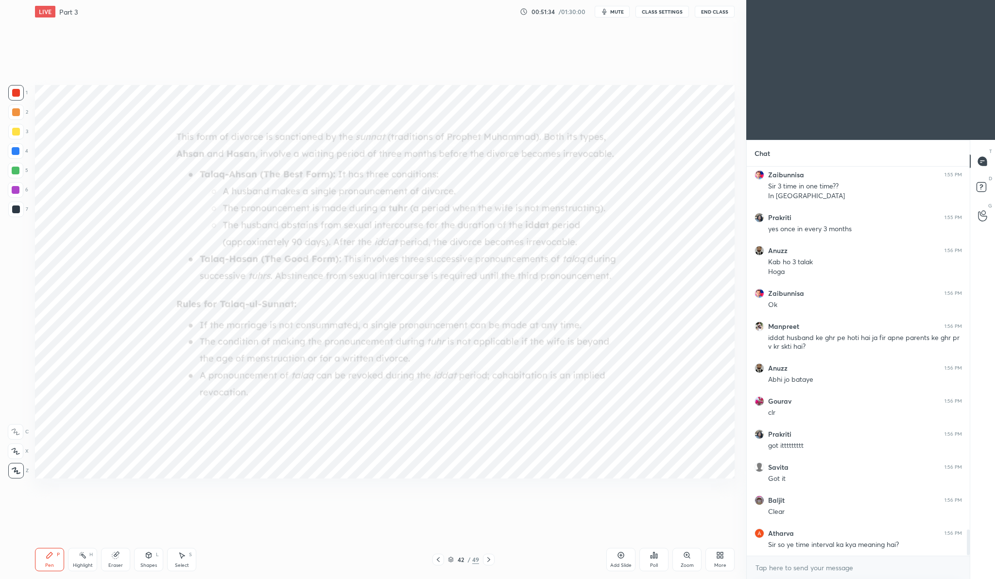
click at [617, 555] on icon at bounding box center [621, 555] width 8 height 8
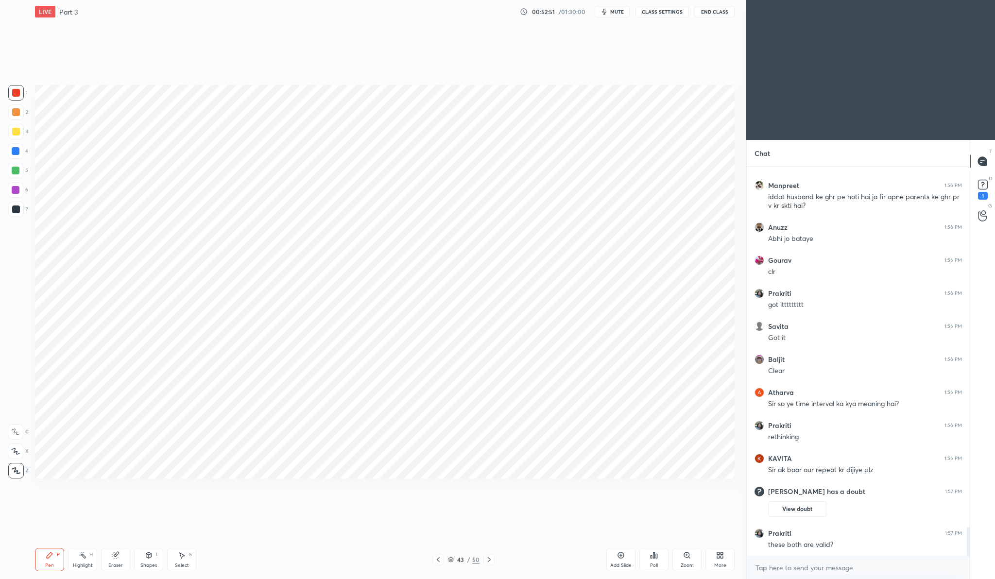
scroll to position [4923, 0]
click at [782, 514] on button "View doubt" at bounding box center [797, 509] width 58 height 16
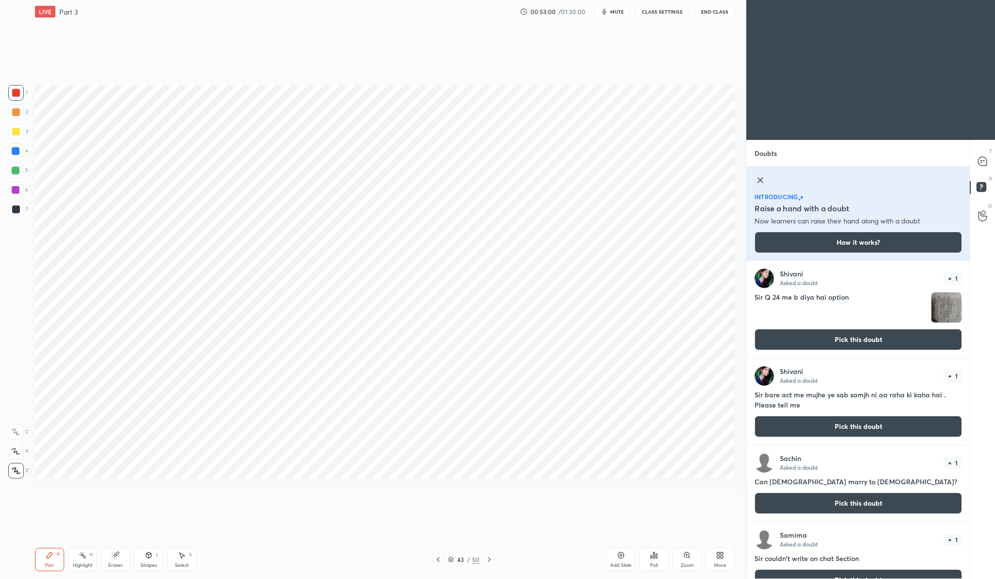
click at [847, 339] on button "Pick this doubt" at bounding box center [858, 339] width 207 height 21
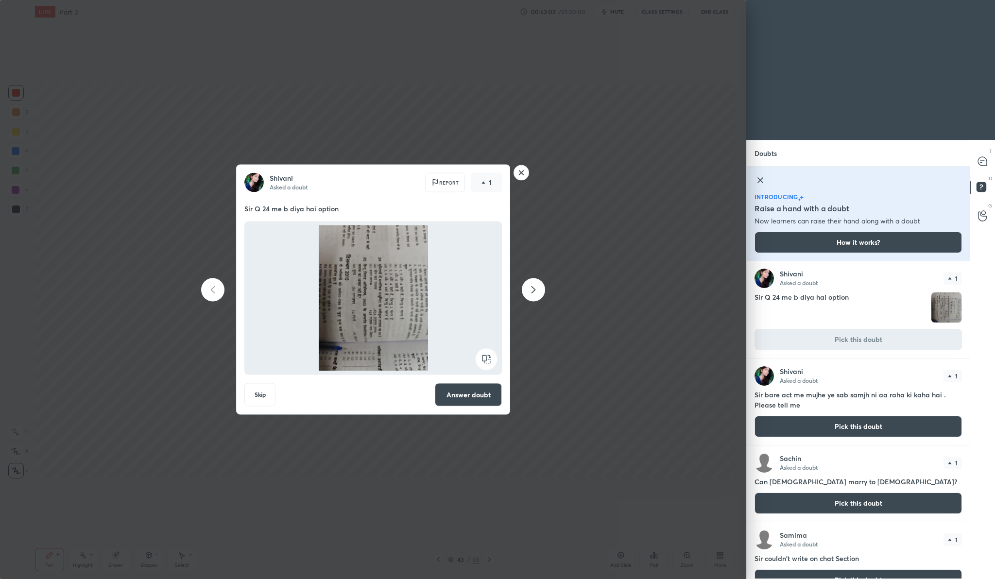
click at [480, 394] on button "Answer doubt" at bounding box center [468, 394] width 67 height 23
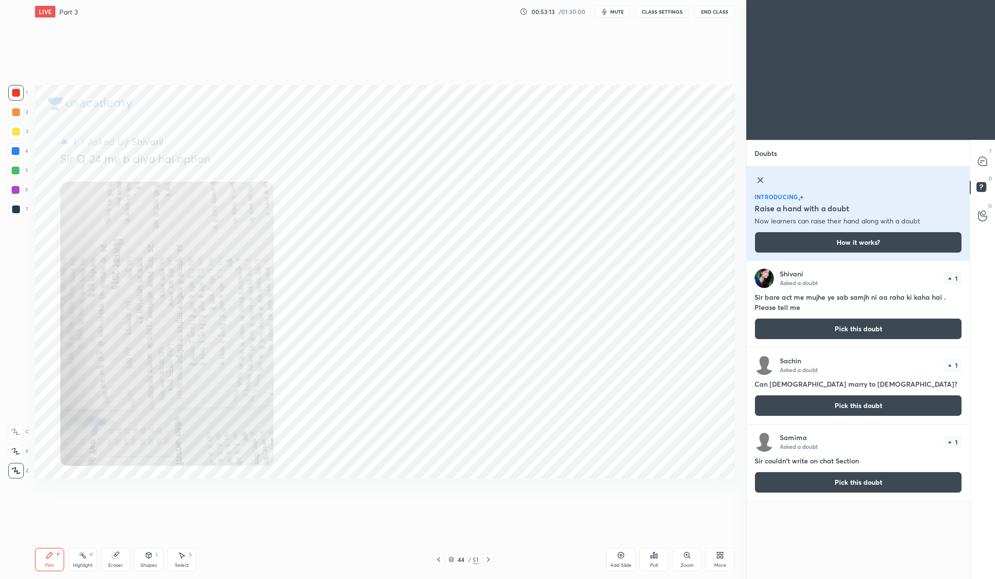
click at [703, 565] on div "Add Slide Poll Zoom More" at bounding box center [670, 559] width 128 height 54
click at [694, 564] on div "Zoom" at bounding box center [686, 559] width 29 height 23
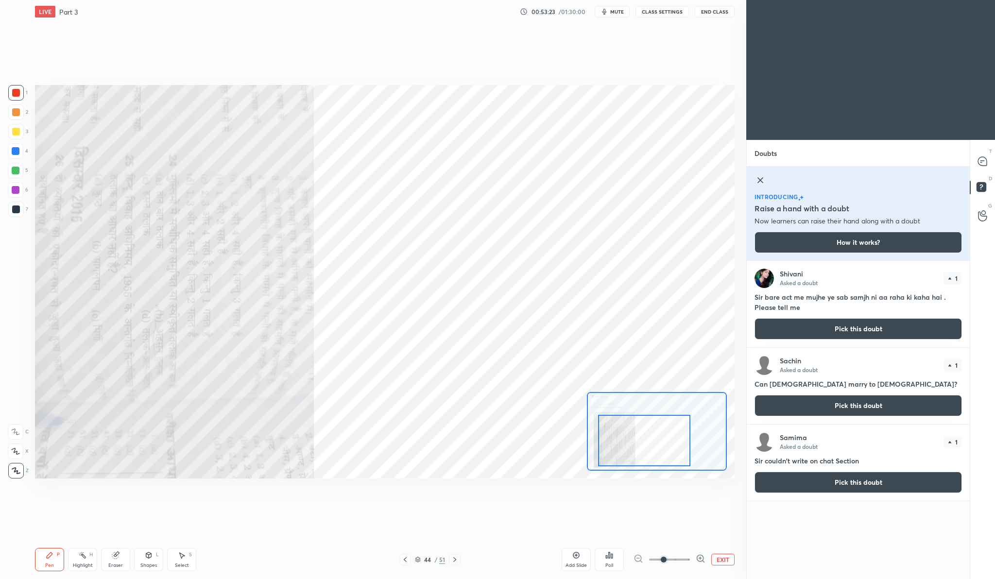
drag, startPoint x: 653, startPoint y: 451, endPoint x: 641, endPoint y: 460, distance: 15.0
click at [641, 460] on div at bounding box center [644, 440] width 92 height 51
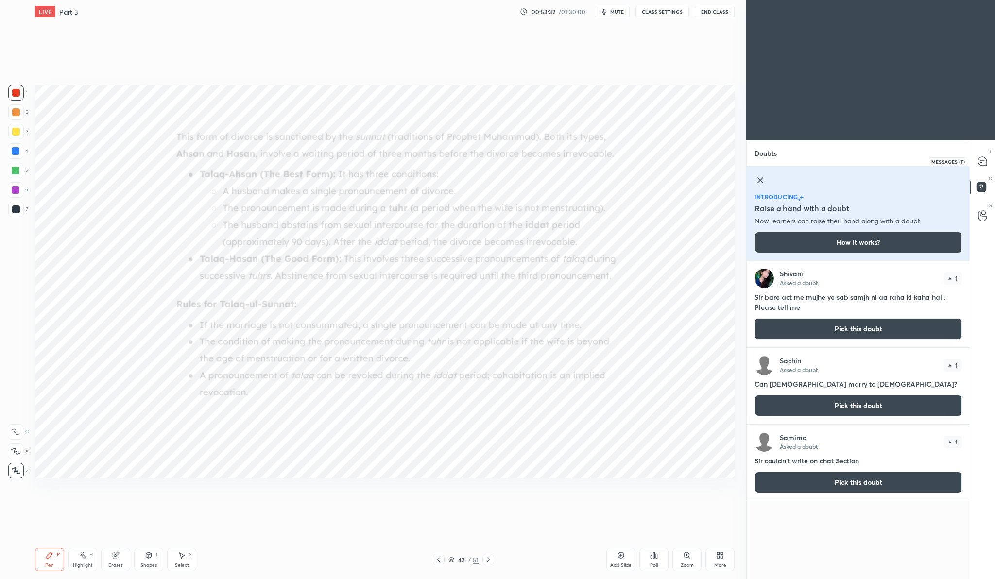
click at [985, 161] on icon at bounding box center [982, 161] width 9 height 9
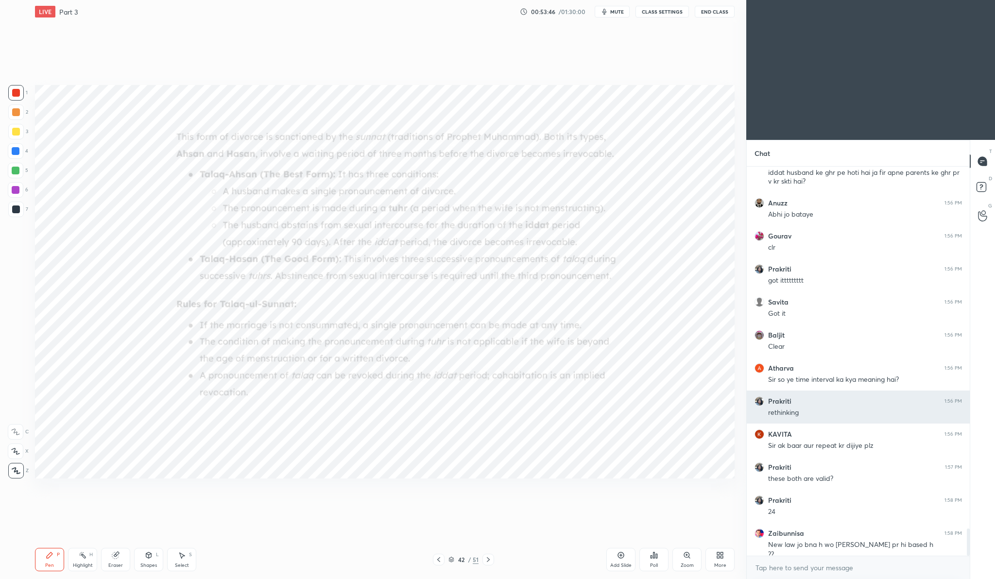
scroll to position [5230, 0]
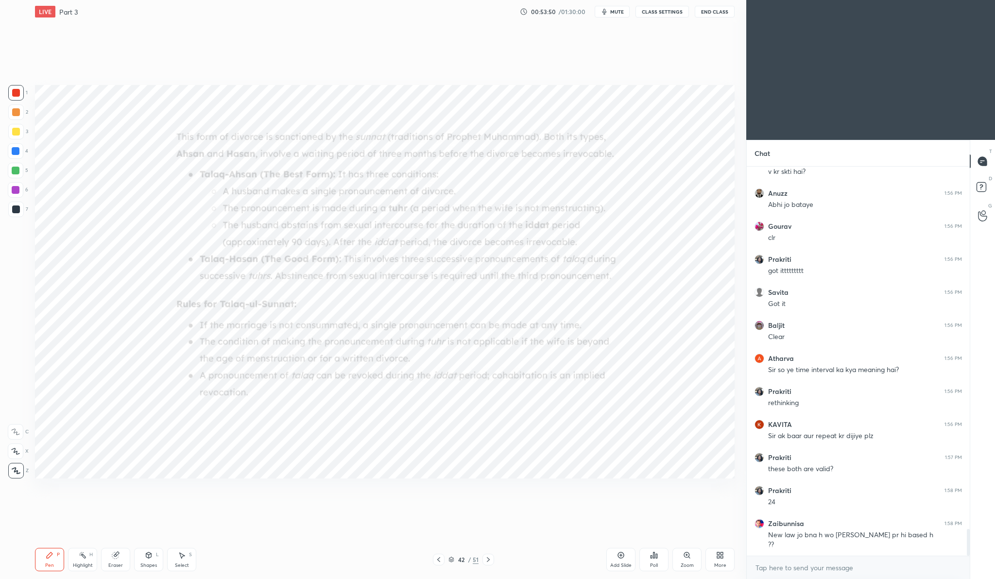
click at [613, 554] on div "Add Slide" at bounding box center [620, 559] width 29 height 23
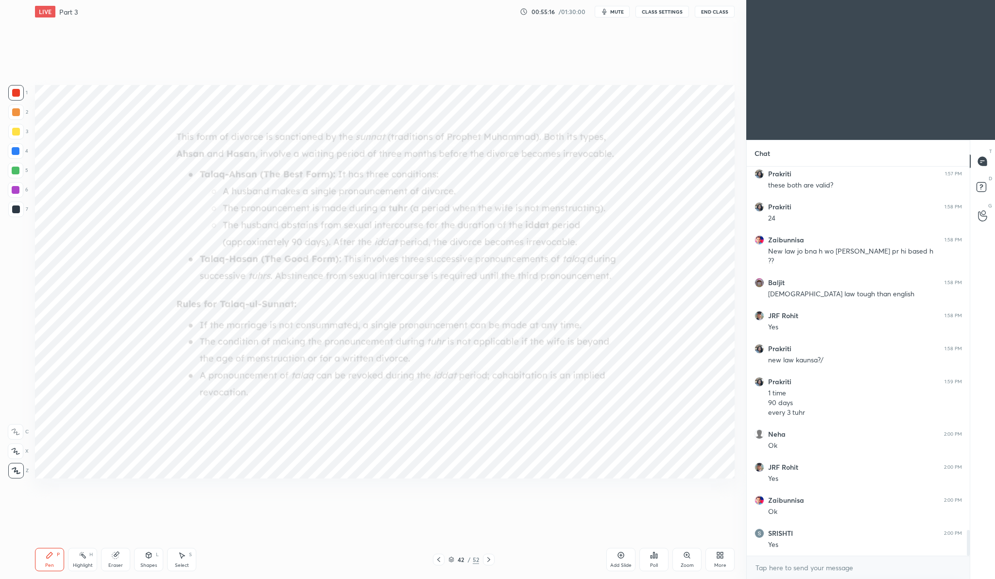
scroll to position [5547, 0]
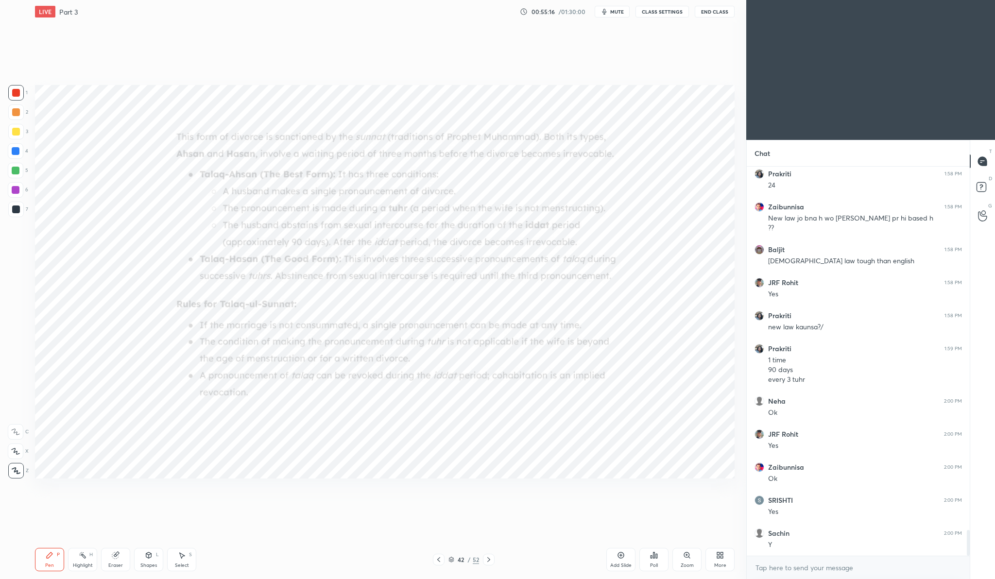
click at [677, 558] on div "Zoom" at bounding box center [686, 559] width 29 height 23
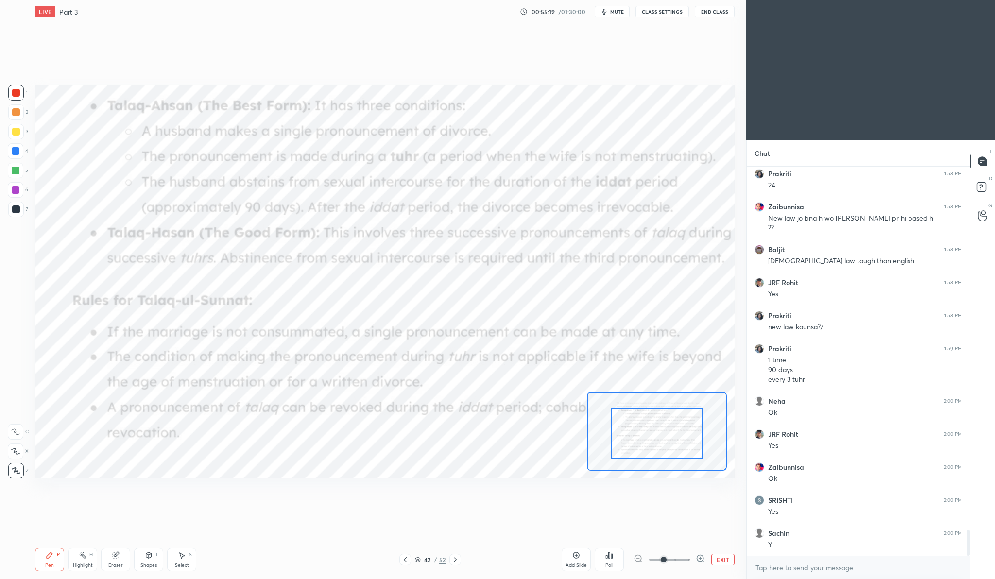
drag, startPoint x: 658, startPoint y: 428, endPoint x: 658, endPoint y: 451, distance: 22.8
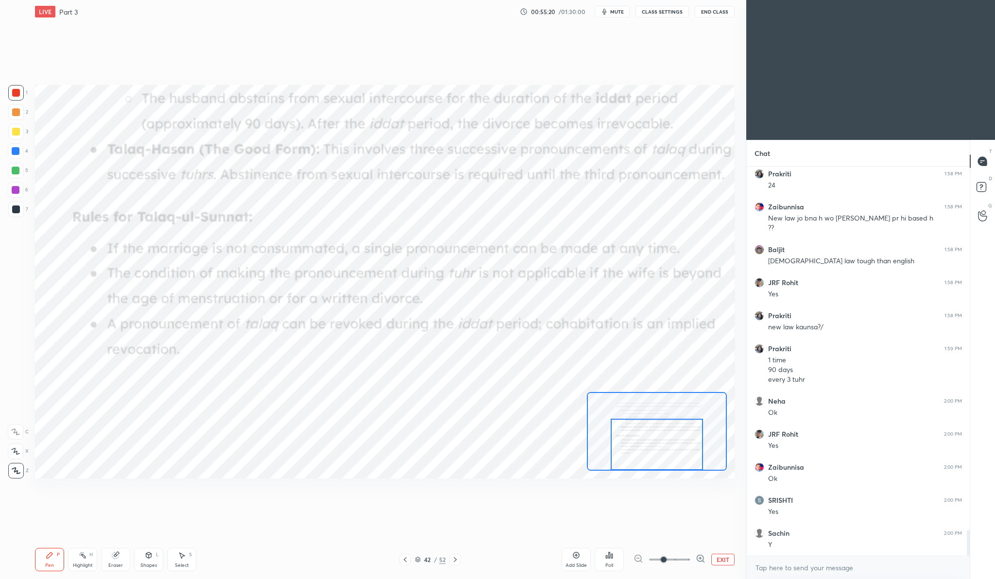
drag, startPoint x: 658, startPoint y: 451, endPoint x: 658, endPoint y: 469, distance: 18.5
click at [658, 470] on div at bounding box center [657, 431] width 140 height 79
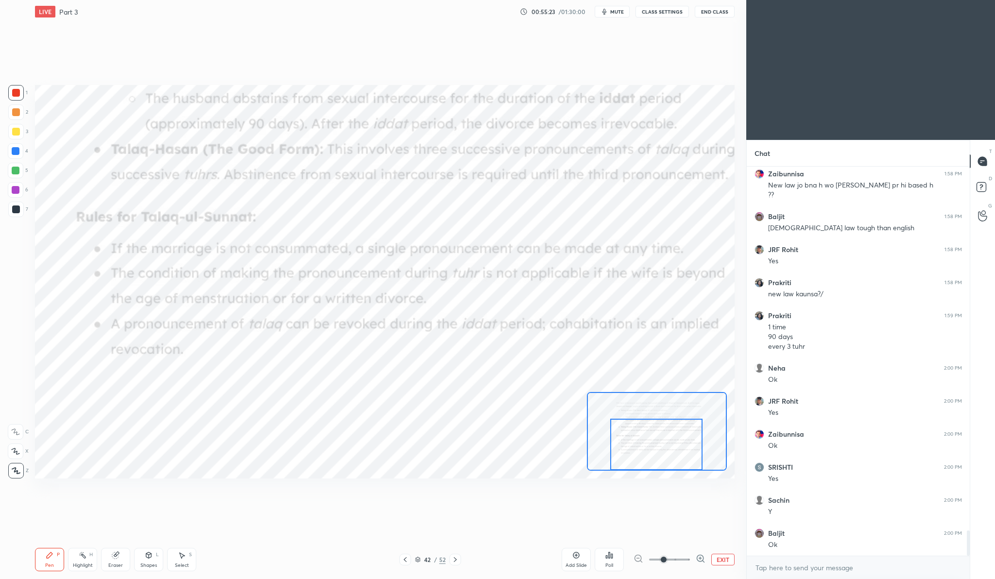
click at [701, 555] on icon at bounding box center [700, 558] width 6 height 6
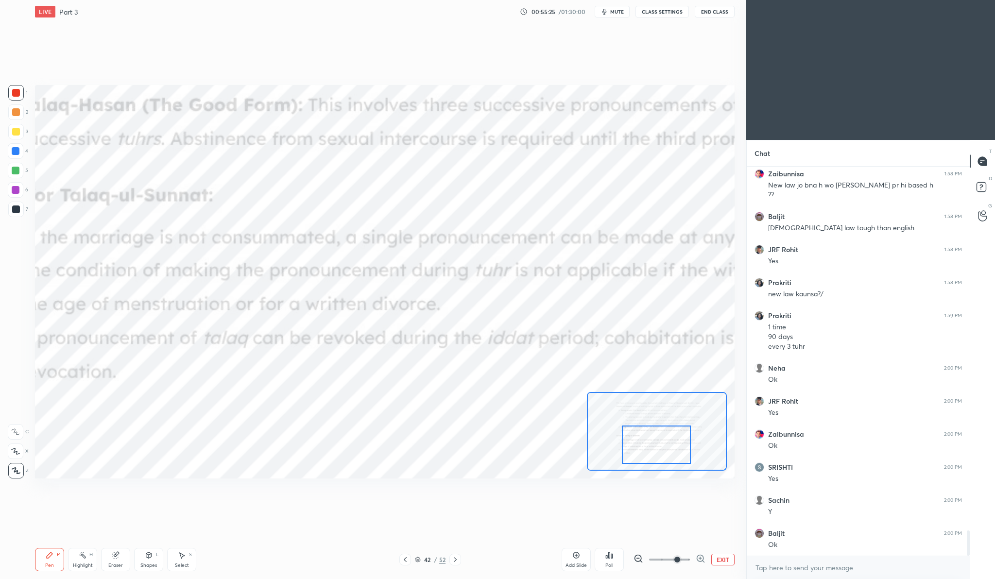
click at [638, 555] on icon at bounding box center [638, 558] width 6 height 6
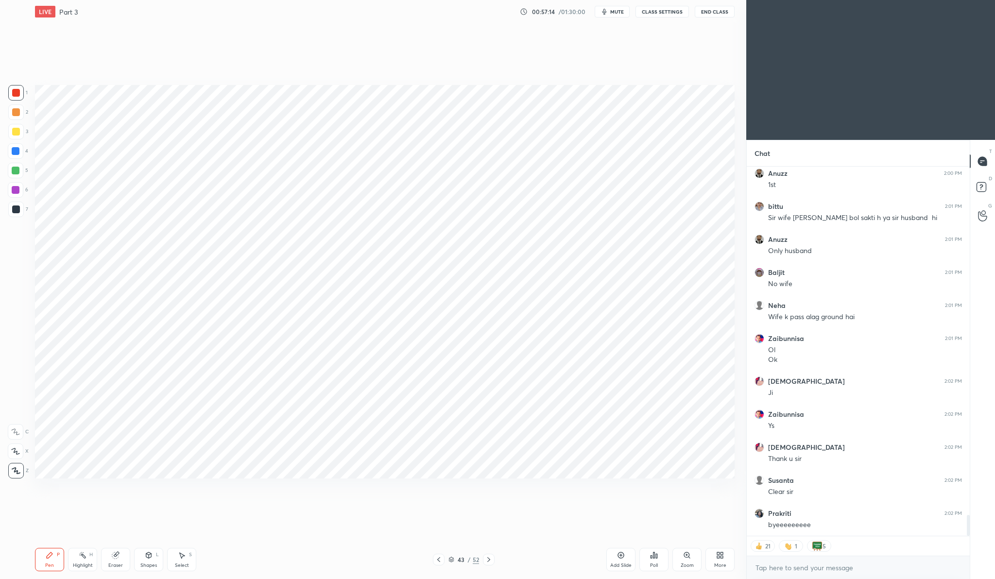
scroll to position [6139, 0]
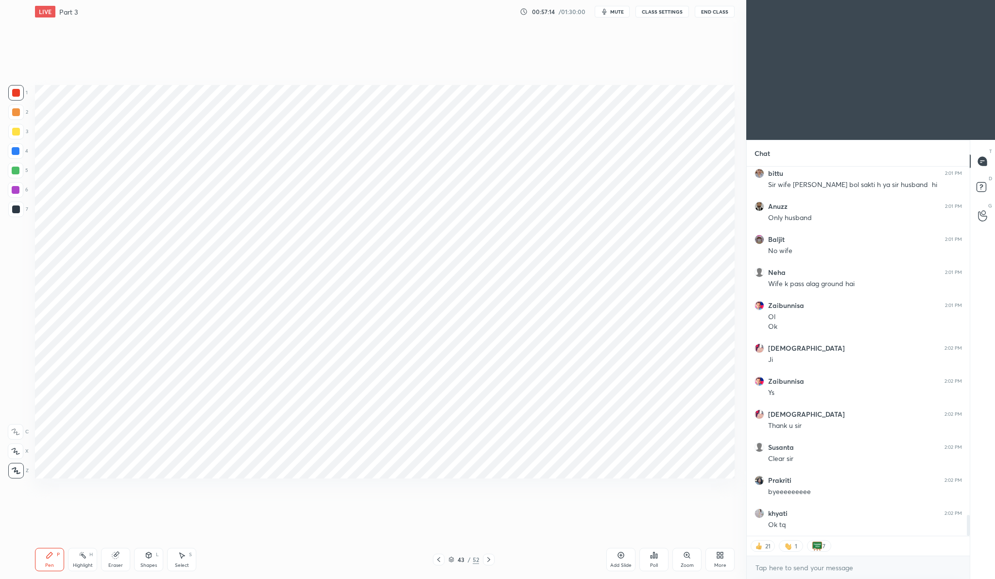
click at [711, 11] on button "End Class" at bounding box center [715, 12] width 40 height 12
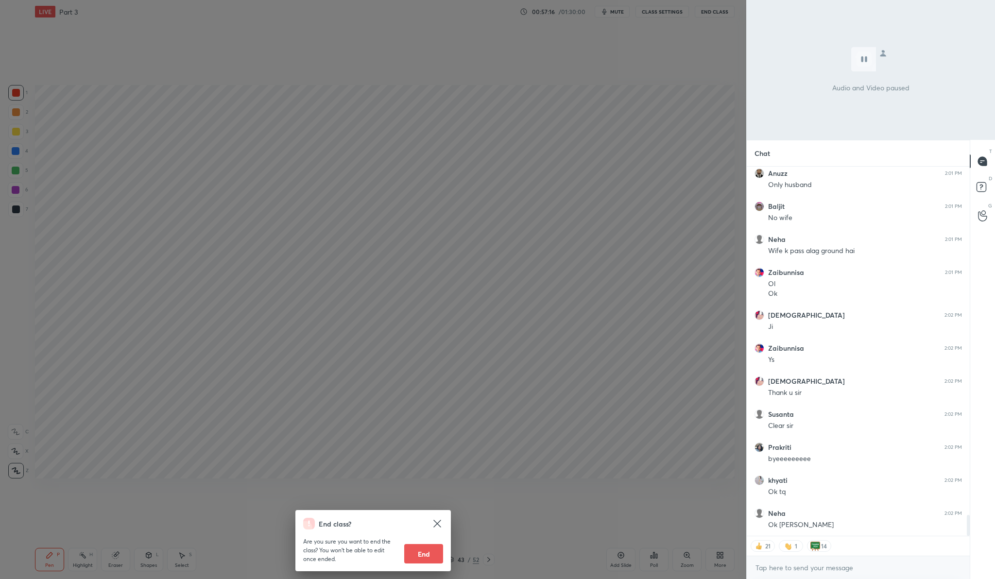
scroll to position [6205, 0]
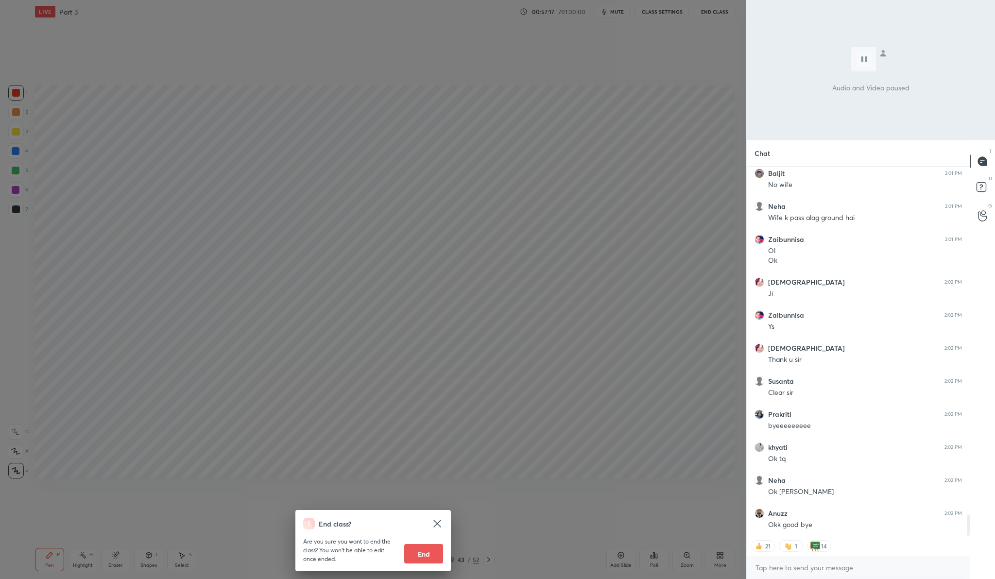
click at [419, 545] on button "End" at bounding box center [423, 553] width 39 height 19
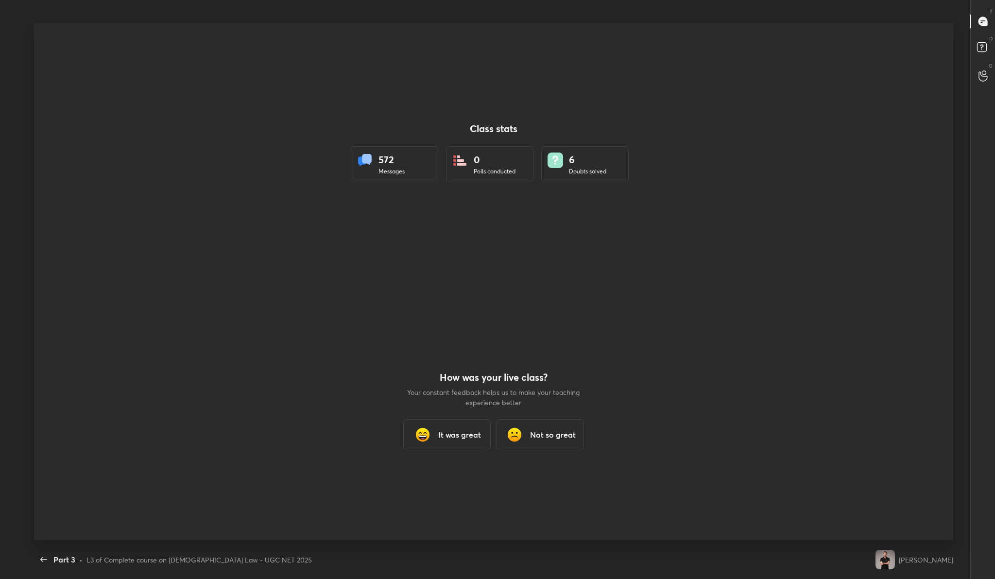
scroll to position [0, 0]
type textarea "x"
